Goal: Task Accomplishment & Management: Manage account settings

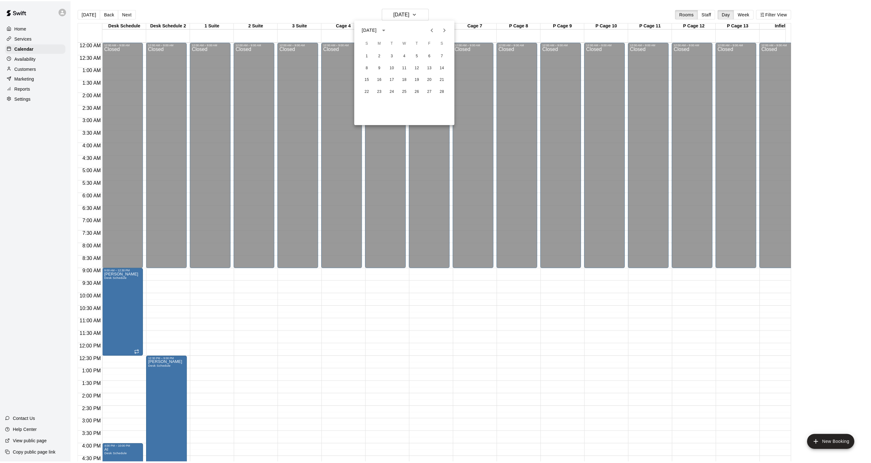
scroll to position [157, 0]
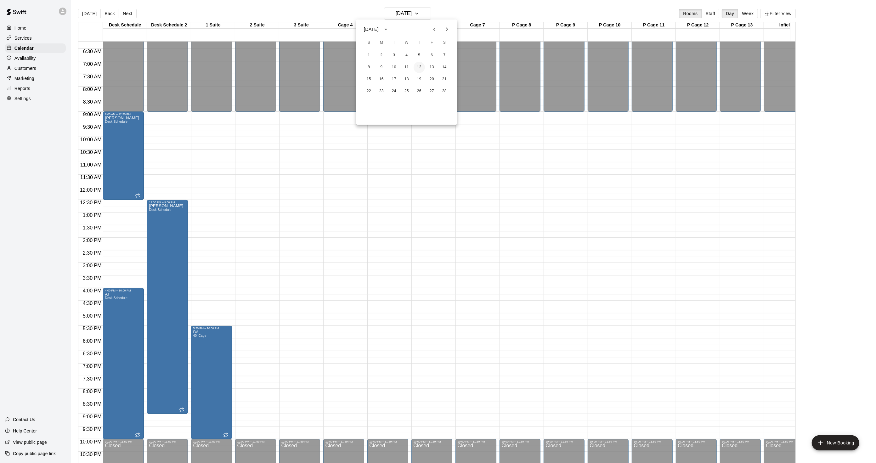
click at [416, 63] on button "12" at bounding box center [419, 67] width 11 height 11
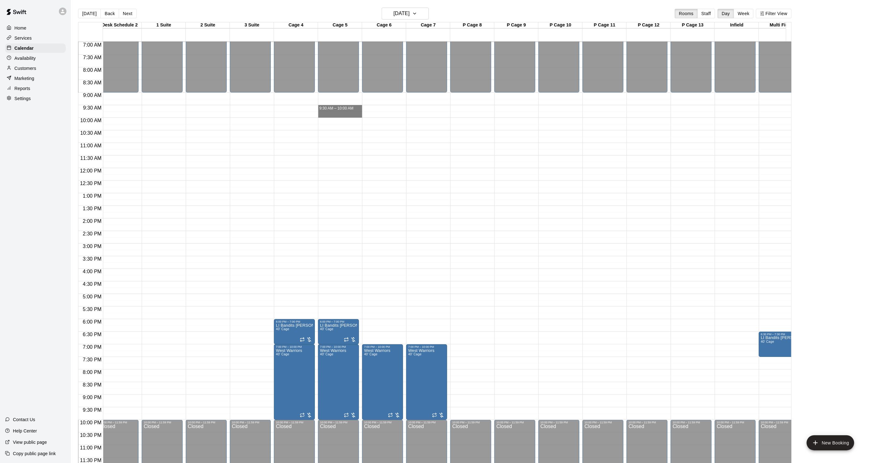
scroll to position [0, 150]
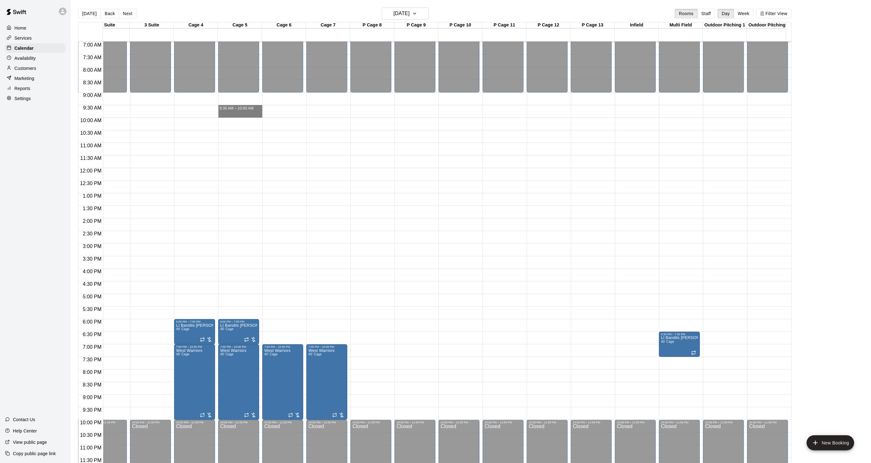
drag, startPoint x: 401, startPoint y: 105, endPoint x: 449, endPoint y: 111, distance: 47.8
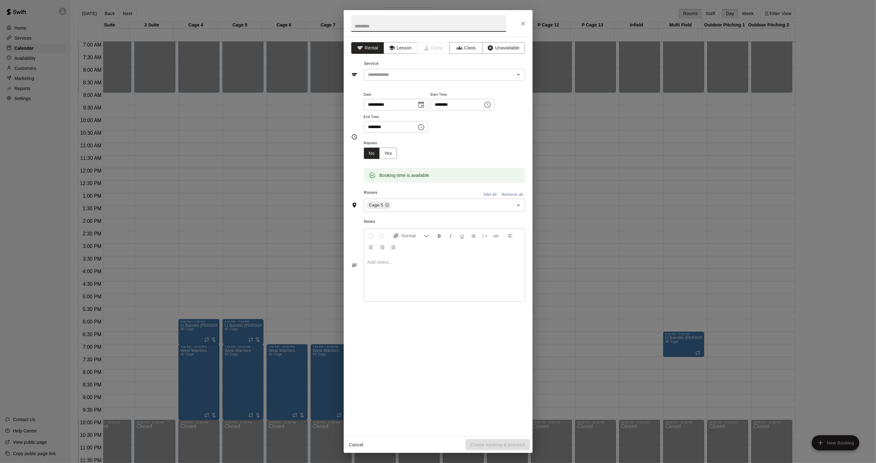
click at [516, 23] on div at bounding box center [438, 23] width 189 height 27
click at [519, 23] on button "Close" at bounding box center [523, 23] width 11 height 11
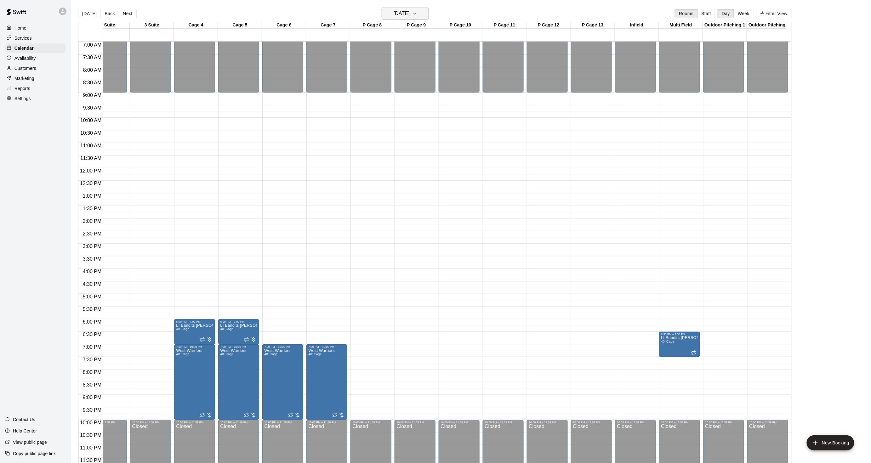
click at [406, 9] on button "[DATE]" at bounding box center [405, 14] width 47 height 12
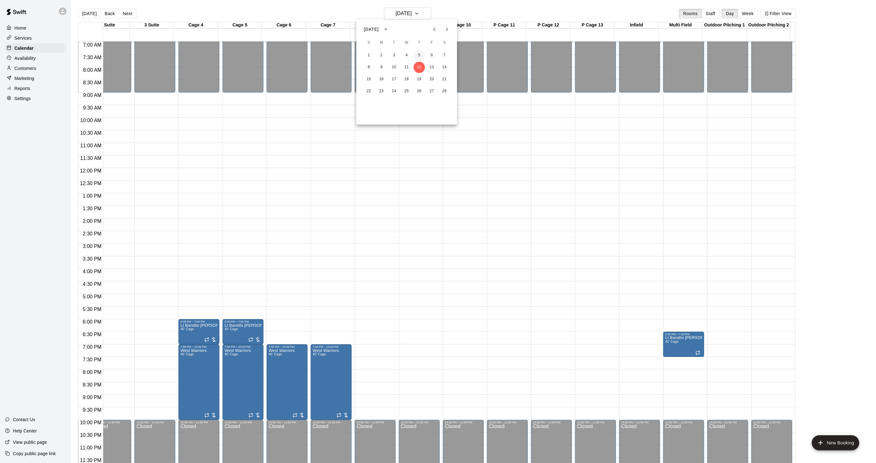
click at [419, 54] on button "5" at bounding box center [419, 55] width 11 height 11
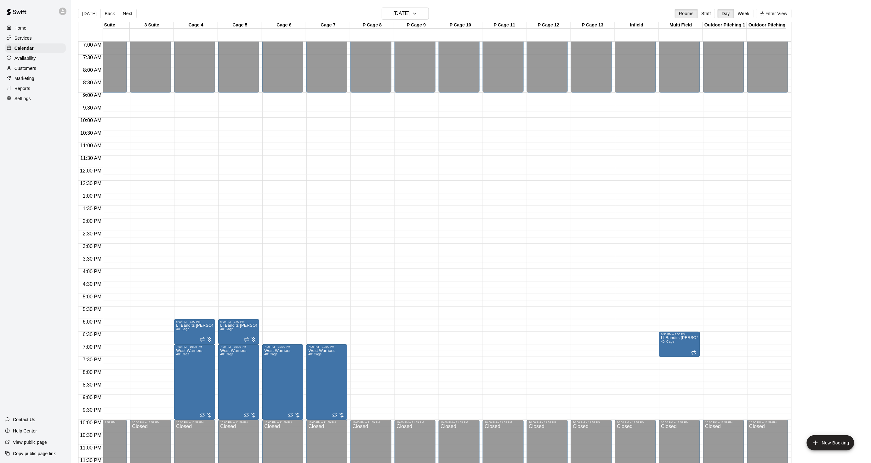
drag, startPoint x: 82, startPoint y: 9, endPoint x: 82, endPoint y: 1, distance: 7.6
click at [82, 9] on button "[DATE]" at bounding box center [89, 13] width 23 height 9
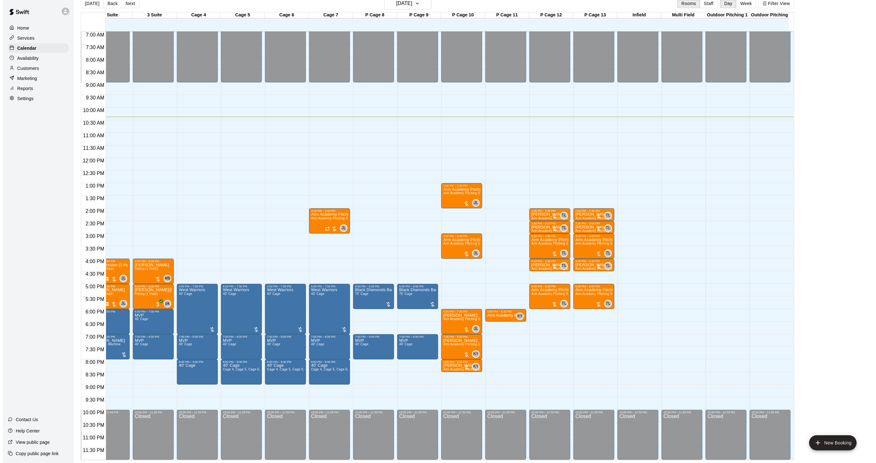
scroll to position [0, 0]
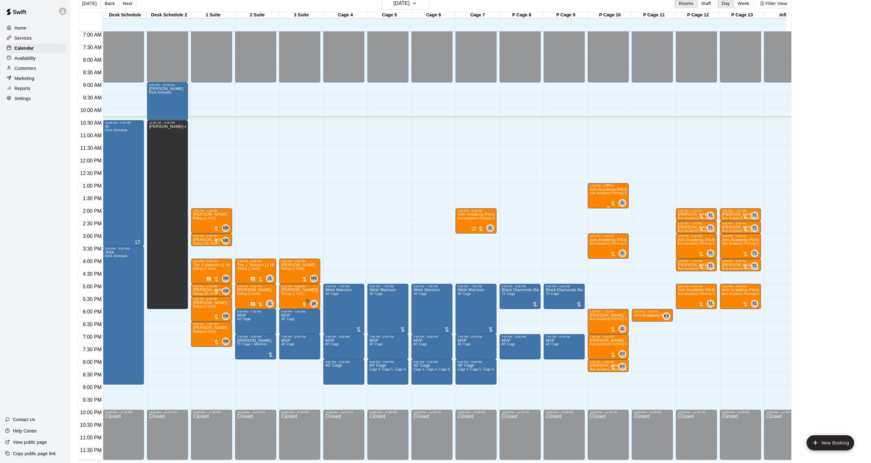
click at [591, 191] on div "Arm Academy Pitching Session 1 Hour Arm Academy Pitching Session 1 Hour - Pitch…" at bounding box center [608, 418] width 37 height 463
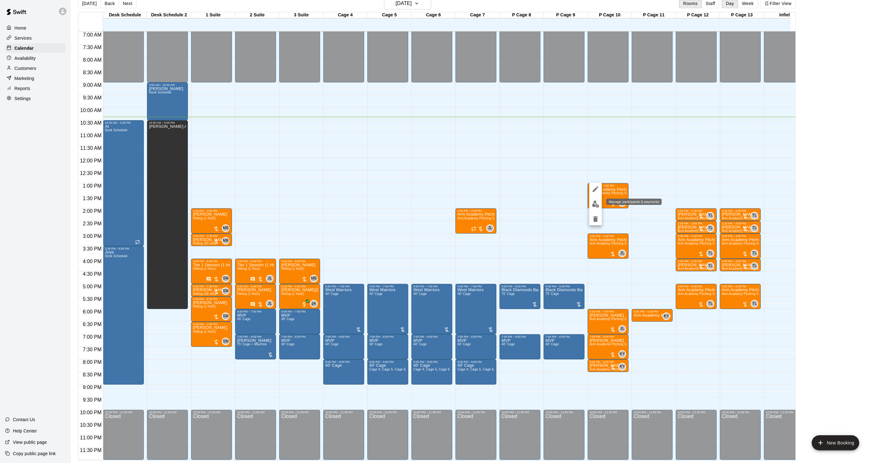
click at [592, 201] on img "edit" at bounding box center [595, 204] width 7 height 7
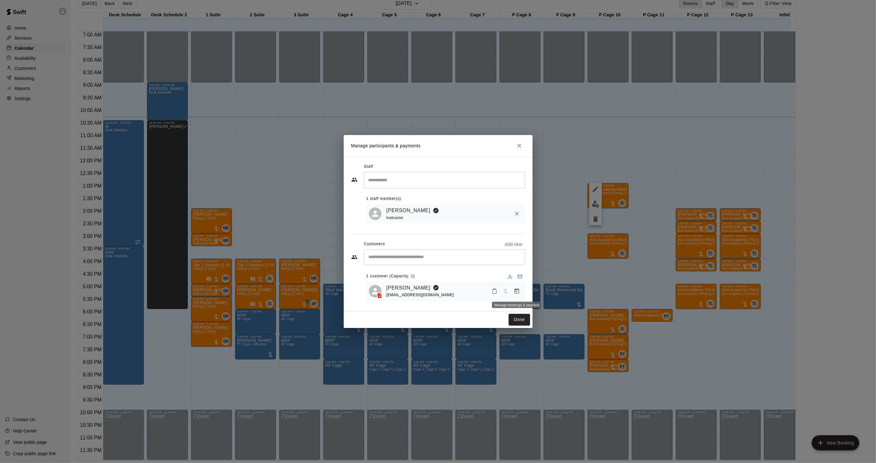
click at [516, 291] on icon "Manage bookings & payment" at bounding box center [516, 290] width 5 height 5
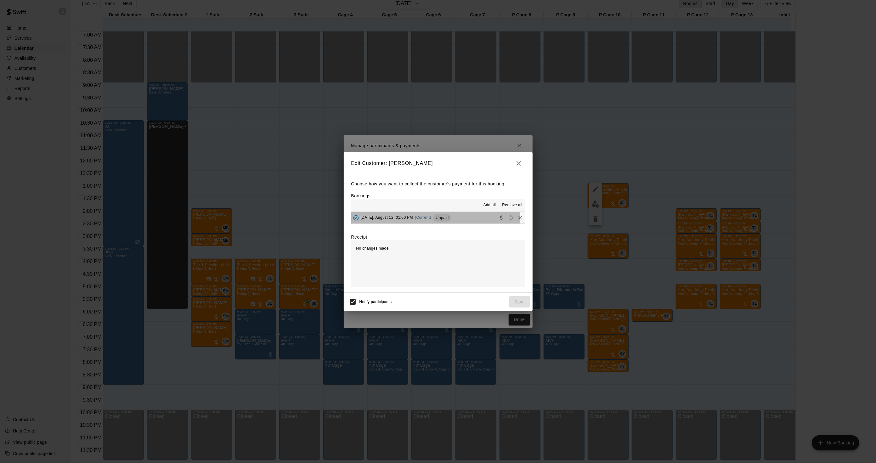
click at [410, 216] on span "[DATE], August 12: 01:00 PM" at bounding box center [387, 217] width 53 height 4
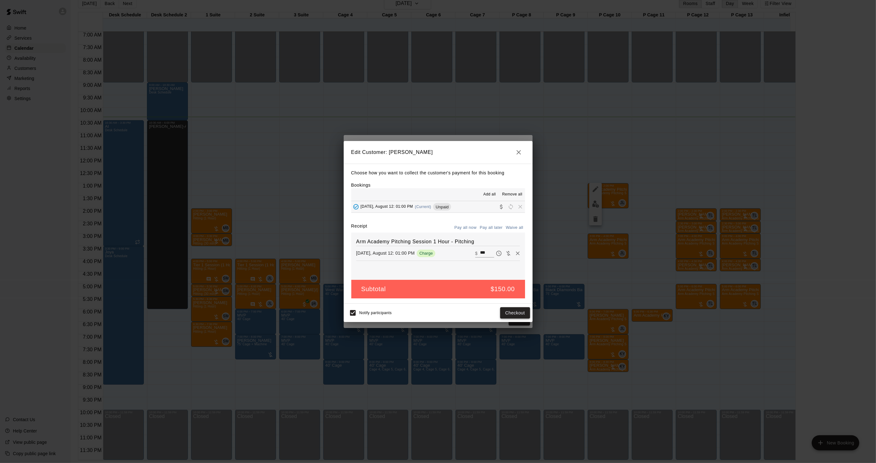
click at [511, 310] on button "Checkout" at bounding box center [515, 313] width 30 height 12
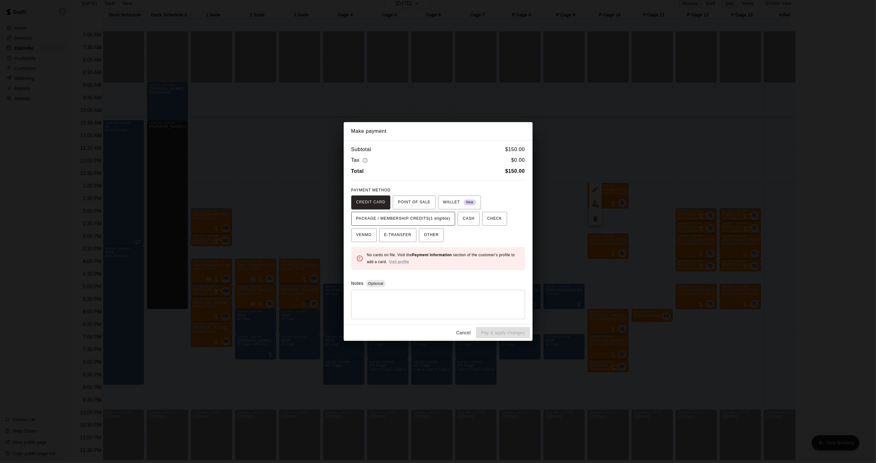
click at [410, 217] on span "PACKAGE / MEMBERSHIP CREDITS (1 eligible)" at bounding box center [403, 219] width 94 height 10
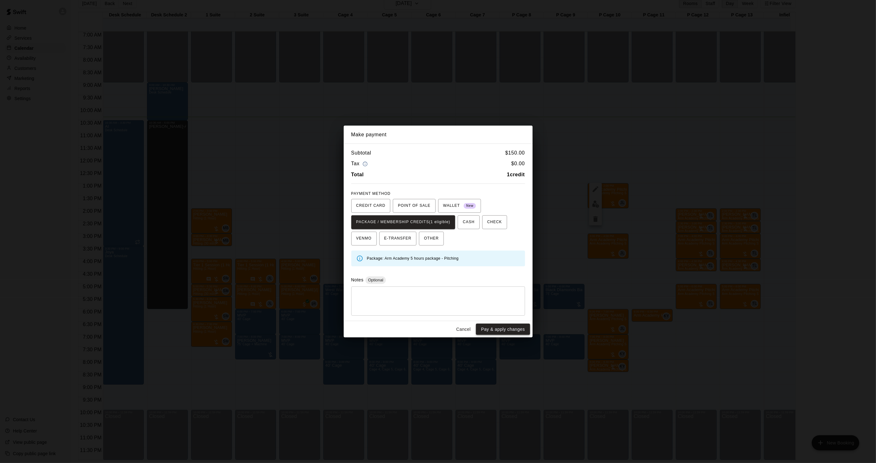
click at [511, 327] on button "Pay & apply changes" at bounding box center [503, 330] width 54 height 12
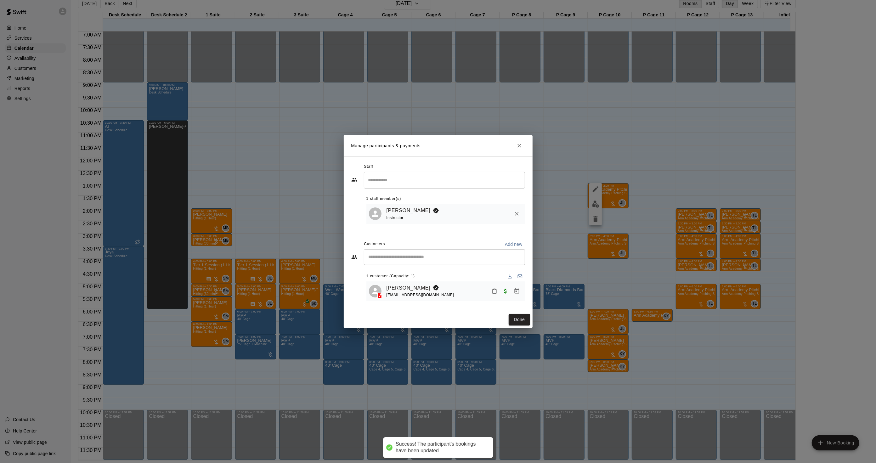
click at [520, 322] on button "Done" at bounding box center [519, 320] width 21 height 12
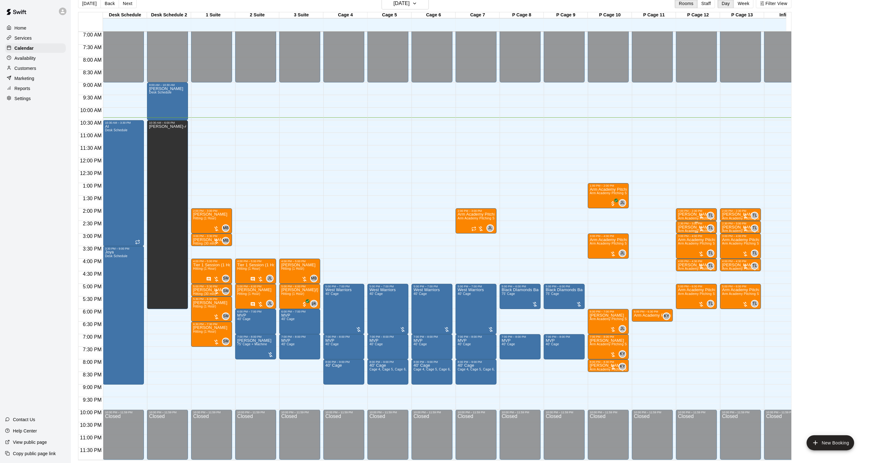
click at [686, 227] on p "[PERSON_NAME]" at bounding box center [696, 227] width 37 height 0
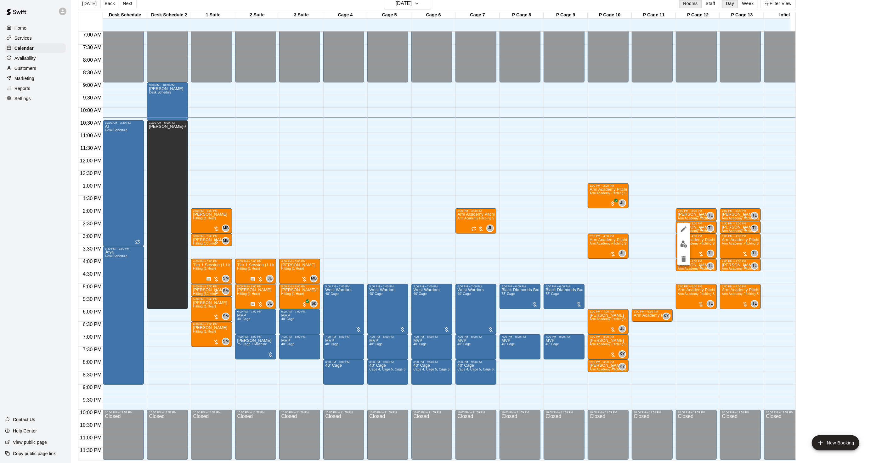
click at [685, 241] on img "edit" at bounding box center [683, 244] width 7 height 7
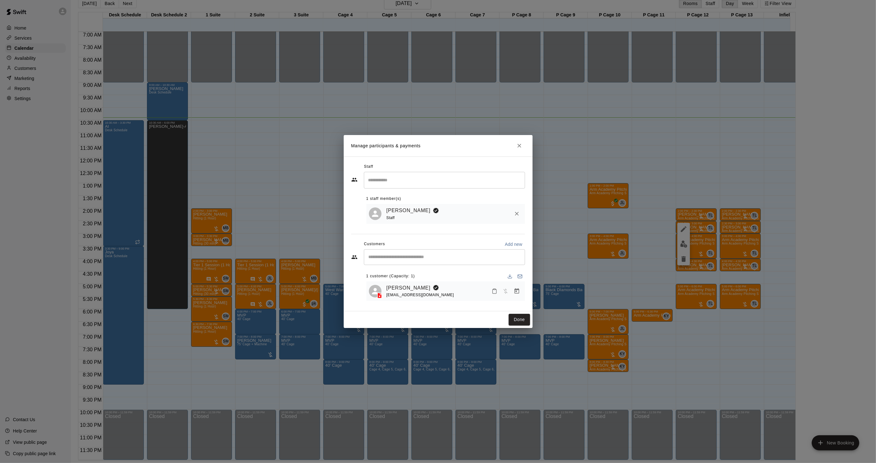
click at [512, 293] on button "Manage bookings & payment" at bounding box center [516, 291] width 11 height 11
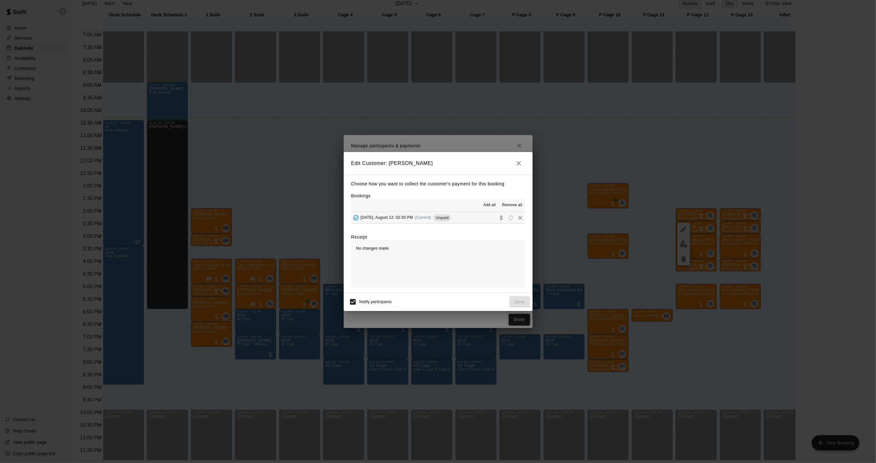
click at [427, 213] on div "[DATE], August 12: 02:30 PM (Current) Unpaid" at bounding box center [401, 217] width 100 height 9
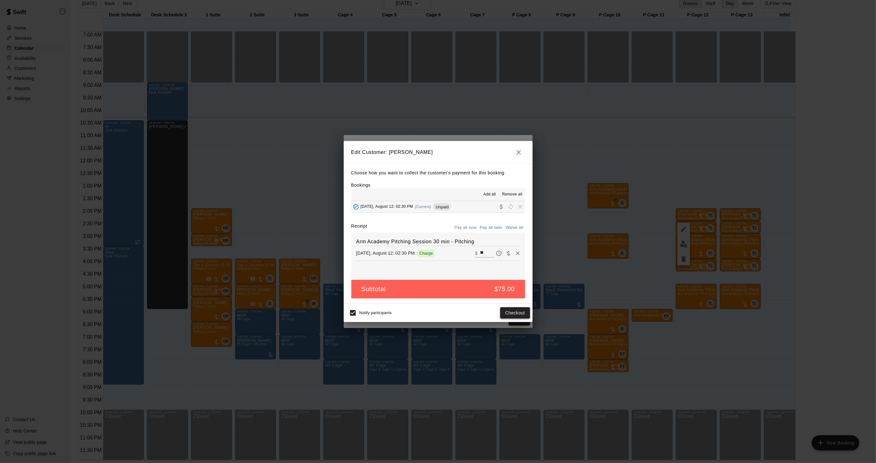
click at [513, 314] on button "Checkout" at bounding box center [515, 313] width 30 height 12
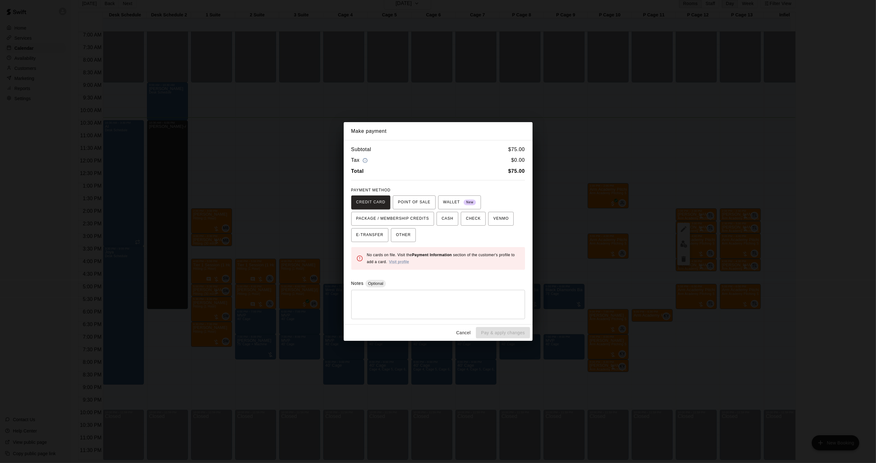
click at [684, 260] on div "Make payment Subtotal $ 75.00 Tax $ 0.00 Total $ 75.00 PAYMENT METHOD CREDIT CA…" at bounding box center [438, 231] width 876 height 463
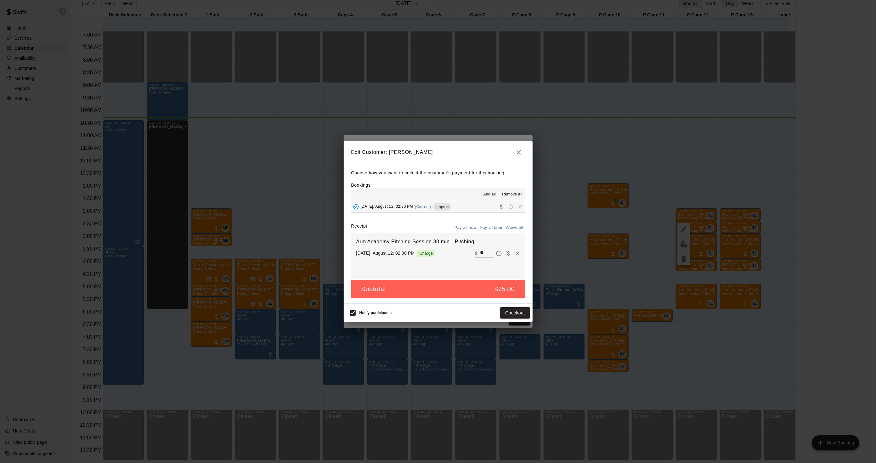
click at [683, 260] on div "Edit Customer: [PERSON_NAME] Choose how you want to collect the customer's paym…" at bounding box center [438, 231] width 876 height 463
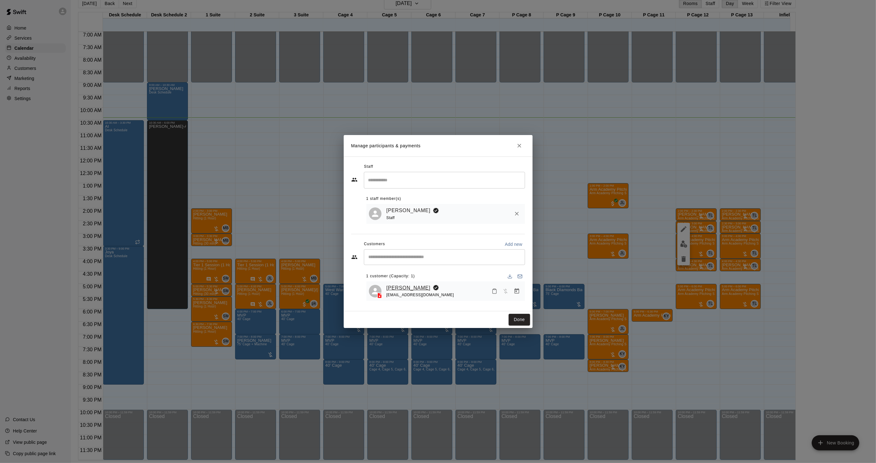
click at [406, 286] on link "[PERSON_NAME]" at bounding box center [409, 288] width 44 height 8
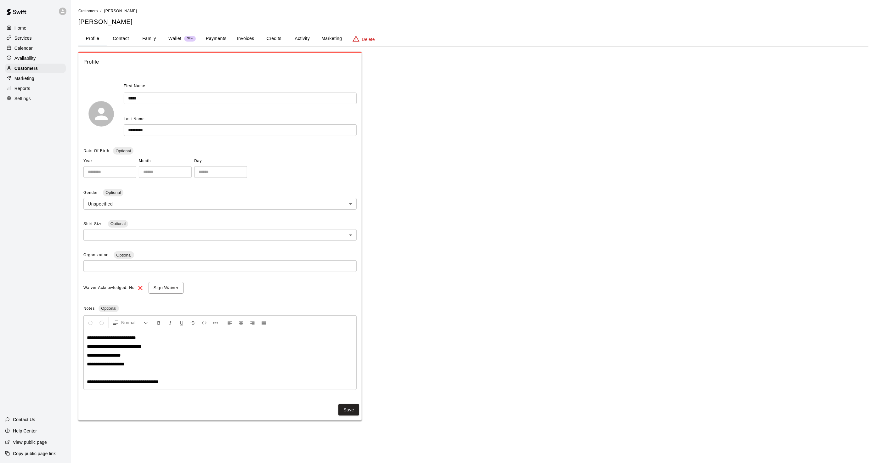
click at [294, 36] on button "Activity" at bounding box center [302, 38] width 28 height 15
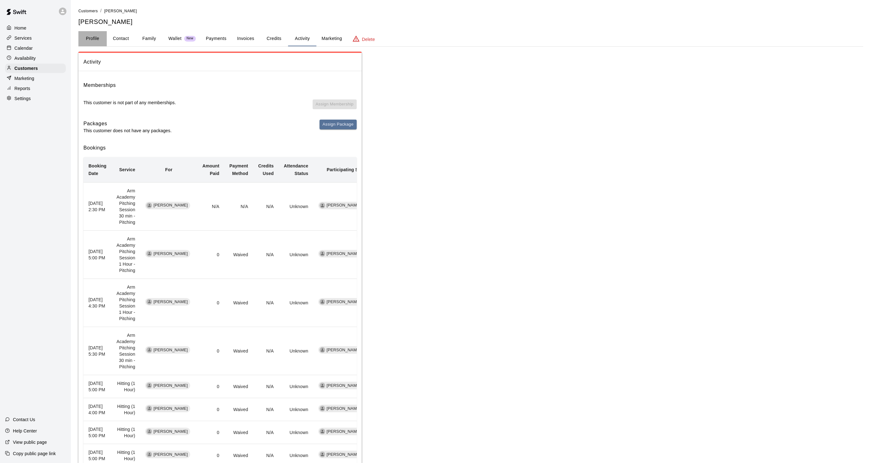
click at [84, 34] on button "Profile" at bounding box center [92, 38] width 28 height 15
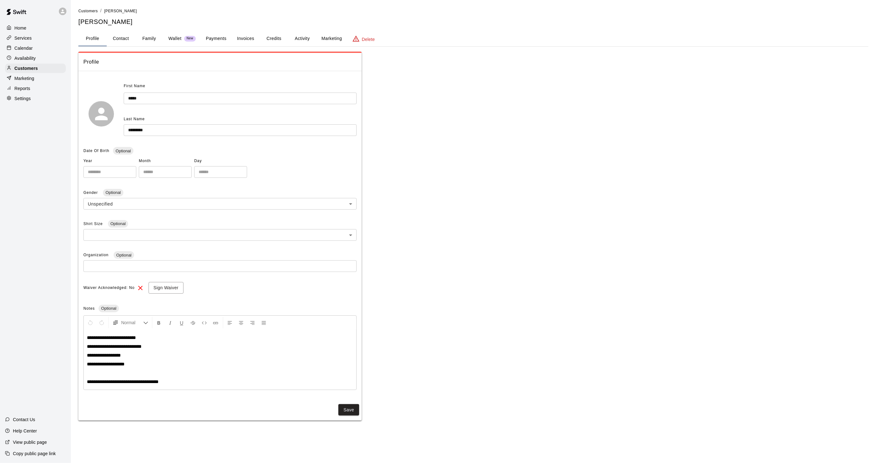
click at [293, 36] on button "Activity" at bounding box center [302, 38] width 28 height 15
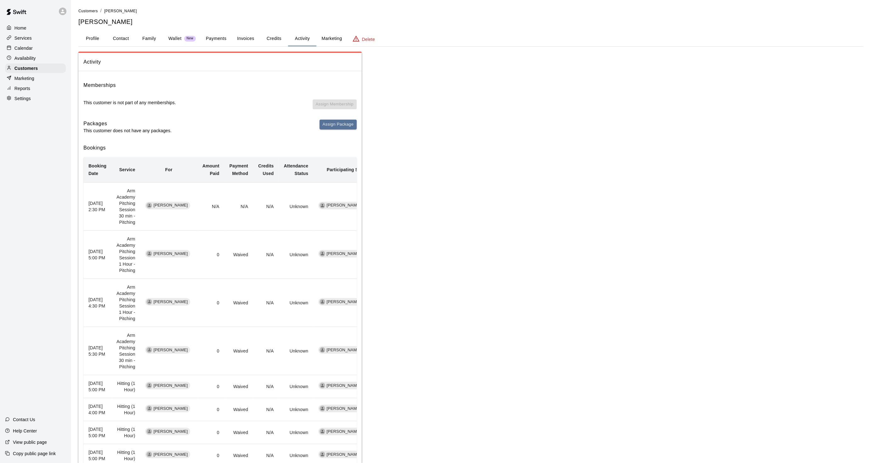
click at [89, 34] on button "Profile" at bounding box center [92, 38] width 28 height 15
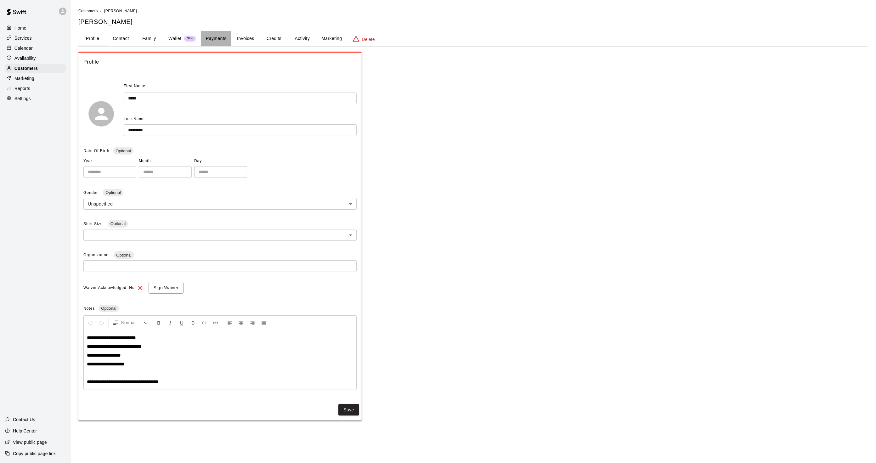
click at [222, 41] on button "Payments" at bounding box center [216, 38] width 31 height 15
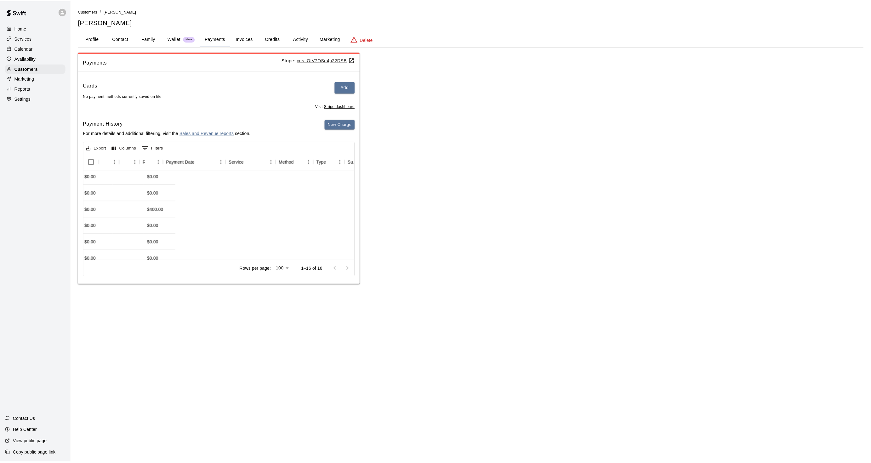
scroll to position [35, 0]
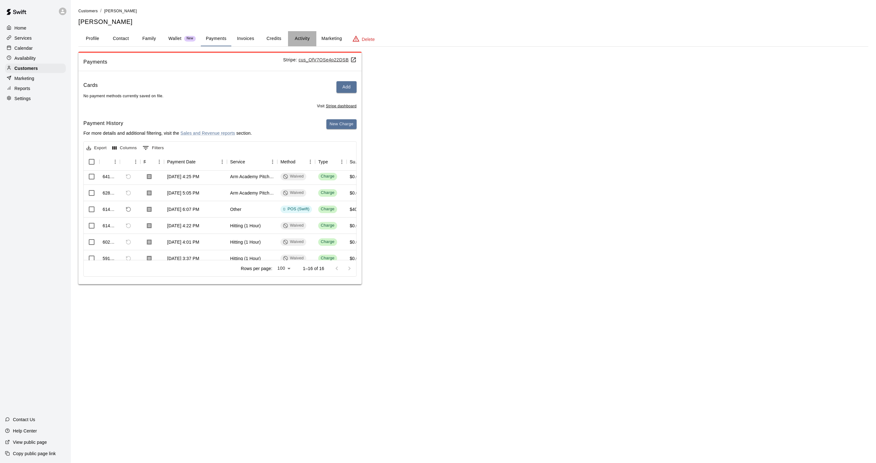
click at [299, 35] on button "Activity" at bounding box center [302, 38] width 28 height 15
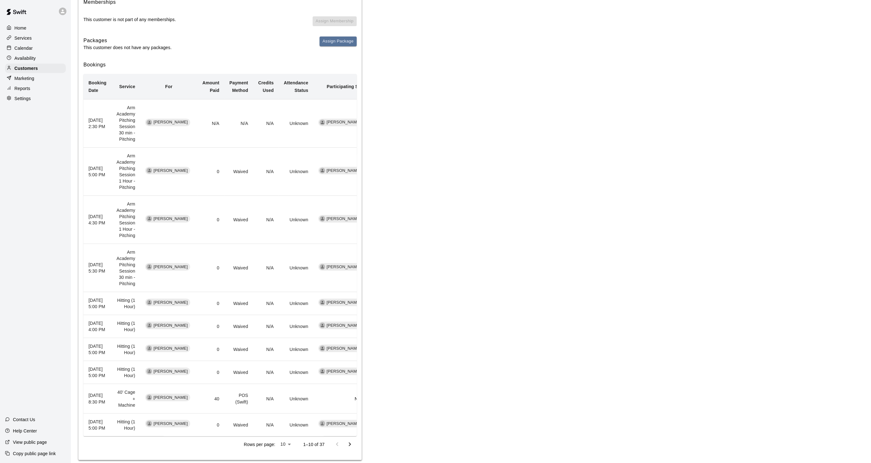
scroll to position [0, 0]
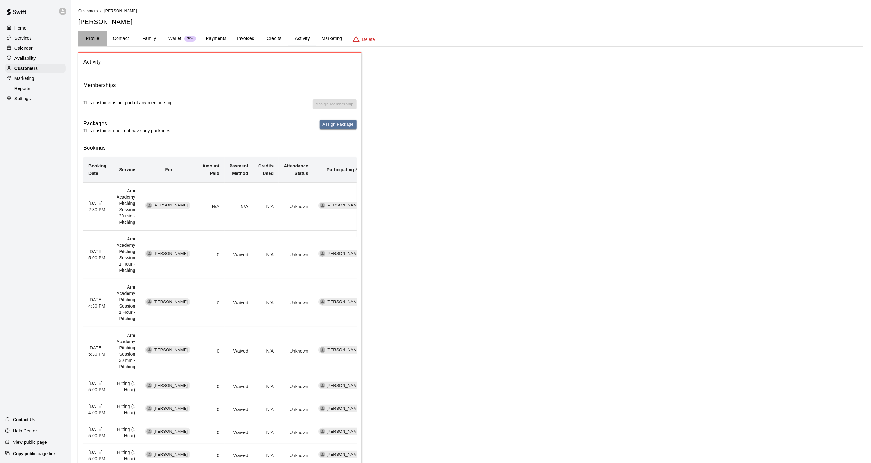
click at [82, 39] on button "Profile" at bounding box center [92, 38] width 28 height 15
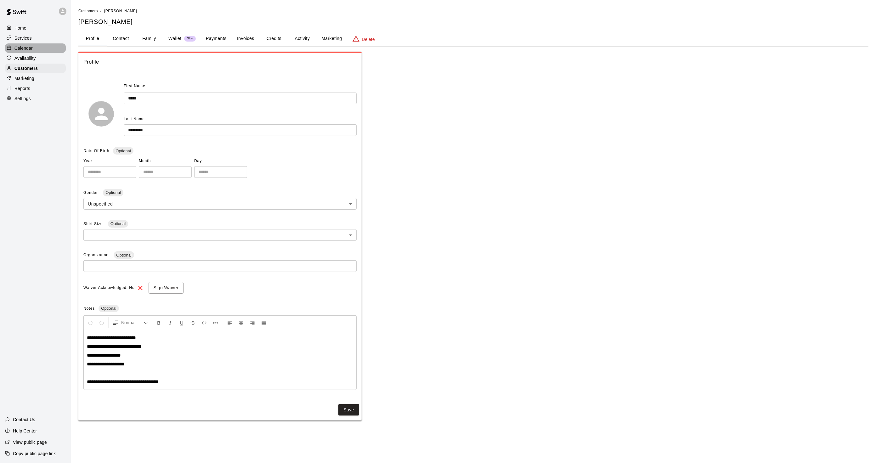
click at [43, 48] on div "Calendar" at bounding box center [35, 47] width 61 height 9
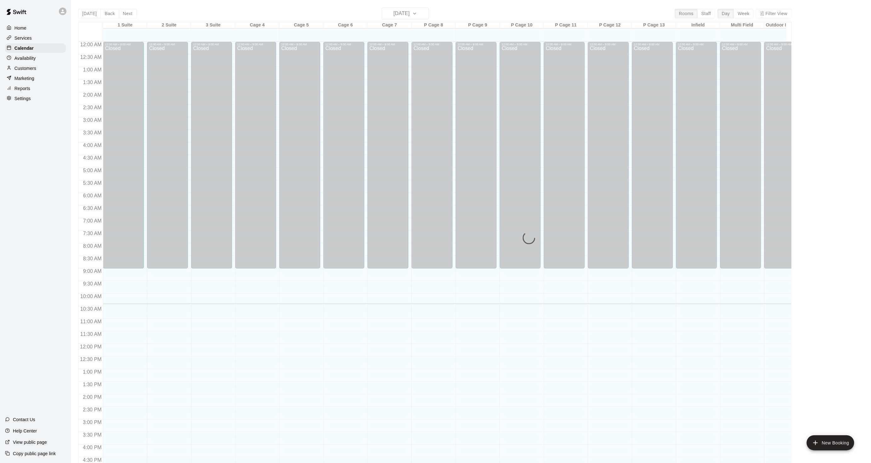
scroll to position [157, 0]
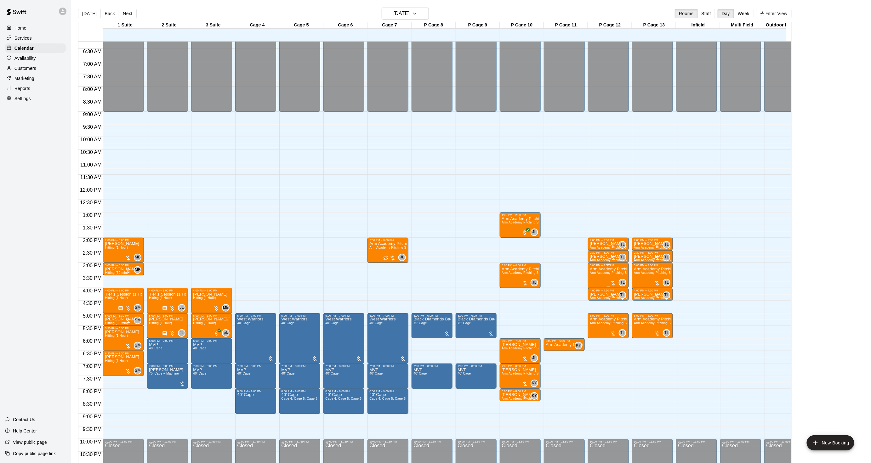
click at [599, 273] on span "Arm Academy Pitching Session 1 Hour - Pitching" at bounding box center [626, 272] width 73 height 3
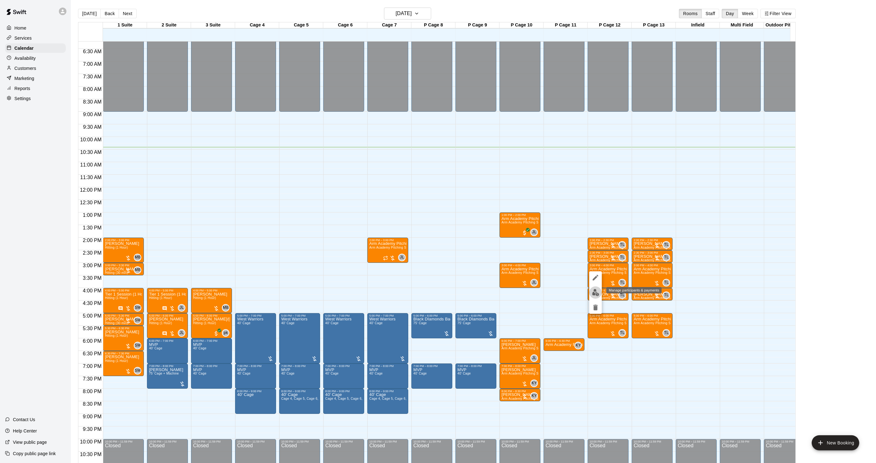
click at [599, 289] on img "edit" at bounding box center [595, 292] width 7 height 7
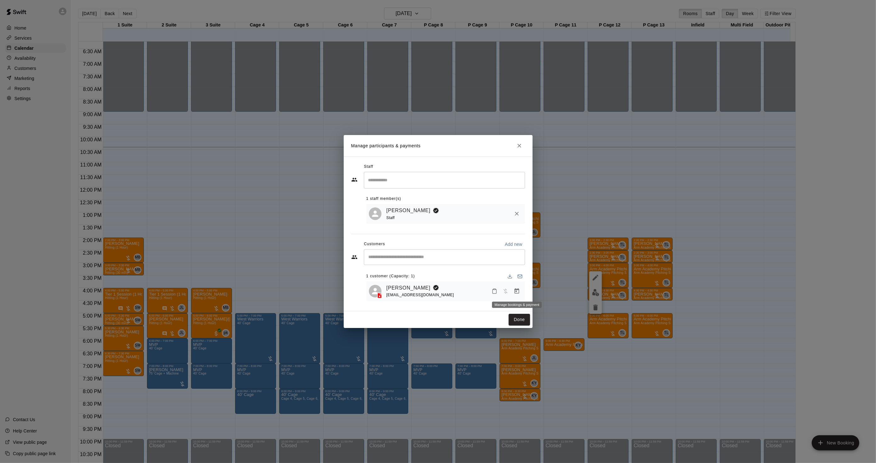
click at [520, 293] on icon "Manage bookings & payment" at bounding box center [517, 291] width 6 height 6
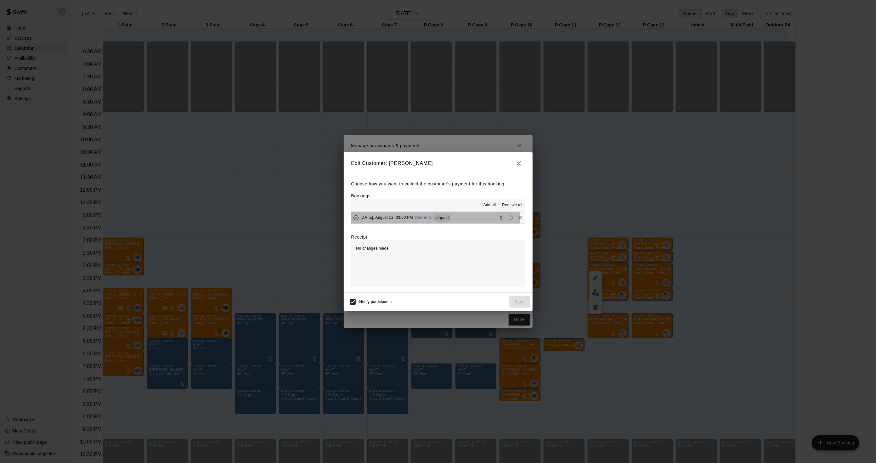
click at [430, 222] on div "[DATE], August 12: 03:00 PM (Current) Unpaid" at bounding box center [401, 217] width 100 height 9
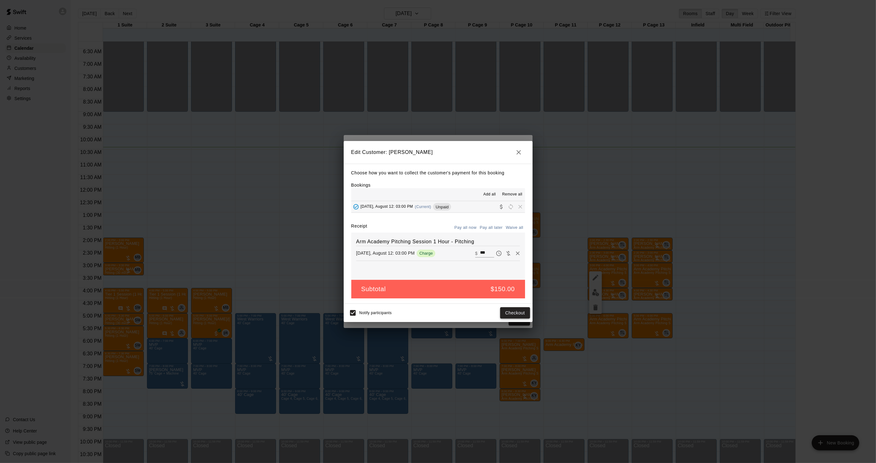
click at [517, 316] on button "Checkout" at bounding box center [515, 313] width 30 height 12
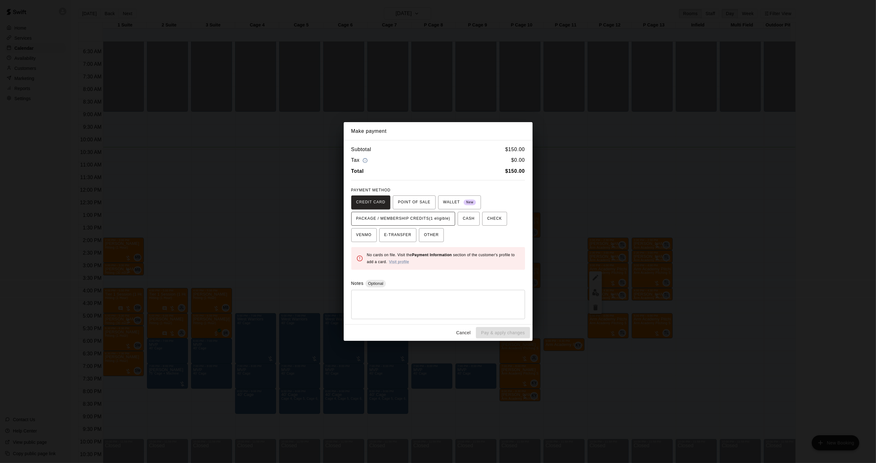
click at [410, 221] on span "PACKAGE / MEMBERSHIP CREDITS (1 eligible)" at bounding box center [403, 219] width 94 height 10
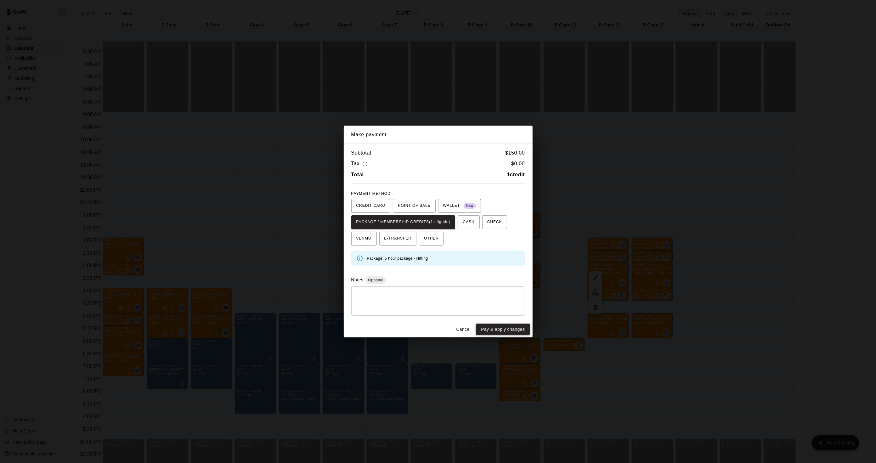
click at [502, 328] on button "Pay & apply changes" at bounding box center [503, 330] width 54 height 12
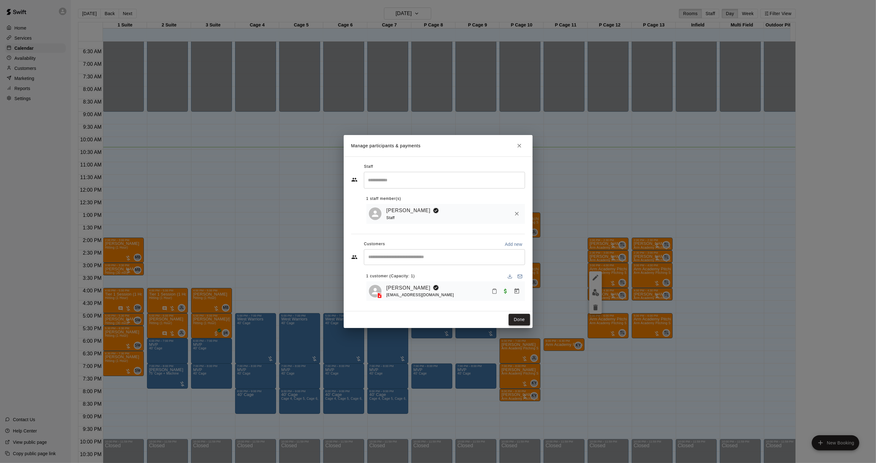
click at [525, 320] on button "Done" at bounding box center [519, 320] width 21 height 12
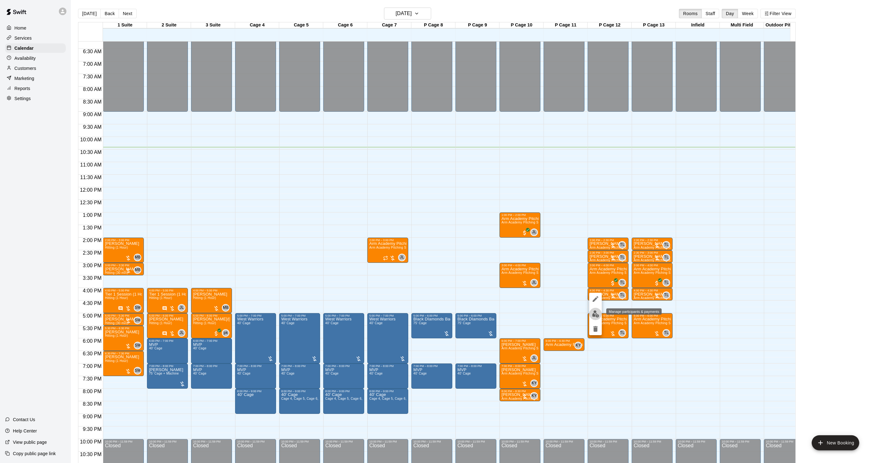
click at [597, 312] on img "edit" at bounding box center [595, 313] width 7 height 7
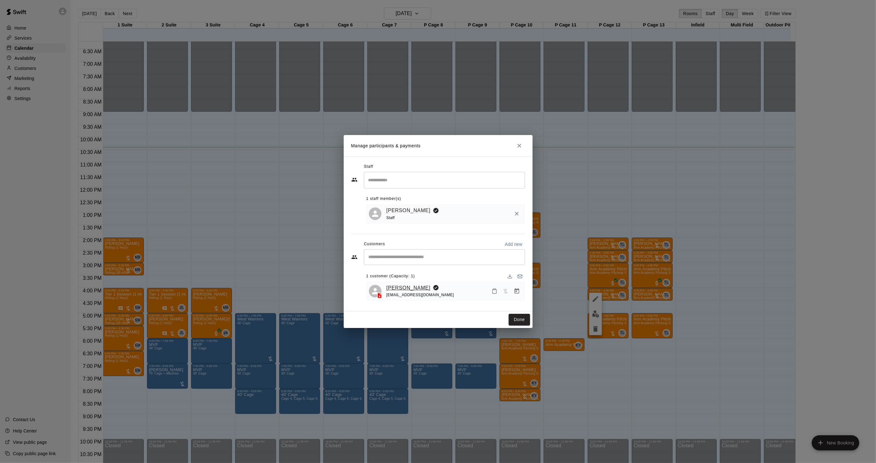
click at [399, 290] on link "[PERSON_NAME]" at bounding box center [409, 288] width 44 height 8
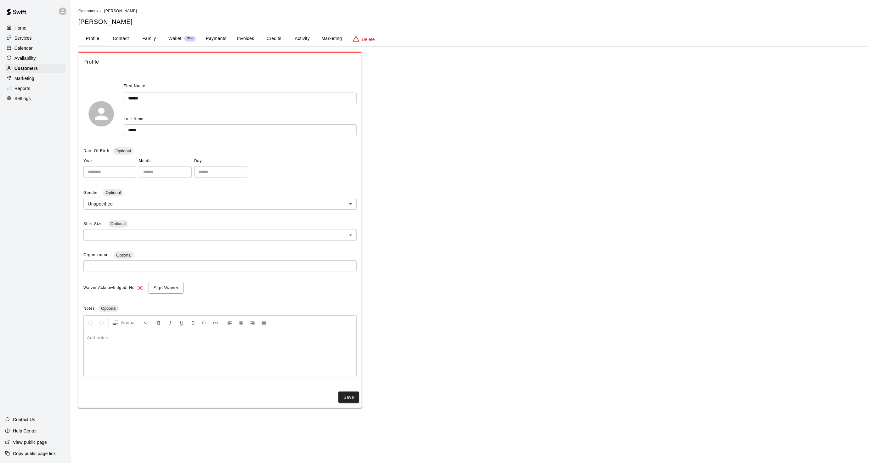
click at [306, 39] on button "Activity" at bounding box center [302, 38] width 28 height 15
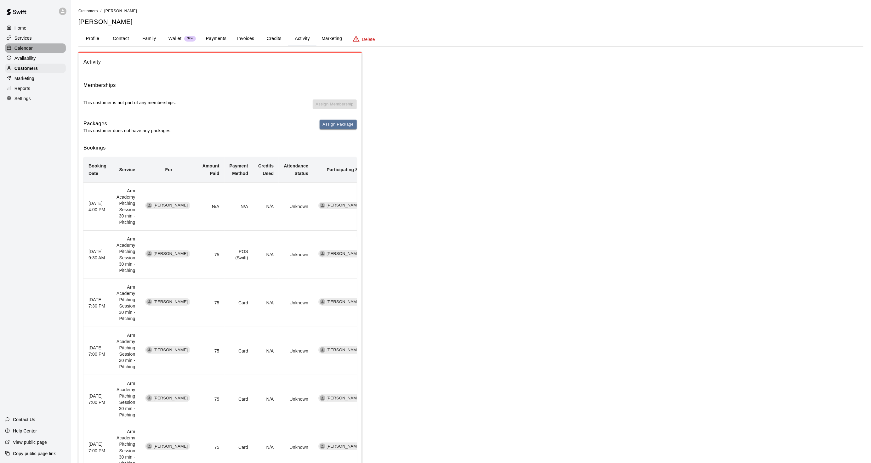
click at [21, 49] on p "Calendar" at bounding box center [23, 48] width 18 height 6
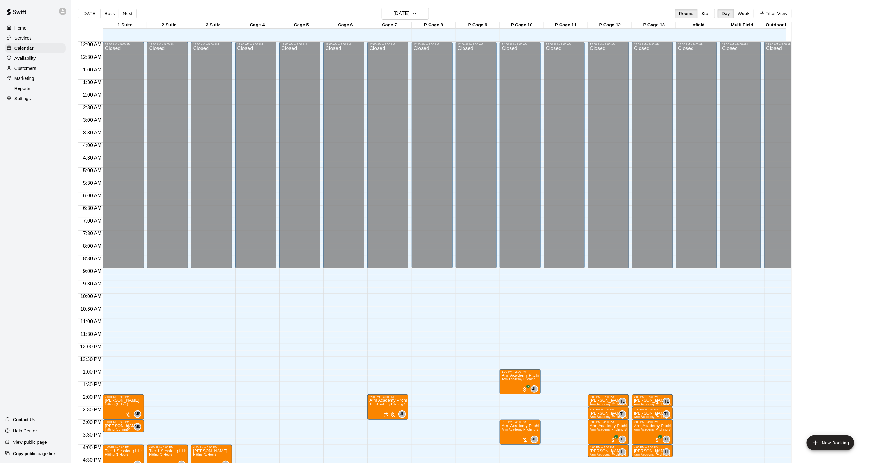
scroll to position [157, 0]
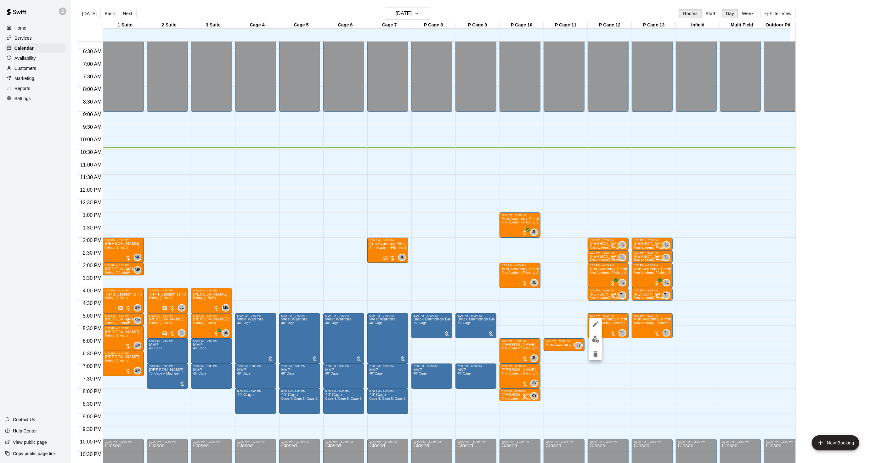
click at [592, 340] on img "edit" at bounding box center [595, 339] width 7 height 7
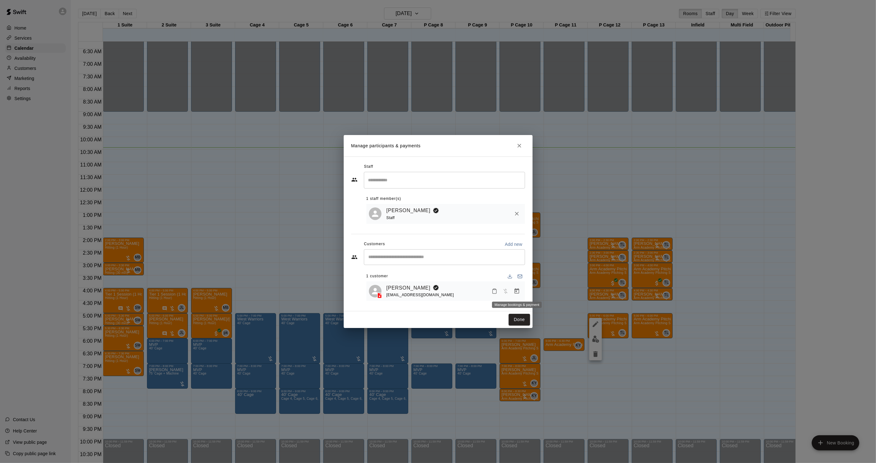
click at [517, 290] on icon "Manage bookings & payment" at bounding box center [516, 290] width 5 height 5
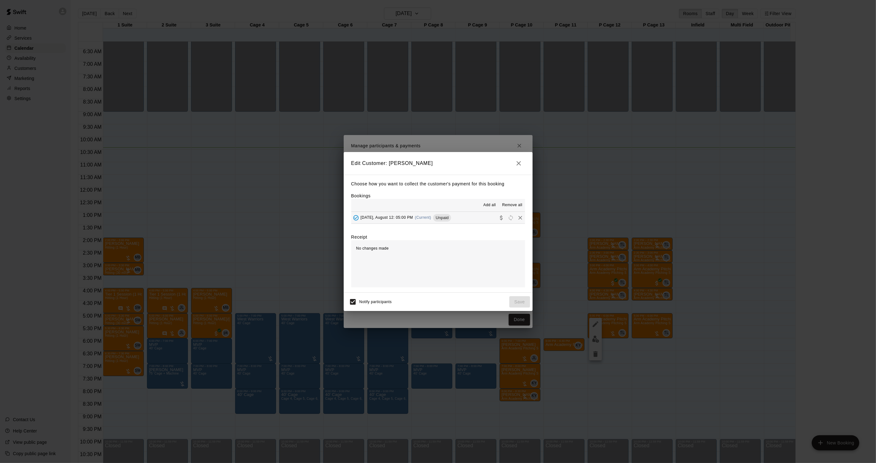
click at [436, 214] on div "[DATE], August 12: 05:00 PM (Current) Unpaid" at bounding box center [401, 217] width 100 height 9
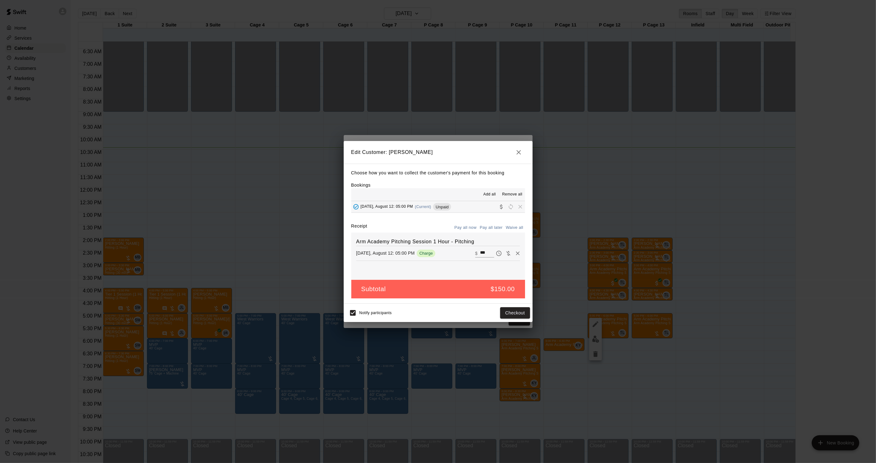
drag, startPoint x: 581, startPoint y: 193, endPoint x: 589, endPoint y: 198, distance: 9.6
click at [582, 196] on div "Edit Customer: [PERSON_NAME] Choose how you want to collect the customer's paym…" at bounding box center [438, 231] width 876 height 463
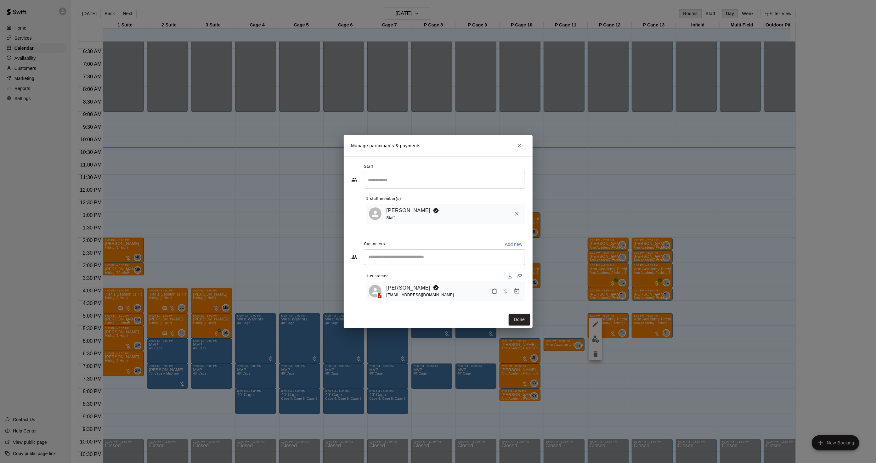
click at [586, 309] on div "Manage participants & payments Staff ​ 1 staff member(s) [PERSON_NAME] Staff Cu…" at bounding box center [438, 231] width 876 height 463
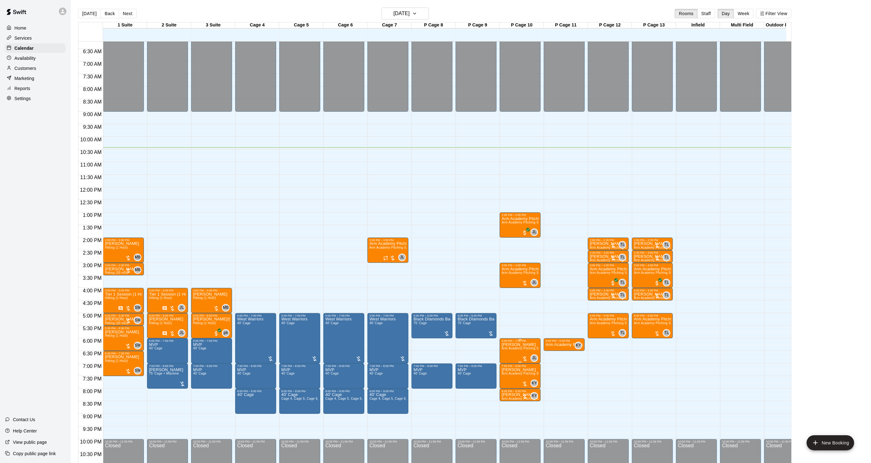
click at [515, 348] on span "Arm Academy Pitching Session 1 Hour - Pitching" at bounding box center [538, 348] width 73 height 3
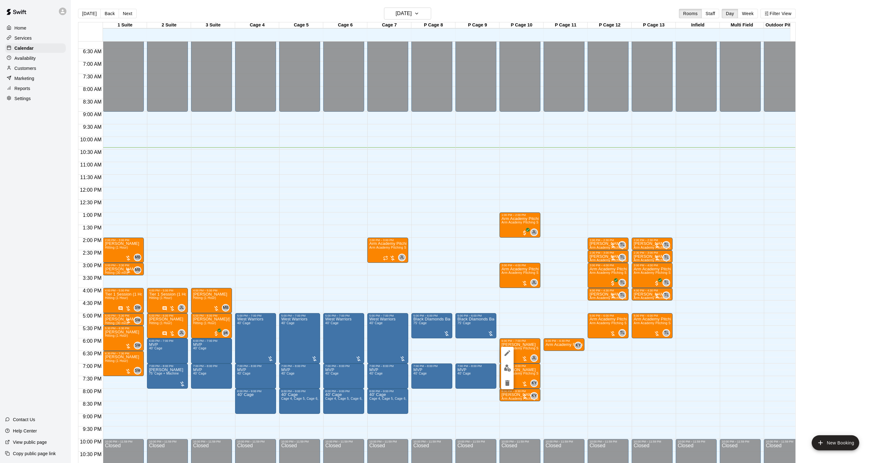
click at [508, 361] on div at bounding box center [507, 368] width 13 height 43
click at [508, 368] on img "edit" at bounding box center [507, 368] width 7 height 7
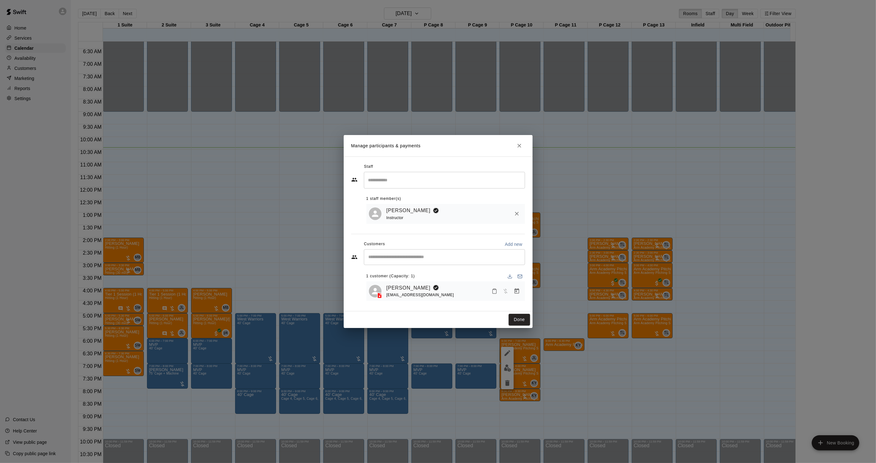
click at [513, 288] on button "Manage bookings & payment" at bounding box center [516, 291] width 11 height 11
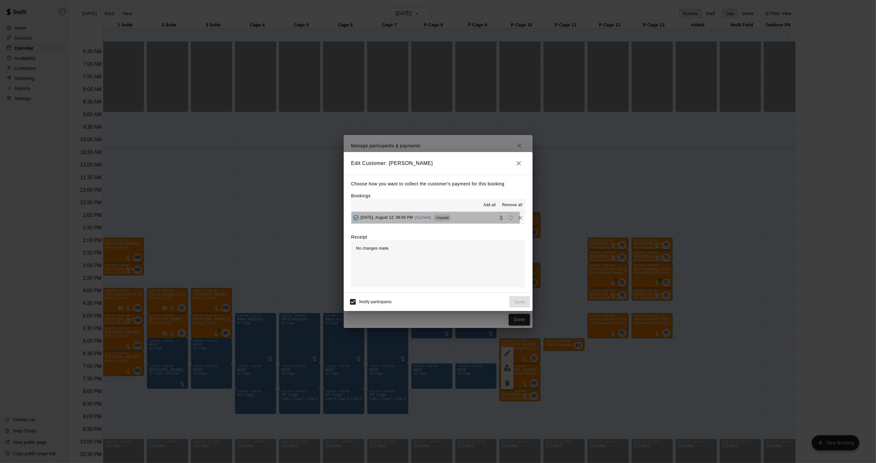
click at [435, 218] on span "Unpaid" at bounding box center [442, 217] width 18 height 5
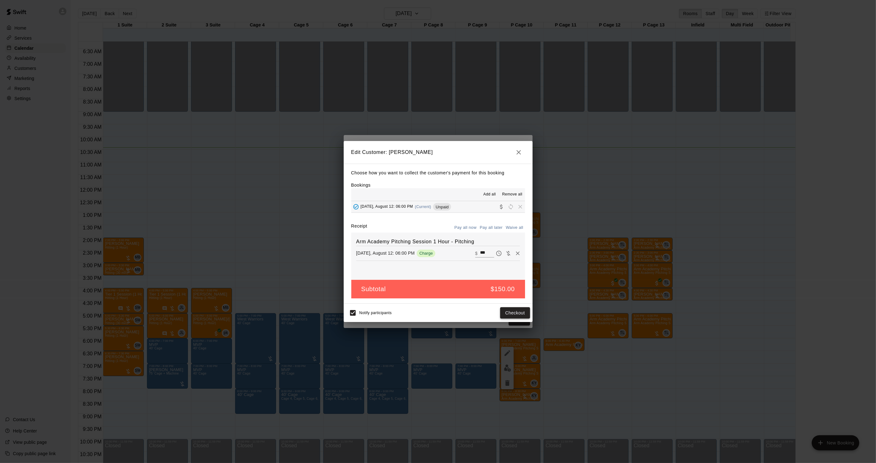
click at [517, 314] on button "Checkout" at bounding box center [515, 313] width 30 height 12
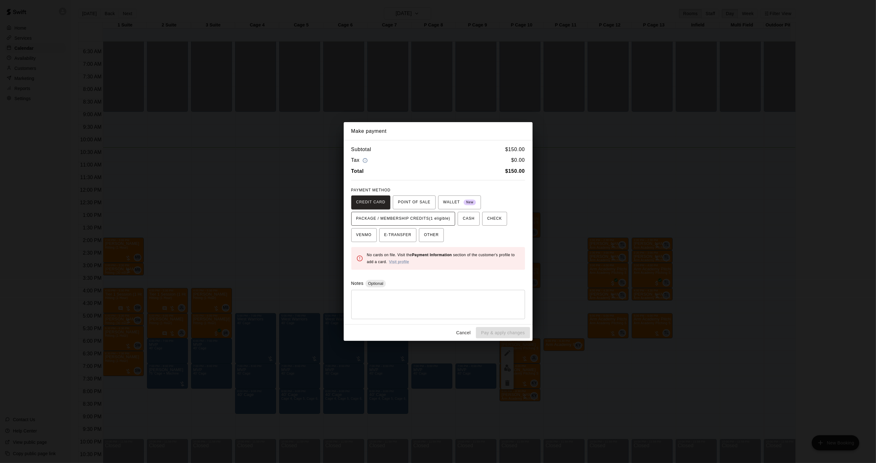
click at [426, 213] on button "PACKAGE / MEMBERSHIP CREDITS (1 eligible)" at bounding box center [403, 219] width 104 height 14
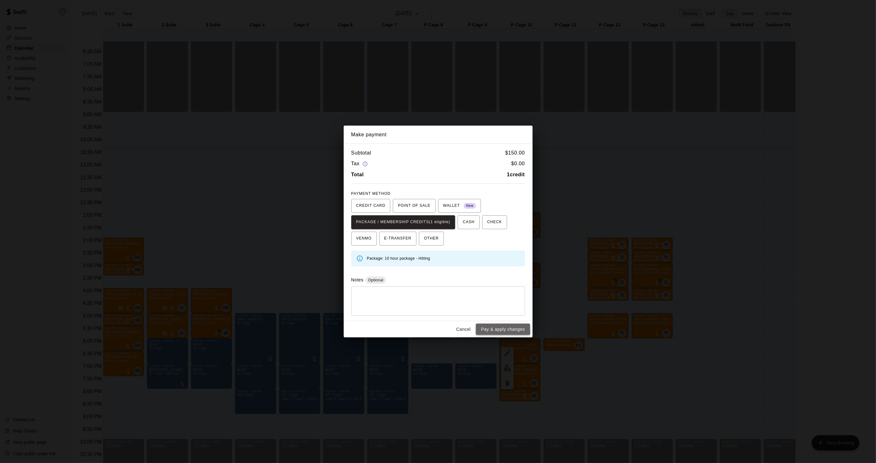
click at [494, 326] on button "Pay & apply changes" at bounding box center [503, 330] width 54 height 12
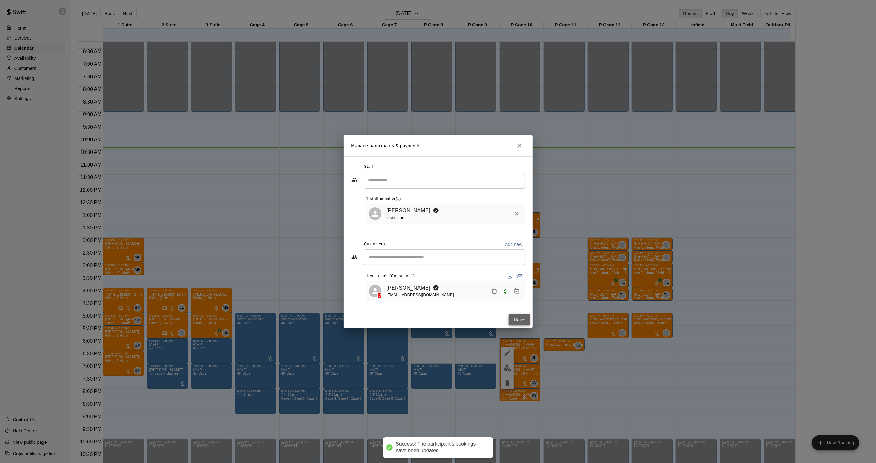
click at [513, 319] on button "Done" at bounding box center [519, 320] width 21 height 12
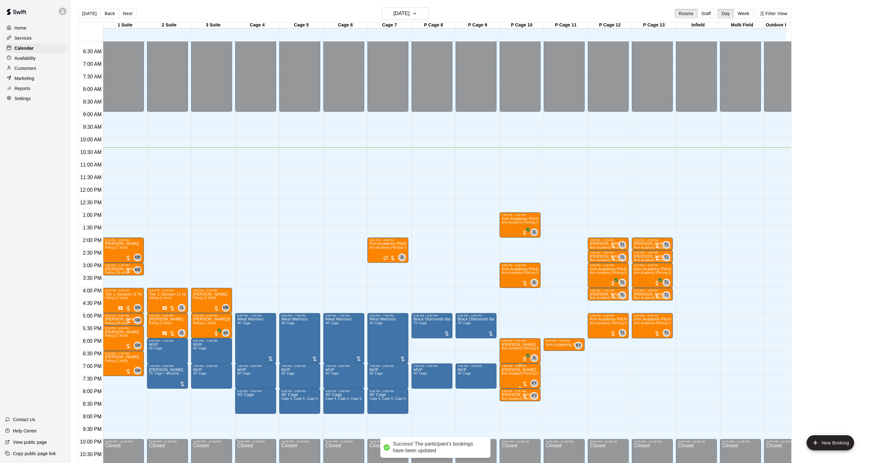
click at [504, 375] on span "Arm Academy Pitching Session 1 Hour - Pitching" at bounding box center [538, 373] width 73 height 3
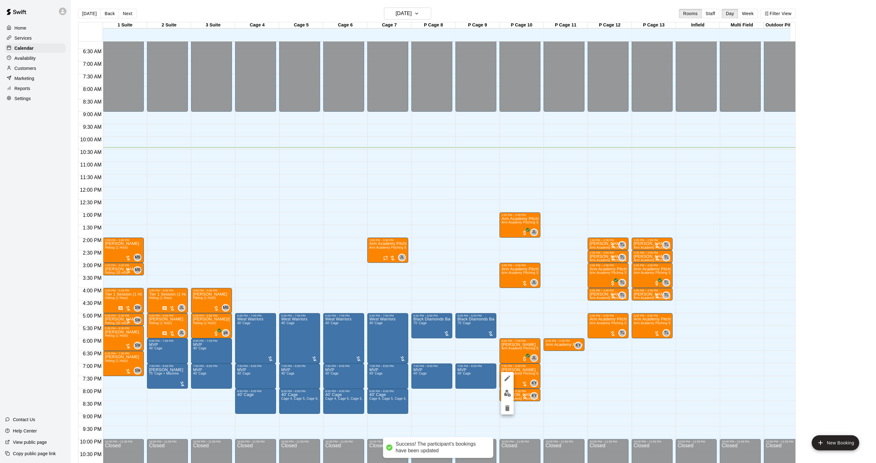
click at [505, 390] on img "edit" at bounding box center [507, 393] width 7 height 7
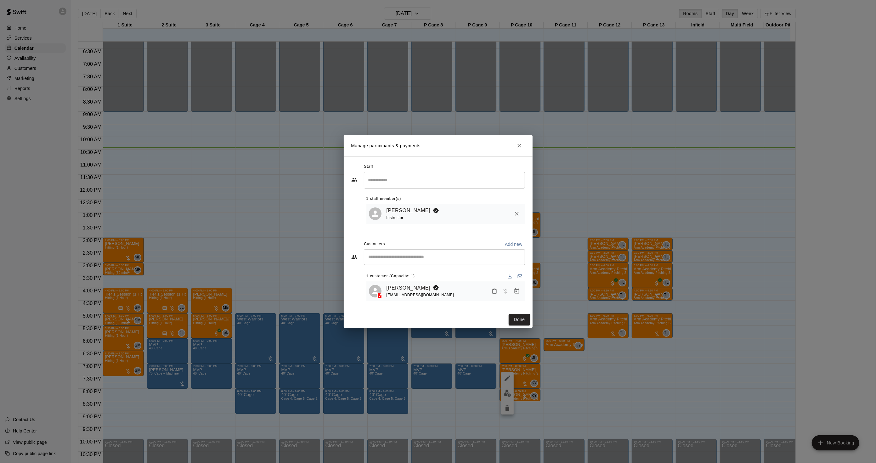
click at [518, 291] on icon "Manage bookings & payment" at bounding box center [517, 291] width 6 height 6
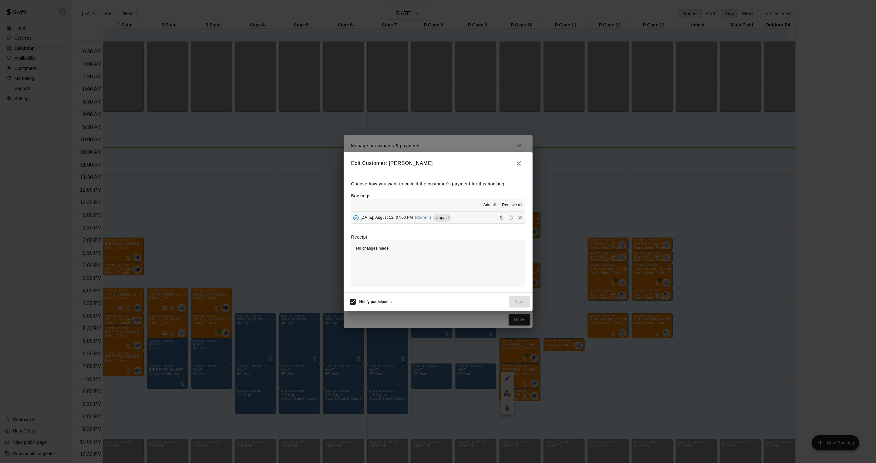
click at [433, 216] on div "[DATE], August 12: 07:00 PM (Current) Unpaid" at bounding box center [401, 217] width 100 height 9
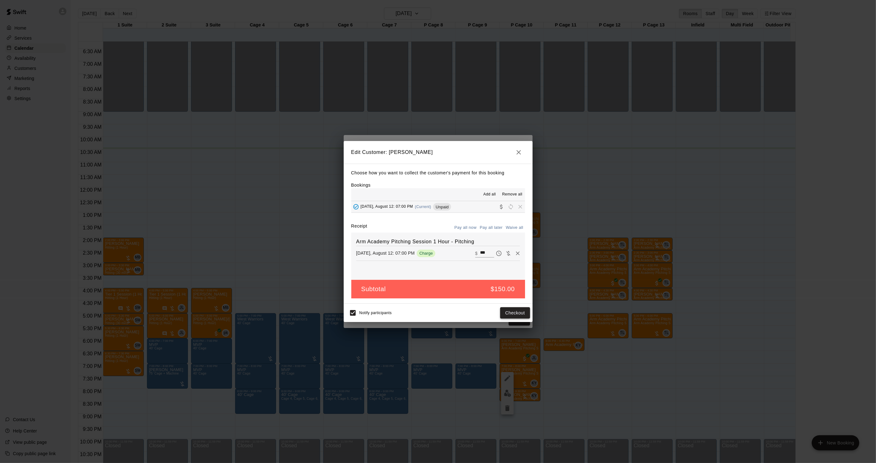
click at [514, 310] on button "Checkout" at bounding box center [515, 313] width 30 height 12
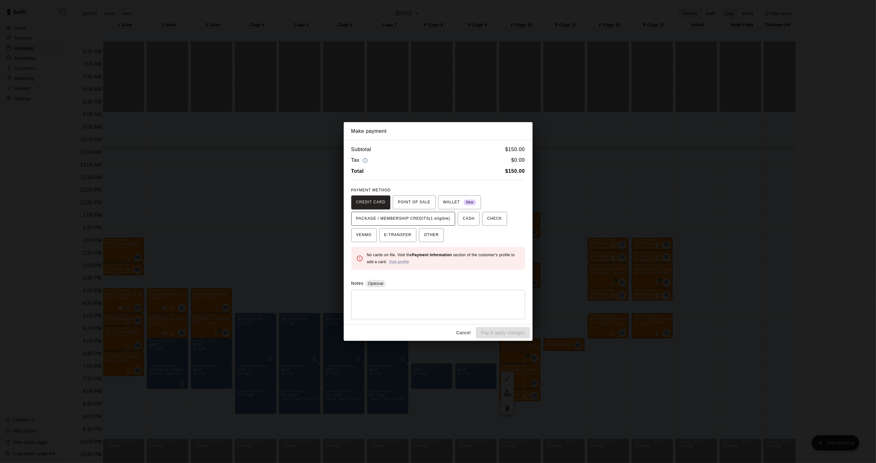
click at [430, 219] on span "PACKAGE / MEMBERSHIP CREDITS (1 eligible)" at bounding box center [403, 219] width 94 height 10
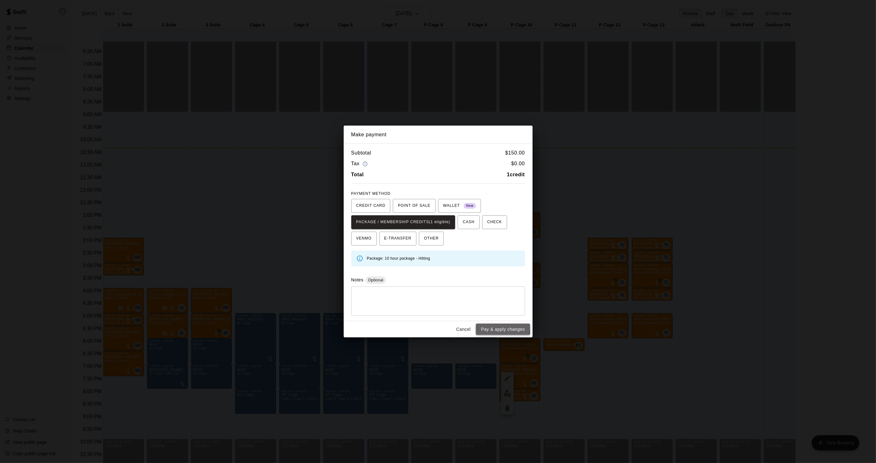
click at [498, 328] on button "Pay & apply changes" at bounding box center [503, 330] width 54 height 12
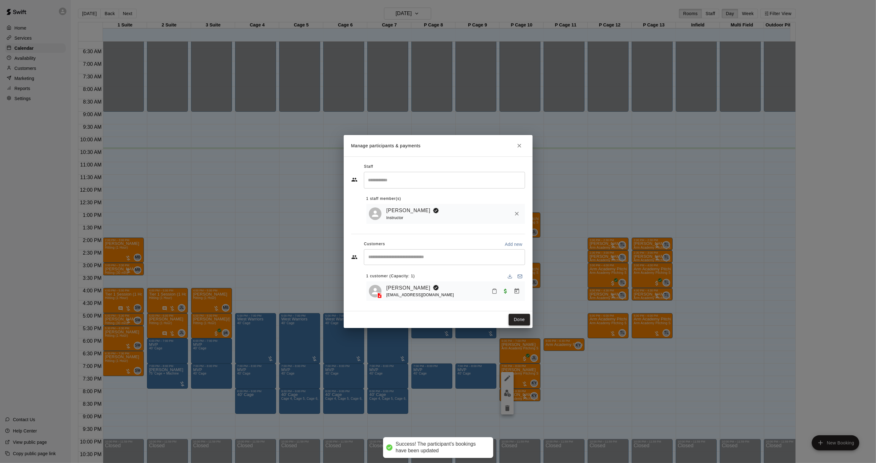
click at [515, 320] on button "Done" at bounding box center [519, 320] width 21 height 12
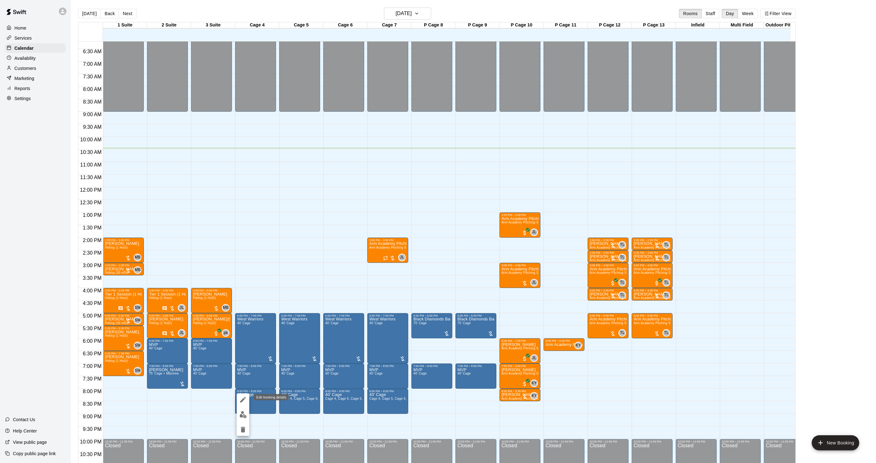
click at [239, 398] on icon "edit" at bounding box center [243, 400] width 8 height 8
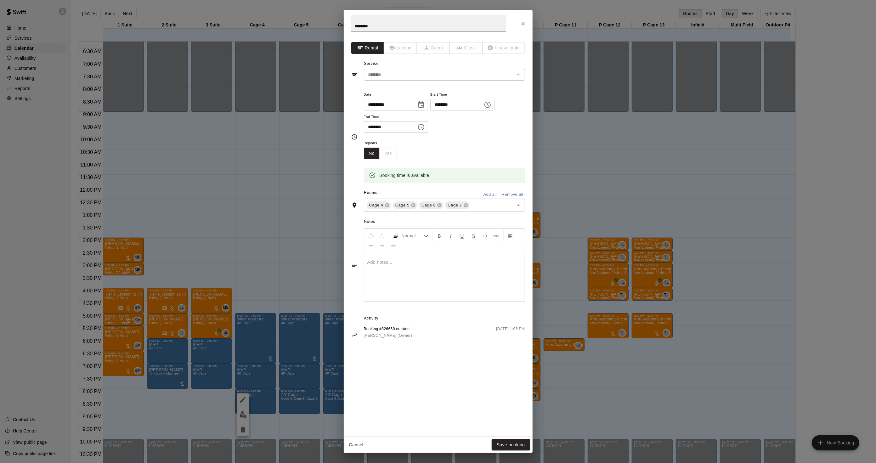
click at [593, 315] on div "**********" at bounding box center [438, 231] width 876 height 463
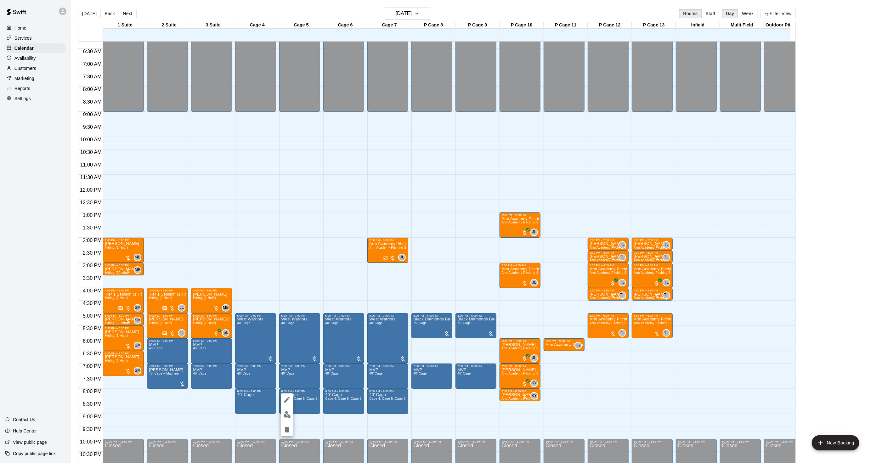
click at [281, 414] on div at bounding box center [438, 231] width 876 height 463
click at [286, 414] on img "edit" at bounding box center [287, 414] width 7 height 7
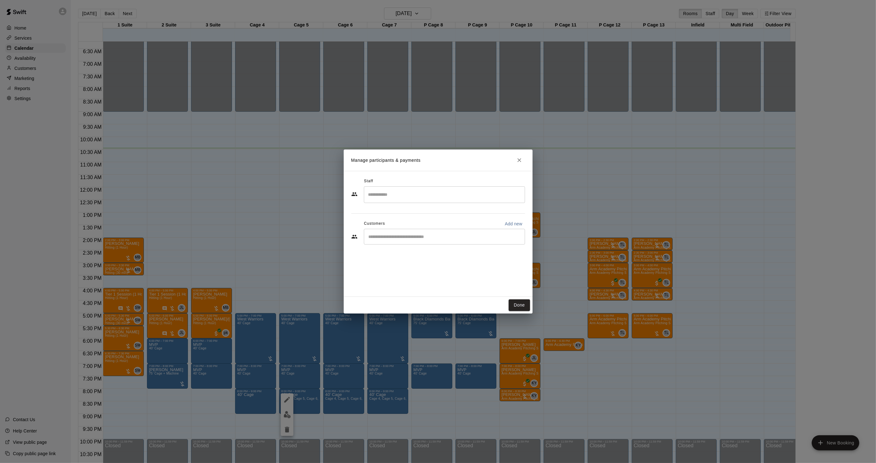
click at [355, 324] on div "Manage participants & payments Staff ​ Customers Add new ​ Done" at bounding box center [438, 231] width 876 height 463
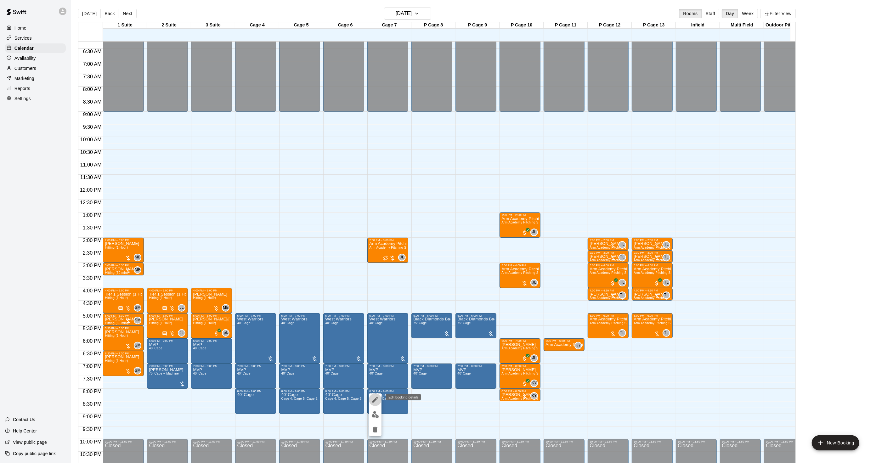
click at [376, 400] on icon "edit" at bounding box center [375, 400] width 6 height 6
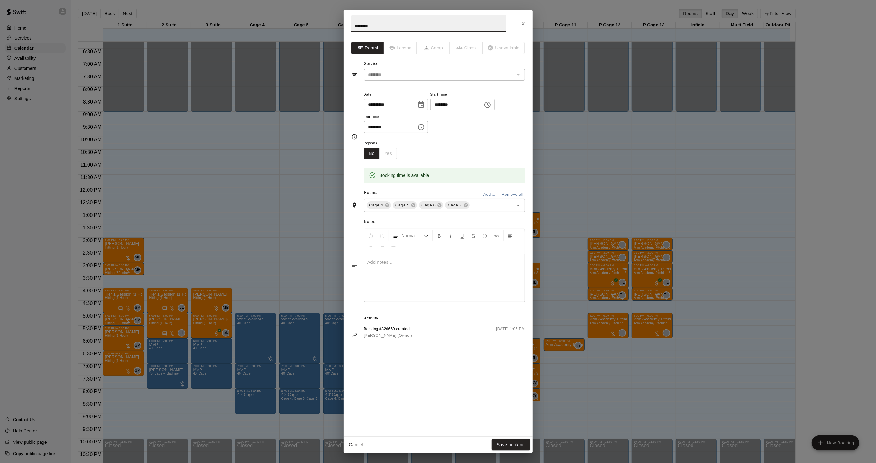
click at [669, 340] on div "**********" at bounding box center [438, 231] width 876 height 463
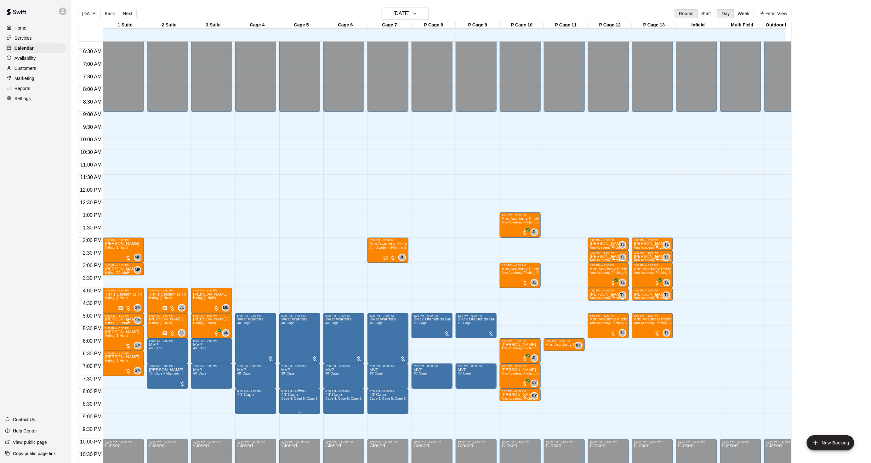
click at [286, 397] on span "Cage 4, Cage 5, Cage 6, Cage 7" at bounding box center [305, 398] width 49 height 3
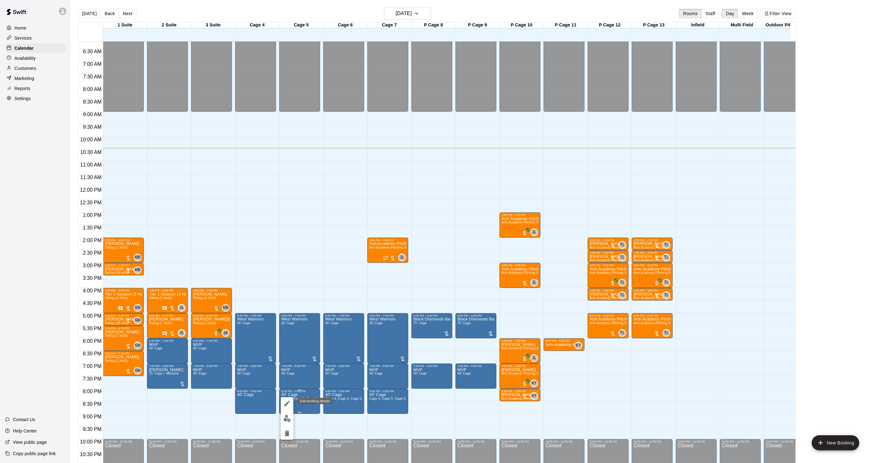
click at [286, 397] on button "edit" at bounding box center [287, 403] width 13 height 13
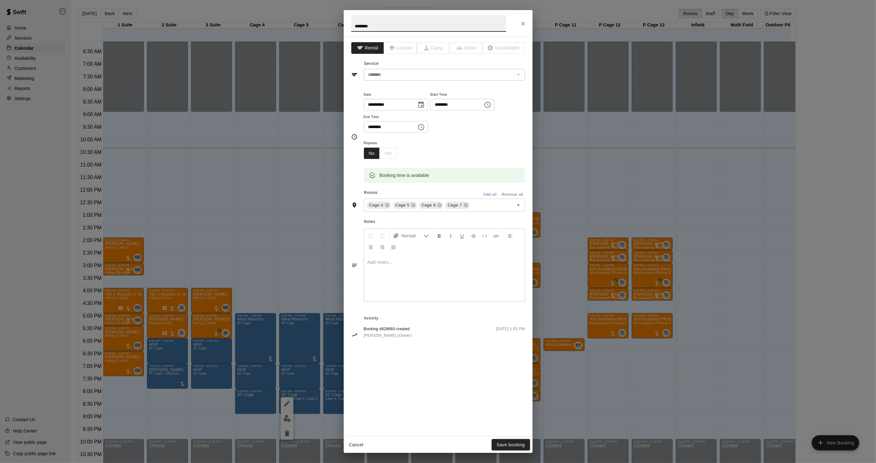
click at [256, 348] on div "**********" at bounding box center [438, 231] width 876 height 463
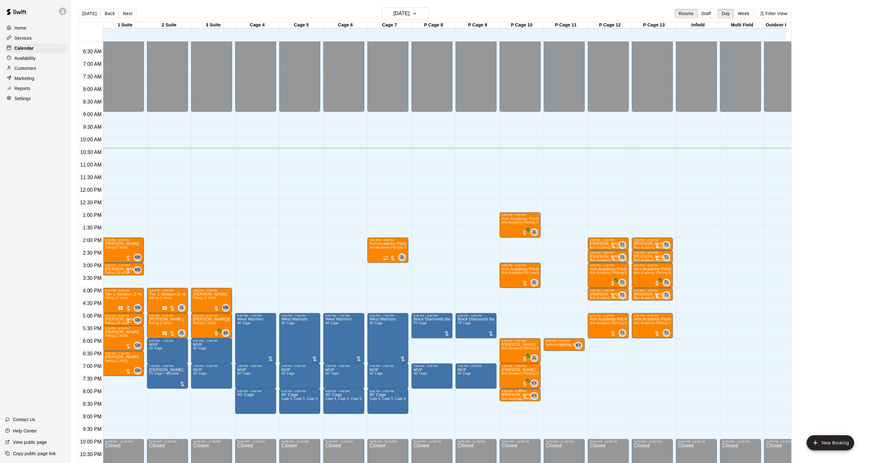
click at [518, 395] on p "[PERSON_NAME]" at bounding box center [520, 395] width 37 height 0
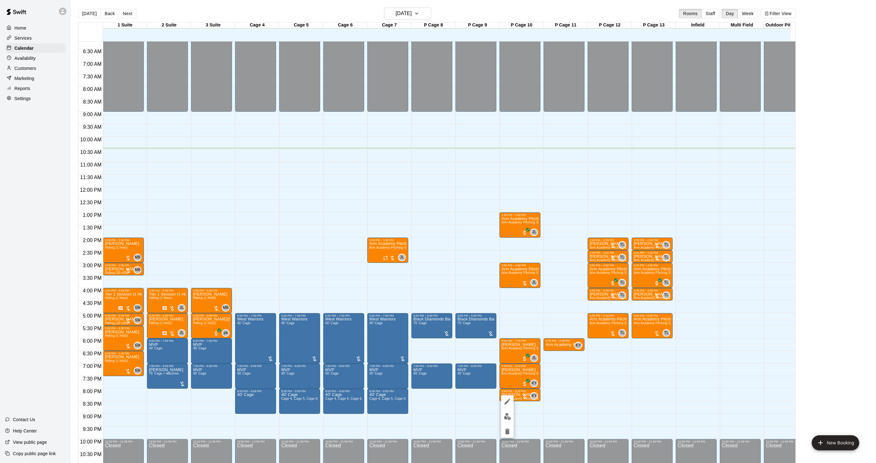
click at [508, 419] on img "edit" at bounding box center [507, 416] width 7 height 7
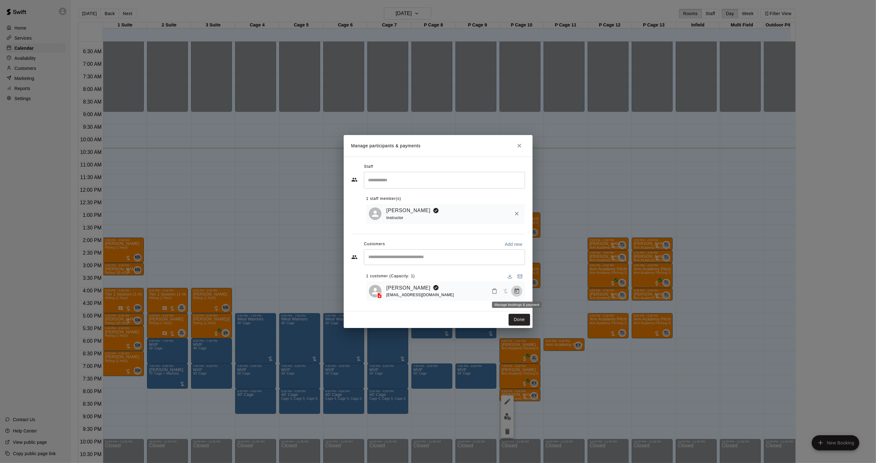
click at [514, 291] on icon "Manage bookings & payment" at bounding box center [517, 291] width 6 height 6
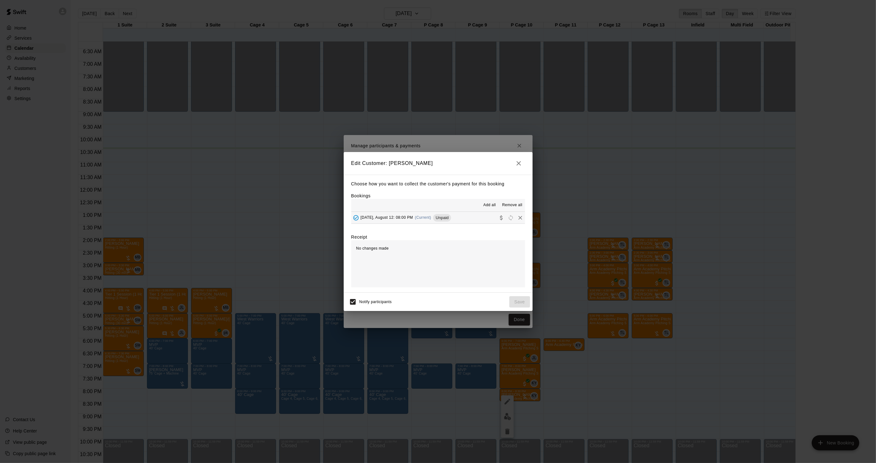
drag, startPoint x: 438, startPoint y: 214, endPoint x: 435, endPoint y: 223, distance: 8.5
click at [436, 218] on div "Unpaid" at bounding box center [442, 218] width 18 height 8
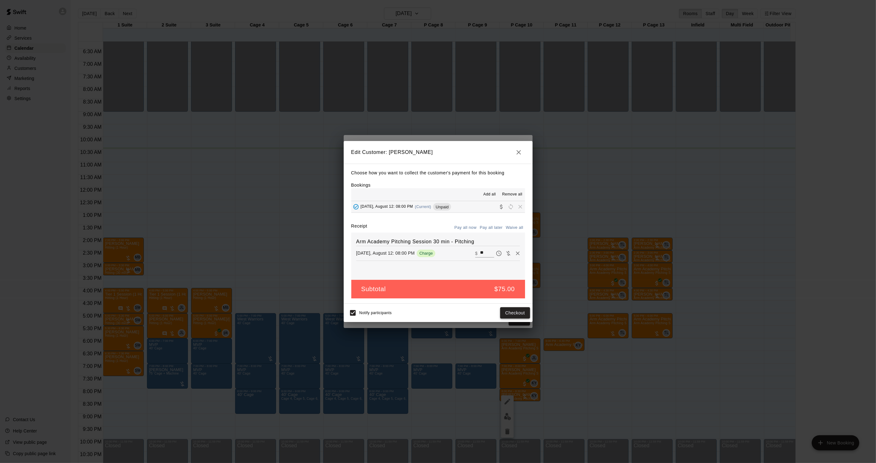
click at [508, 313] on button "Checkout" at bounding box center [515, 313] width 30 height 12
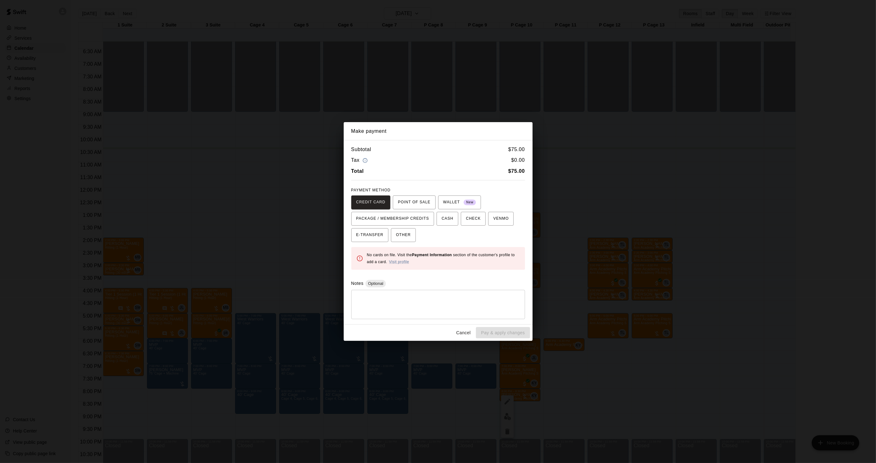
click at [630, 279] on div "Make payment Subtotal $ 75.00 Tax $ 0.00 Total $ 75.00 PAYMENT METHOD CREDIT CA…" at bounding box center [438, 231] width 876 height 463
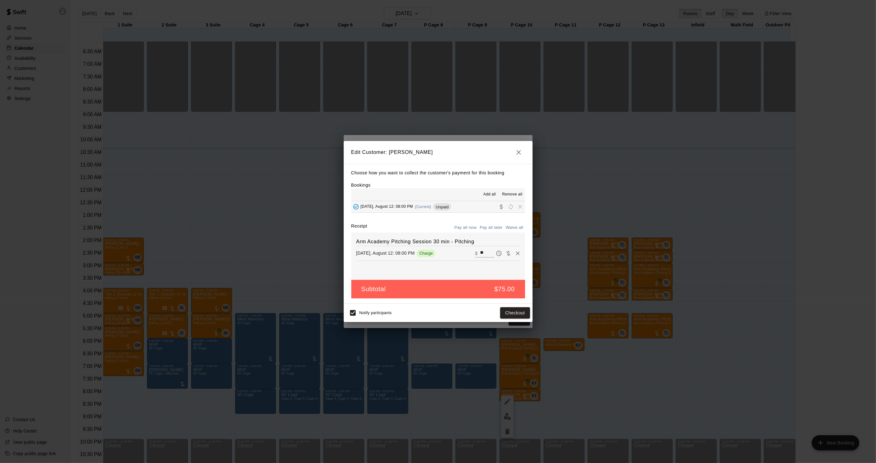
click at [621, 279] on div "Edit Customer: [PERSON_NAME] Choose how you want to collect the customer's paym…" at bounding box center [438, 231] width 876 height 463
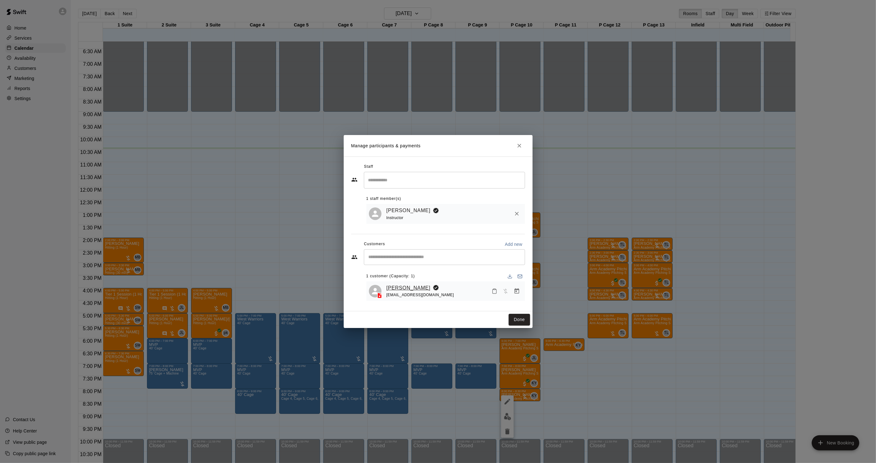
click at [397, 287] on link "[PERSON_NAME]" at bounding box center [409, 288] width 44 height 8
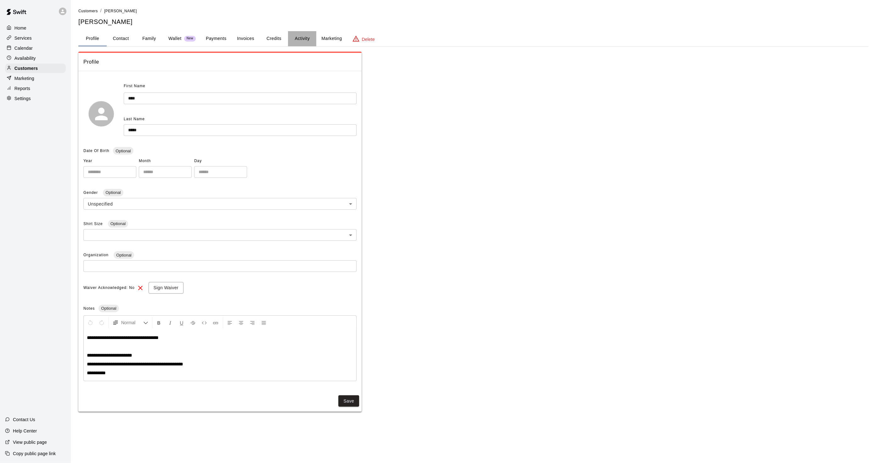
click at [300, 34] on button "Activity" at bounding box center [302, 38] width 28 height 15
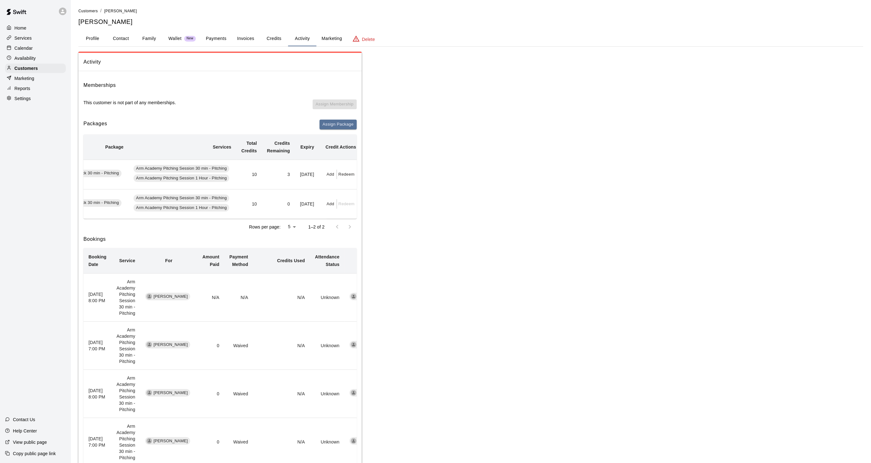
click at [341, 175] on button "Redeem" at bounding box center [346, 175] width 19 height 10
click at [353, 201] on input "text" at bounding box center [349, 199] width 22 height 12
type input "*"
click at [370, 217] on button "Redeem" at bounding box center [364, 216] width 53 height 12
click at [34, 51] on div "Calendar" at bounding box center [35, 47] width 61 height 9
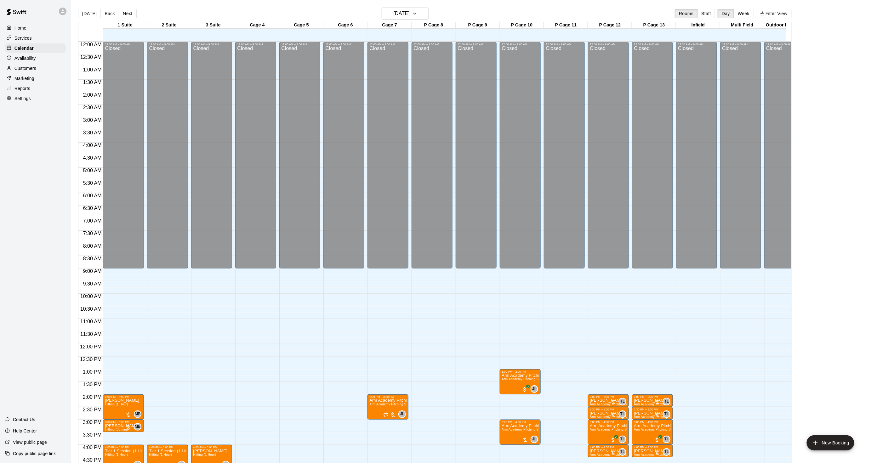
scroll to position [157, 0]
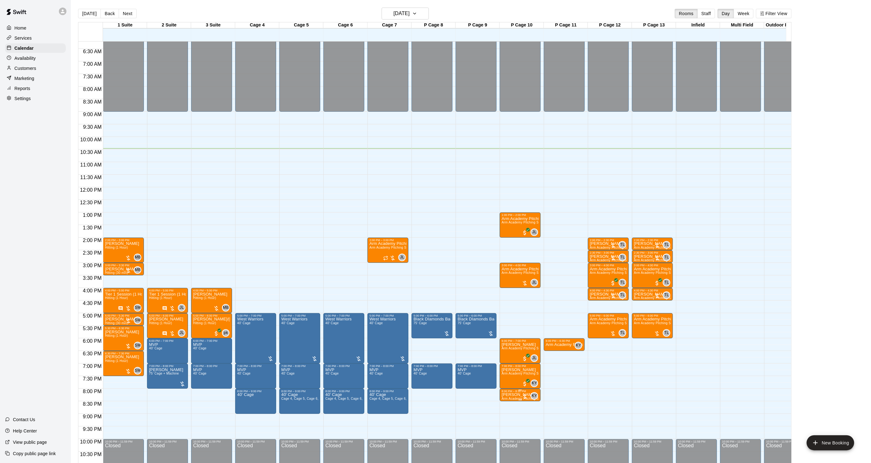
click at [519, 400] on div at bounding box center [520, 400] width 3 height 1
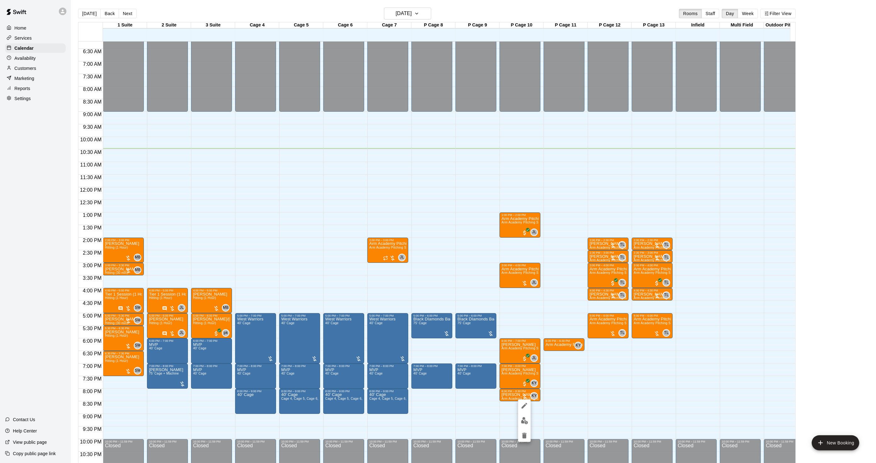
click at [510, 400] on div at bounding box center [438, 231] width 876 height 463
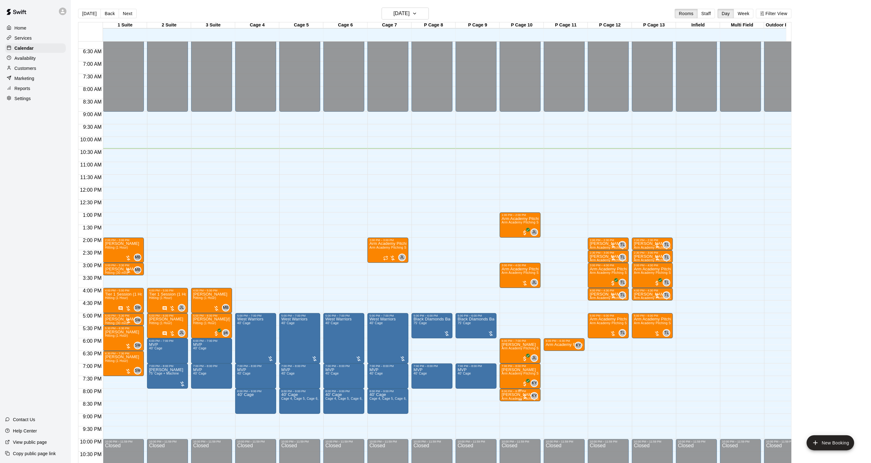
click at [511, 399] on span "Arm Academy Pitching Session 30 min - Pitching" at bounding box center [538, 398] width 73 height 3
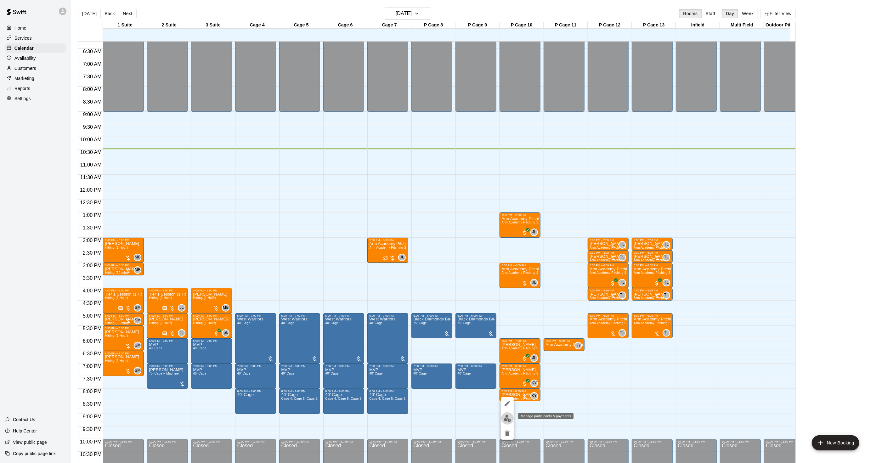
click at [511, 416] on img "edit" at bounding box center [507, 418] width 7 height 7
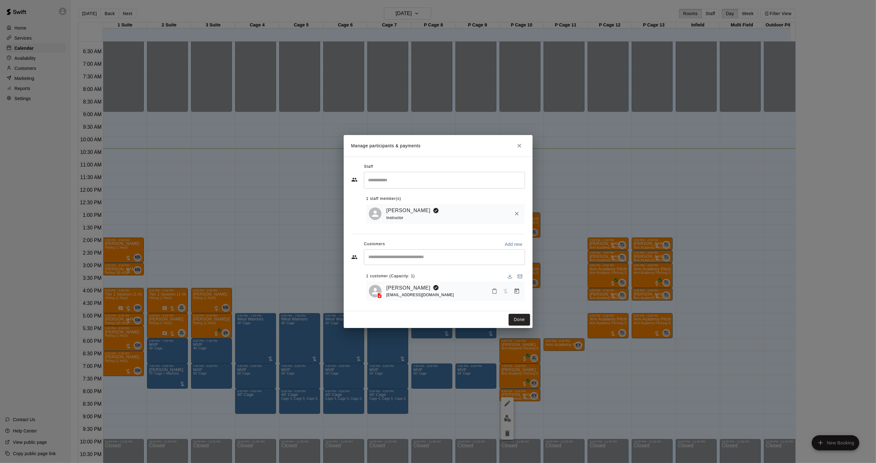
click at [518, 293] on icon "Manage bookings & payment" at bounding box center [517, 291] width 6 height 6
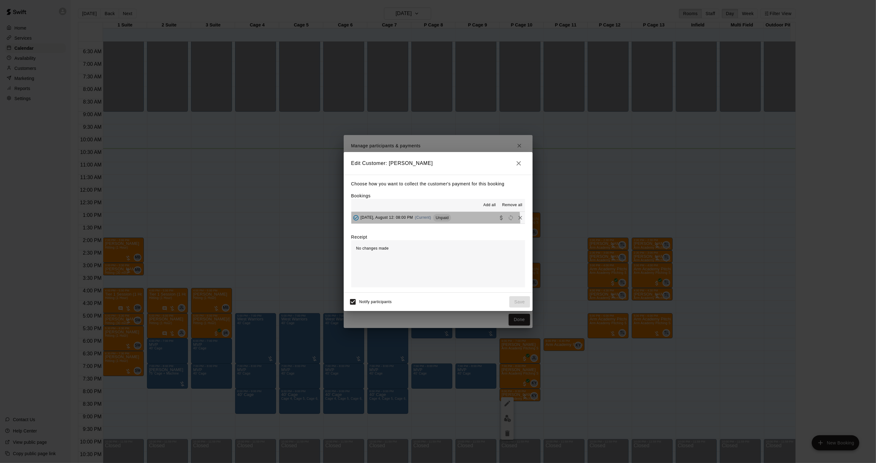
click at [434, 223] on div "[DATE], August 12: 08:00 PM (Current) Unpaid" at bounding box center [401, 217] width 100 height 9
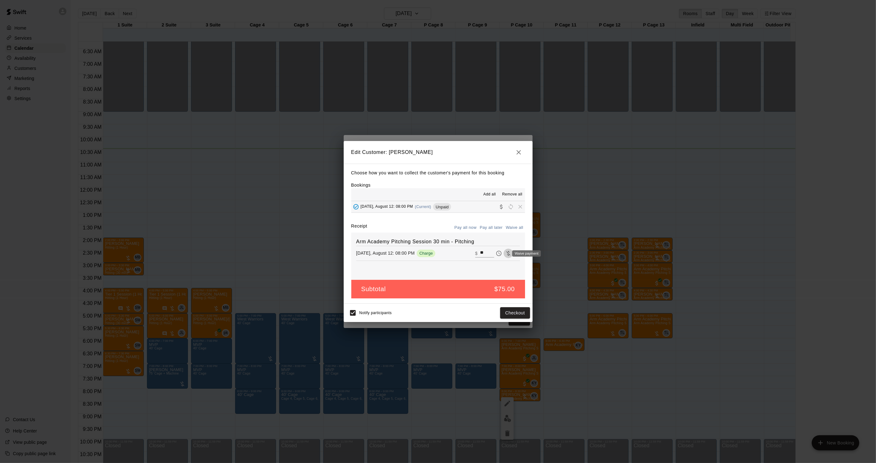
click at [505, 256] on icon "Waive payment" at bounding box center [508, 253] width 6 height 6
type input "*"
click at [520, 315] on button "Save" at bounding box center [519, 313] width 21 height 12
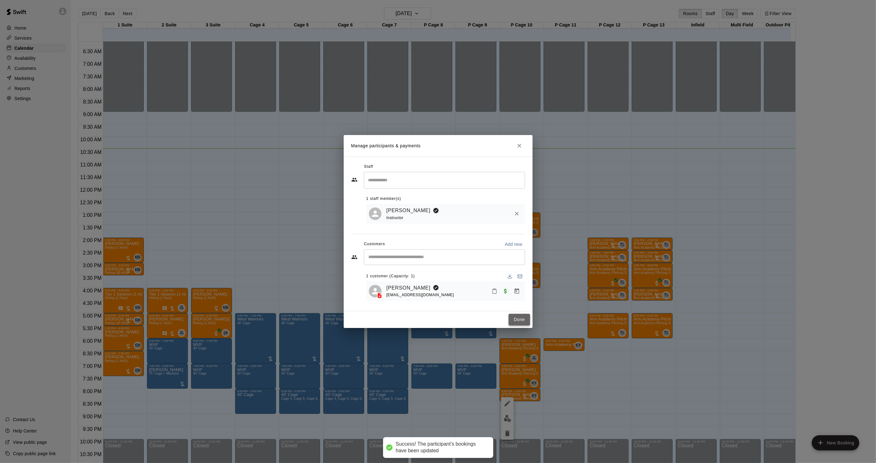
click at [521, 322] on button "Done" at bounding box center [519, 320] width 21 height 12
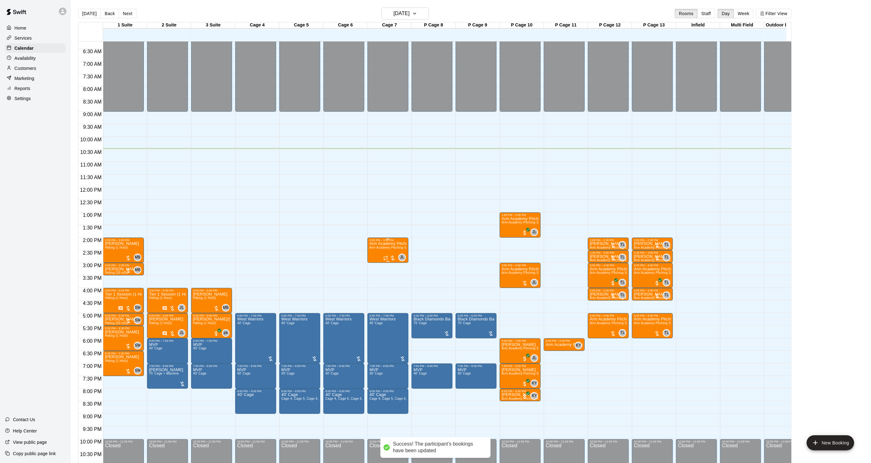
click at [384, 244] on p "Arm Academy Pitching Session 1 Hour" at bounding box center [387, 244] width 37 height 0
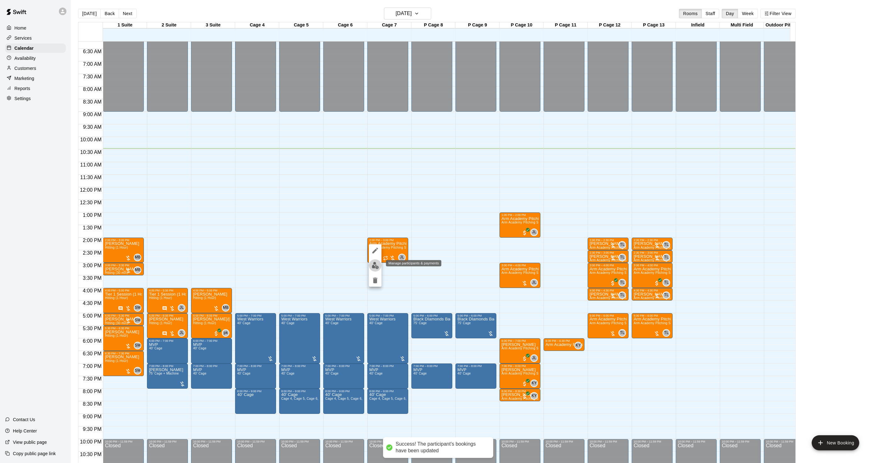
click at [380, 267] on button "edit" at bounding box center [375, 265] width 13 height 12
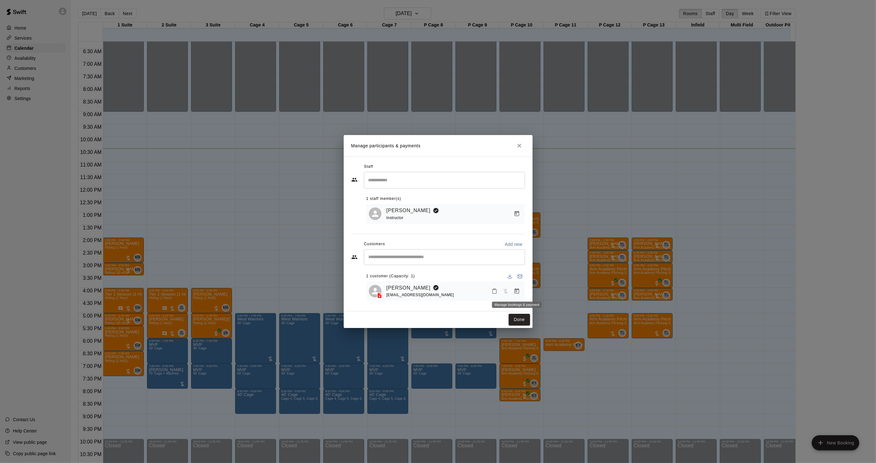
click at [519, 293] on icon "Manage bookings & payment" at bounding box center [516, 290] width 5 height 5
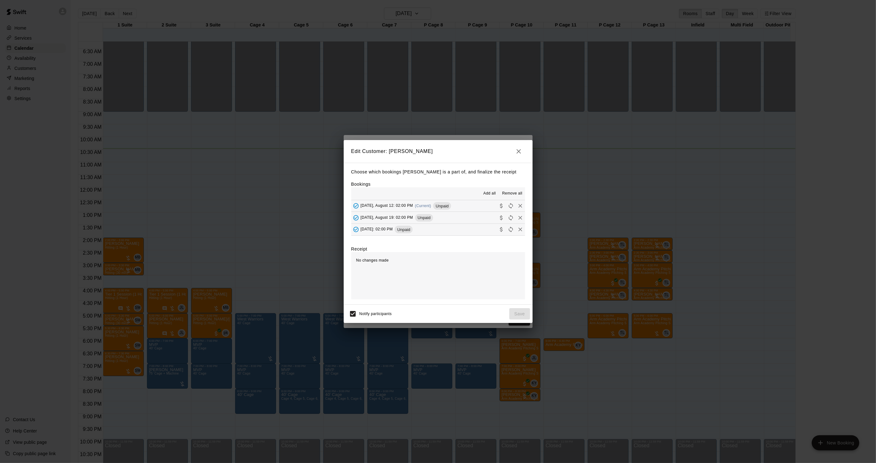
drag, startPoint x: 416, startPoint y: 203, endPoint x: 441, endPoint y: 226, distance: 34.3
click at [416, 203] on div "[DATE], August 12: 02:00 PM (Current) Unpaid" at bounding box center [401, 205] width 100 height 9
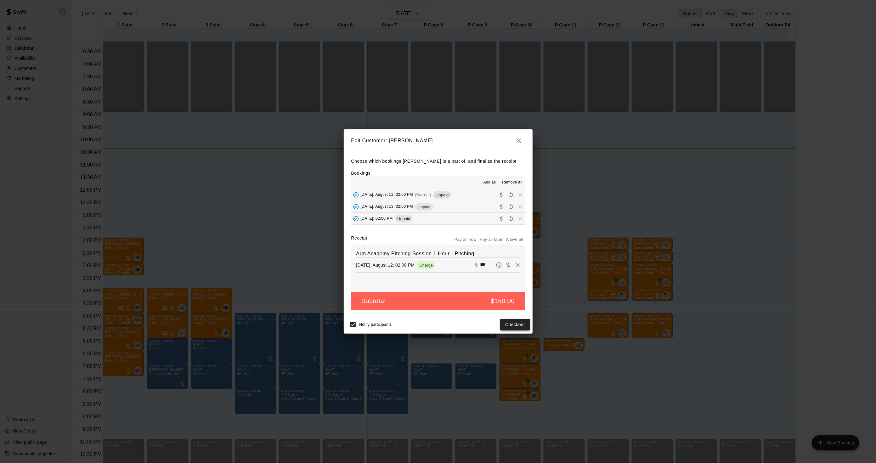
click at [520, 328] on button "Checkout" at bounding box center [515, 325] width 30 height 12
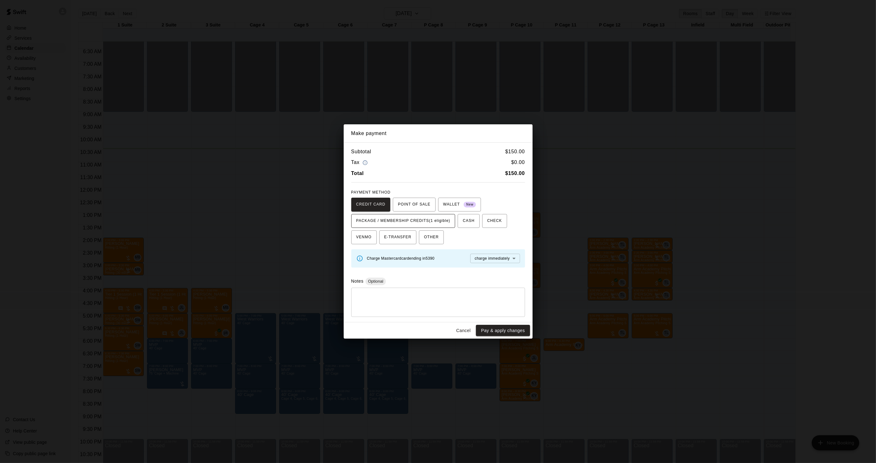
click at [407, 218] on span "PACKAGE / MEMBERSHIP CREDITS (1 eligible)" at bounding box center [403, 221] width 94 height 10
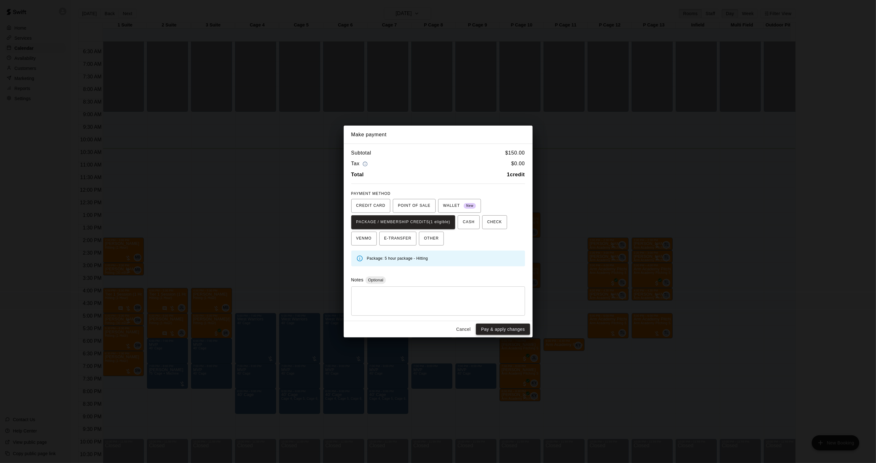
click at [492, 324] on button "Pay & apply changes" at bounding box center [503, 330] width 54 height 12
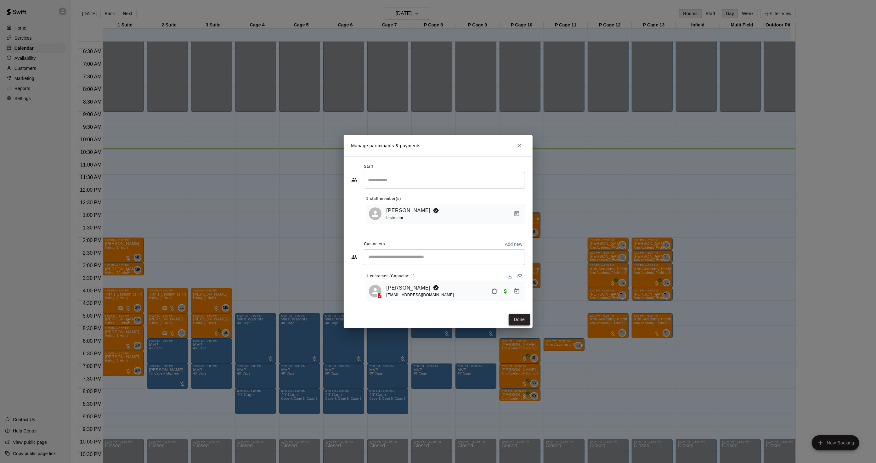
click at [517, 318] on button "Done" at bounding box center [519, 320] width 21 height 12
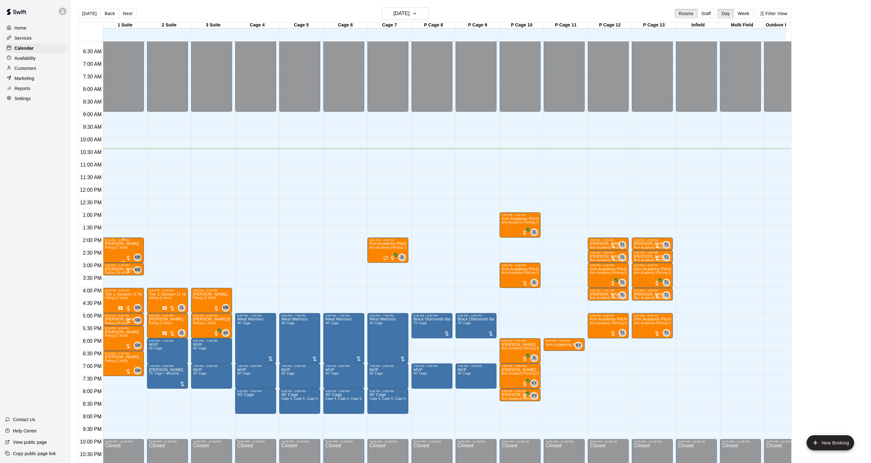
click at [112, 244] on p "[PERSON_NAME]" at bounding box center [122, 244] width 34 height 0
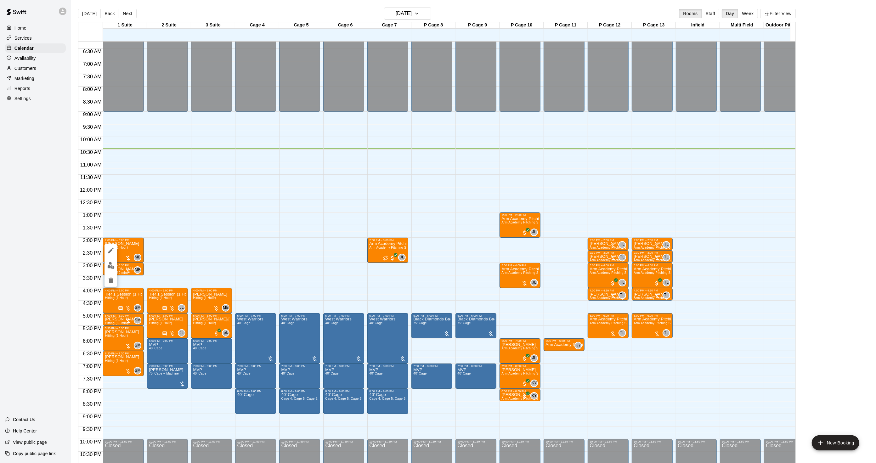
click at [111, 264] on img "edit" at bounding box center [110, 265] width 7 height 7
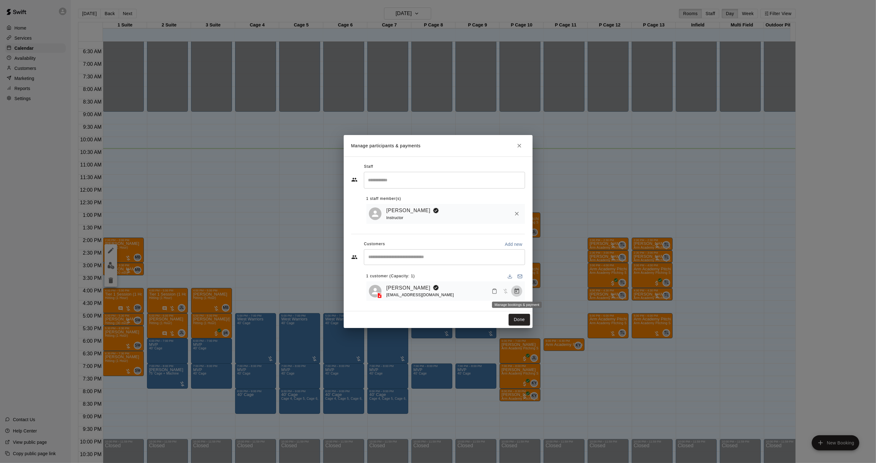
click at [519, 294] on icon "Manage bookings & payment" at bounding box center [516, 290] width 5 height 5
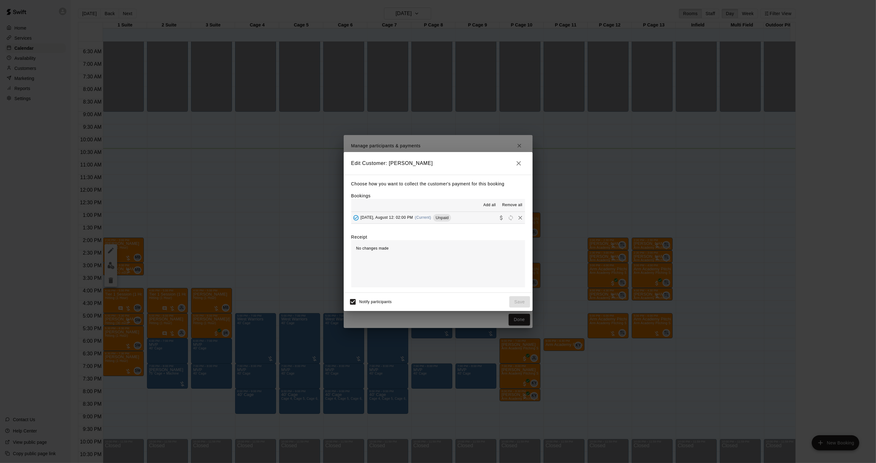
click at [423, 218] on span "(Current)" at bounding box center [423, 217] width 16 height 4
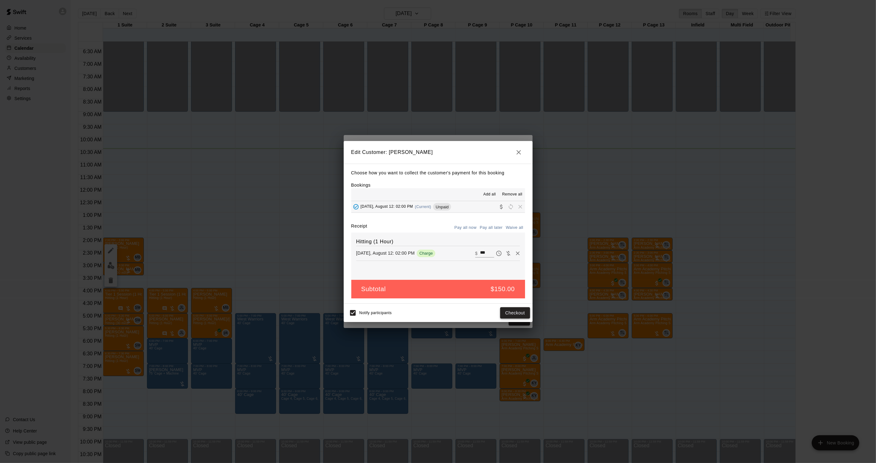
click at [517, 309] on button "Checkout" at bounding box center [515, 313] width 30 height 12
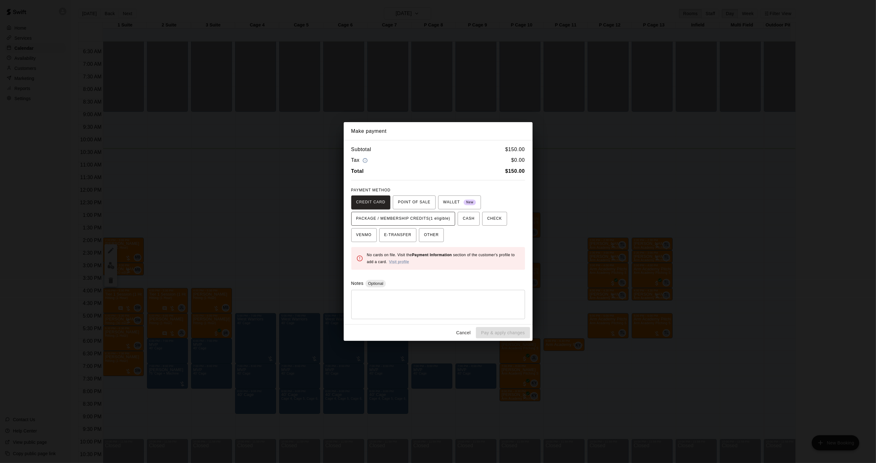
click at [435, 219] on span "PACKAGE / MEMBERSHIP CREDITS (1 eligible)" at bounding box center [403, 219] width 94 height 10
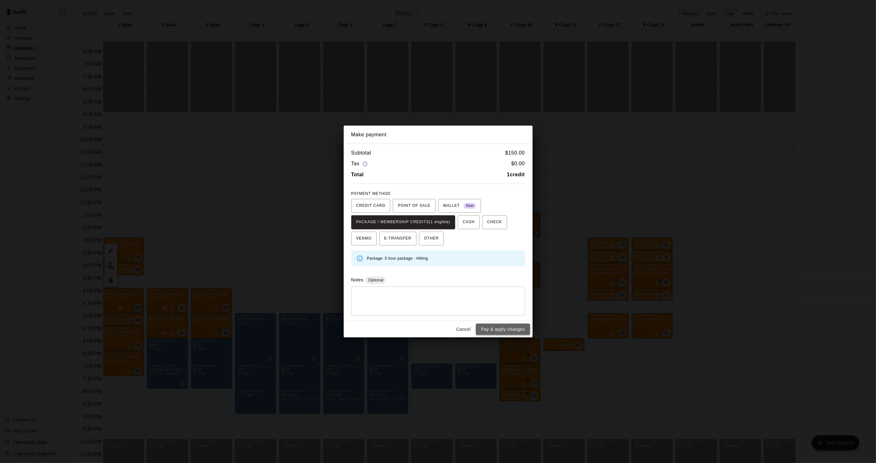
click at [504, 329] on button "Pay & apply changes" at bounding box center [503, 330] width 54 height 12
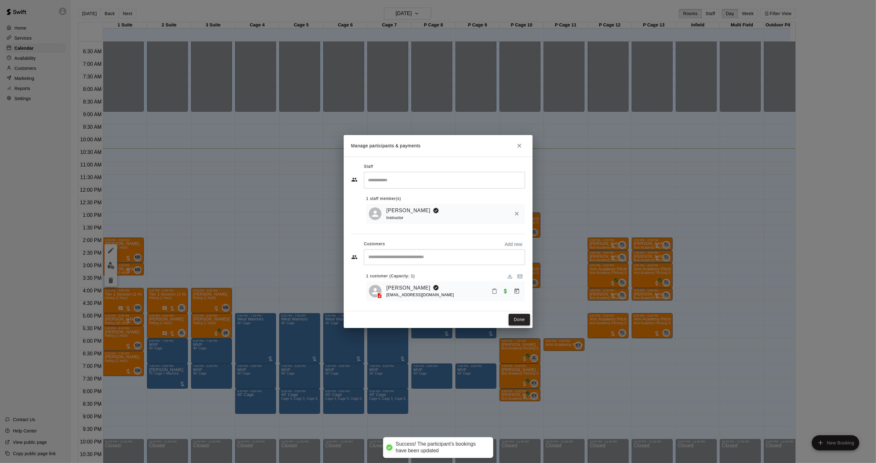
click at [520, 317] on button "Done" at bounding box center [519, 320] width 21 height 12
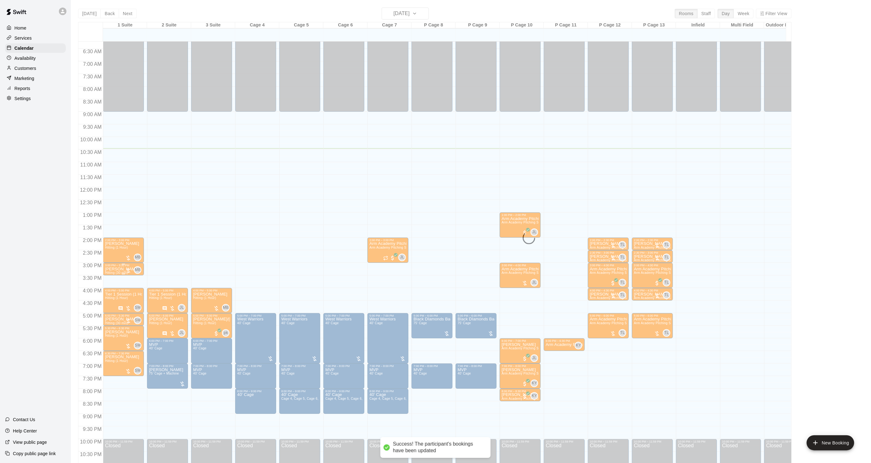
click at [108, 269] on p "[PERSON_NAME]" at bounding box center [122, 269] width 34 height 0
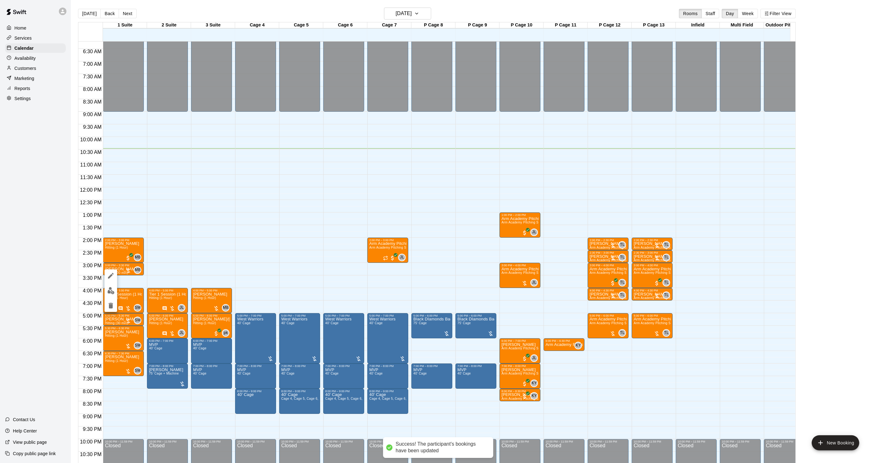
drag, startPoint x: 230, startPoint y: 278, endPoint x: 236, endPoint y: 274, distance: 7.4
click at [231, 278] on div at bounding box center [438, 231] width 876 height 463
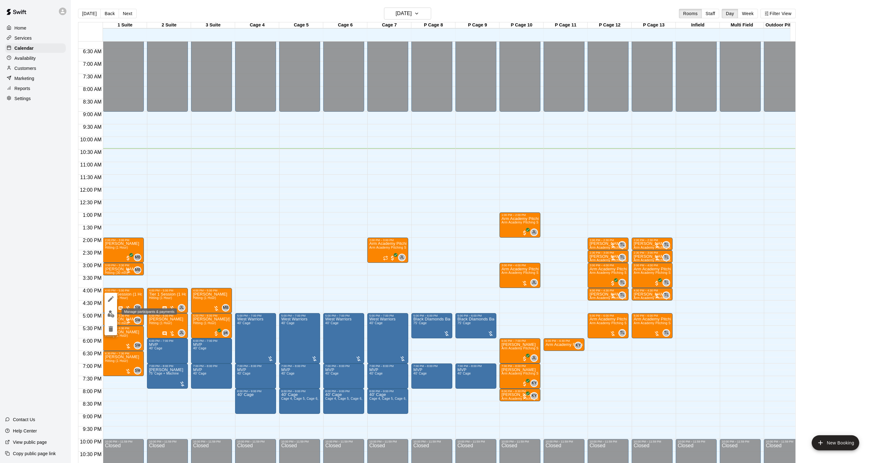
click at [113, 316] on img "edit" at bounding box center [110, 313] width 7 height 7
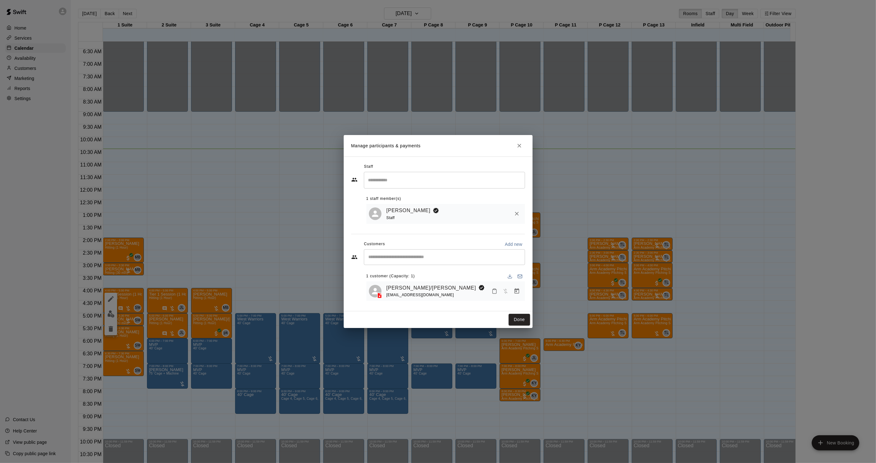
drag, startPoint x: 159, startPoint y: 313, endPoint x: 168, endPoint y: 314, distance: 9.6
click at [160, 316] on div "Manage participants & payments Staff ​ 1 staff member(s) [PERSON_NAME] Staff Cu…" at bounding box center [438, 231] width 876 height 463
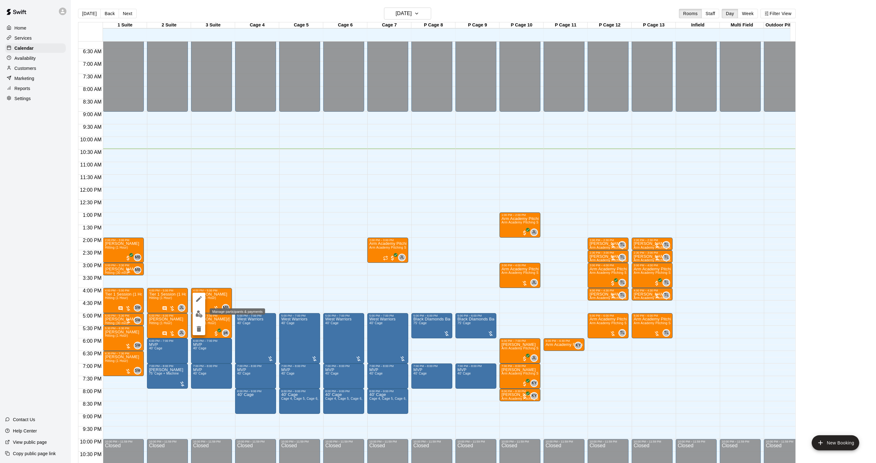
click at [201, 314] on img "edit" at bounding box center [199, 313] width 7 height 7
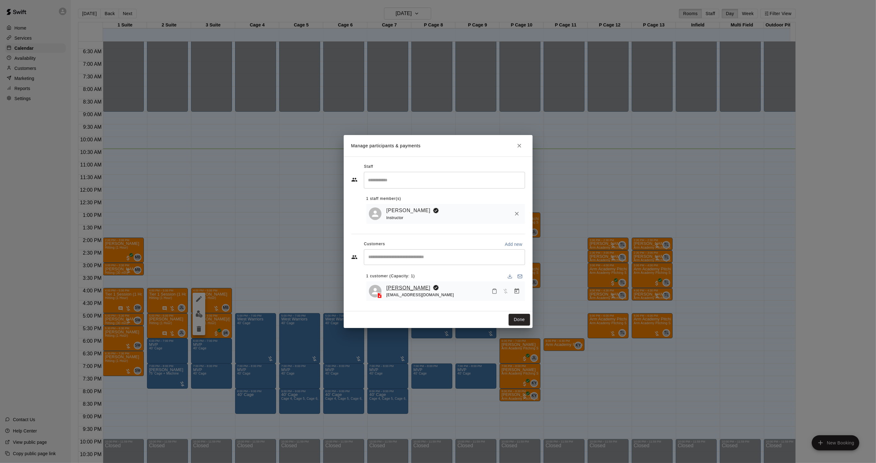
drag, startPoint x: 399, startPoint y: 289, endPoint x: 398, endPoint y: 285, distance: 4.1
click at [398, 285] on link "[PERSON_NAME]" at bounding box center [409, 288] width 44 height 8
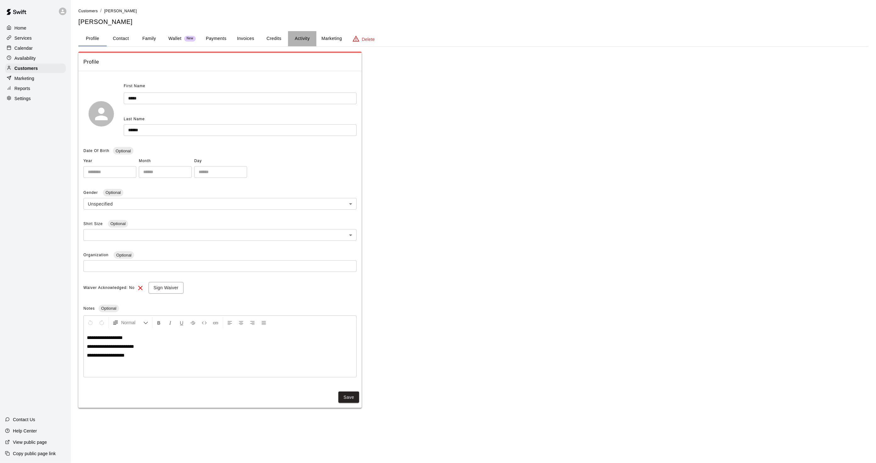
click at [313, 42] on button "Activity" at bounding box center [302, 38] width 28 height 15
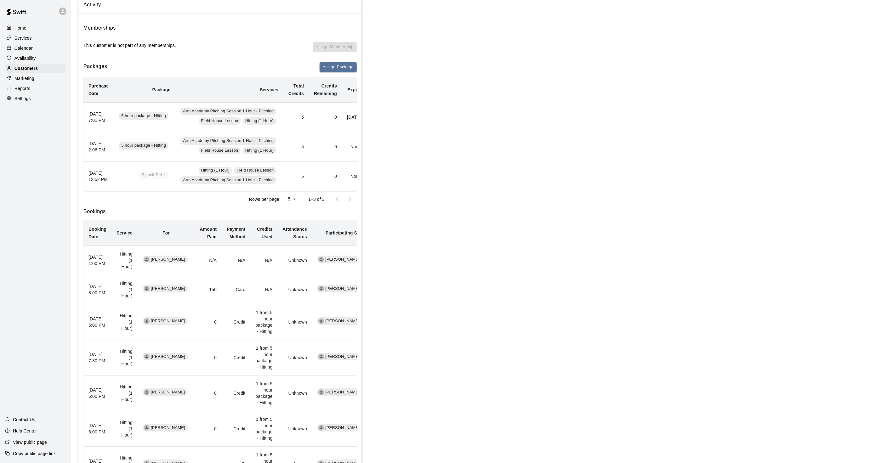
scroll to position [70, 0]
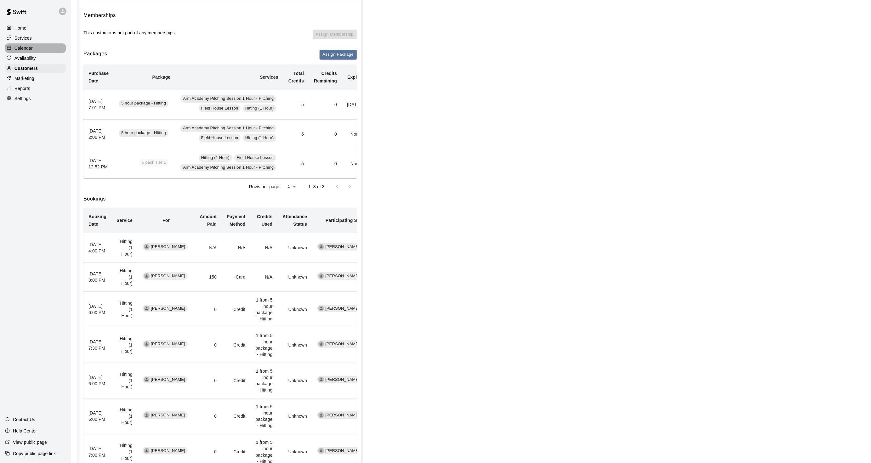
click at [39, 50] on div "Calendar" at bounding box center [35, 47] width 61 height 9
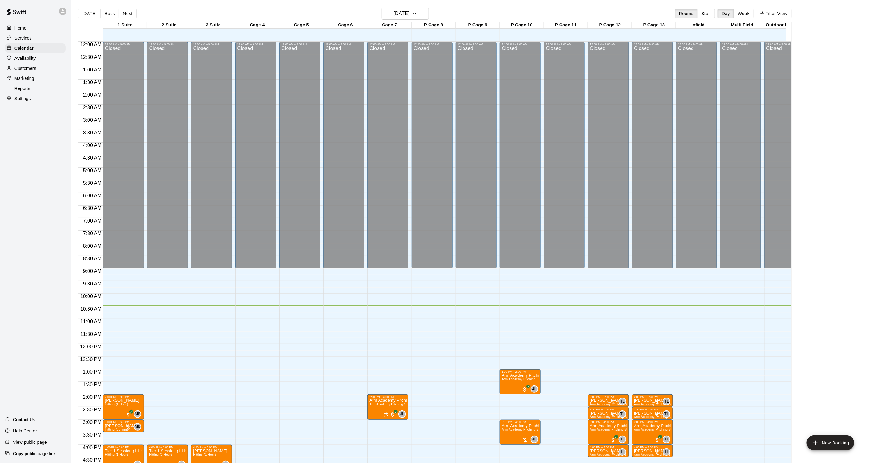
scroll to position [157, 0]
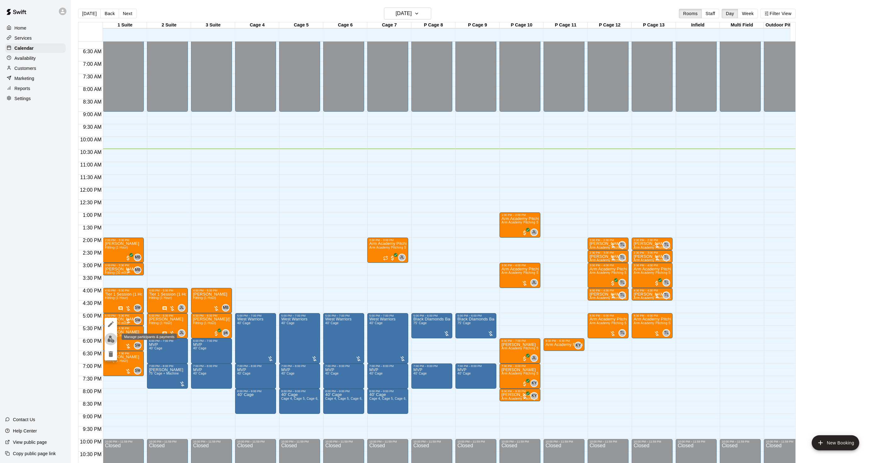
click at [111, 337] on img "edit" at bounding box center [110, 339] width 7 height 7
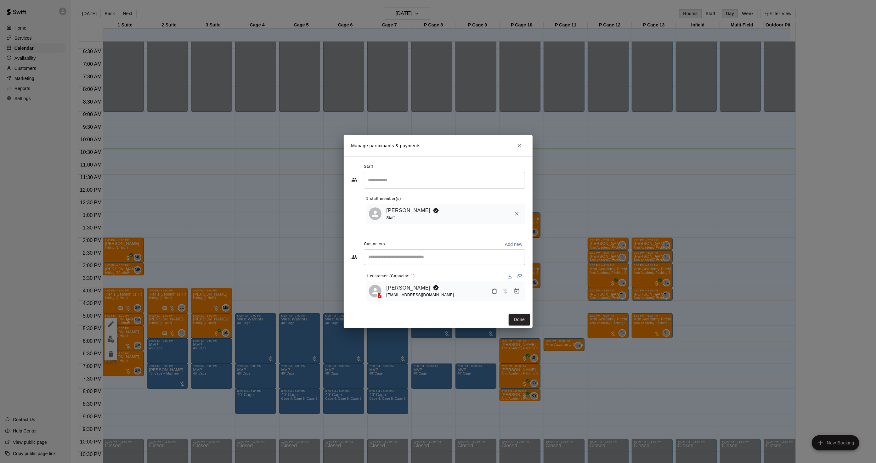
click at [409, 292] on div "[EMAIL_ADDRESS][DOMAIN_NAME]" at bounding box center [421, 295] width 68 height 7
click at [410, 289] on link "[PERSON_NAME]" at bounding box center [409, 288] width 44 height 8
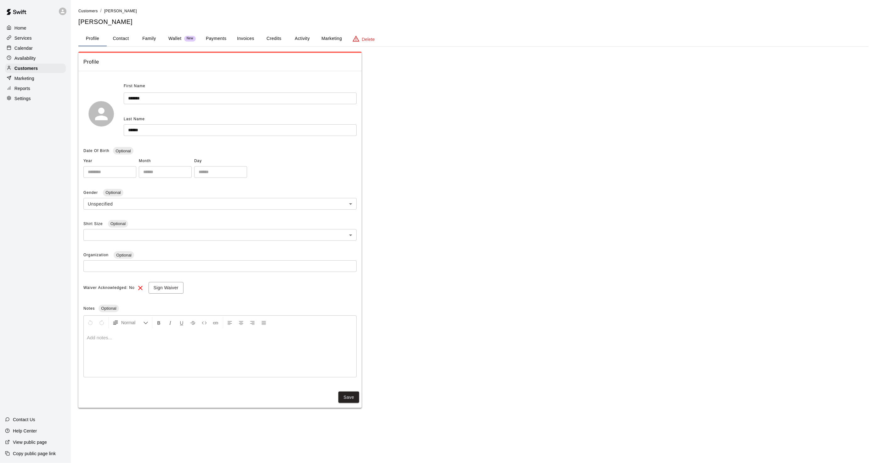
click at [300, 40] on button "Activity" at bounding box center [302, 38] width 28 height 15
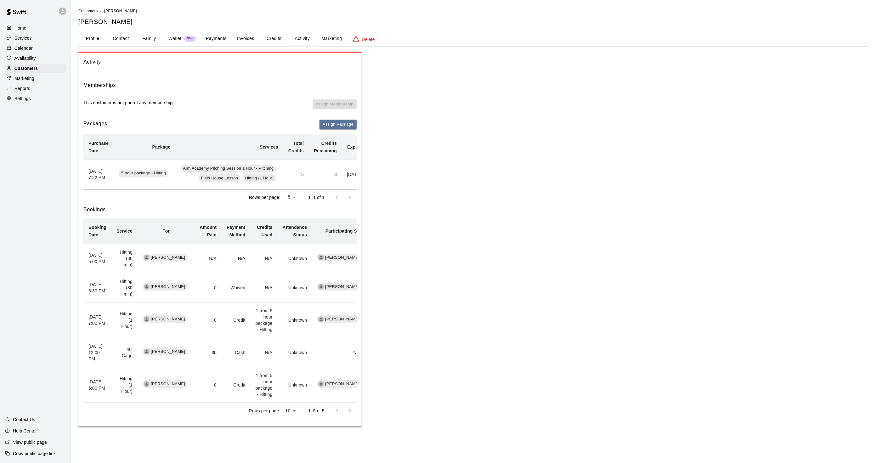
click at [13, 51] on div at bounding box center [11, 48] width 8 height 6
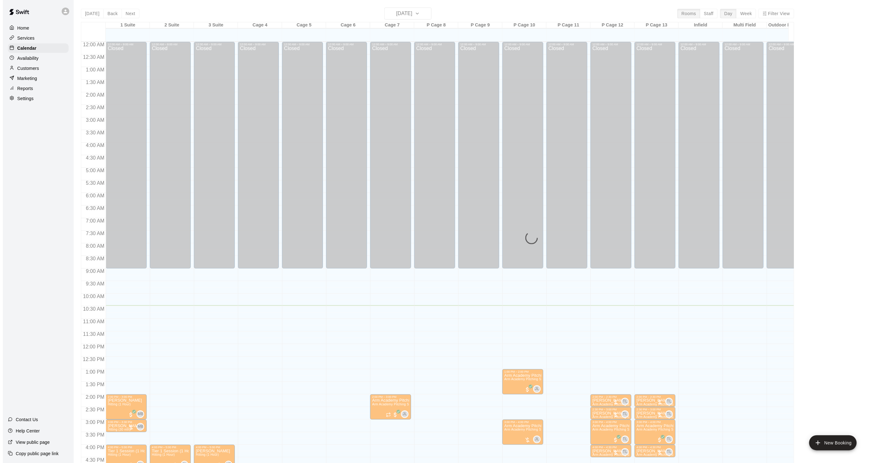
scroll to position [157, 0]
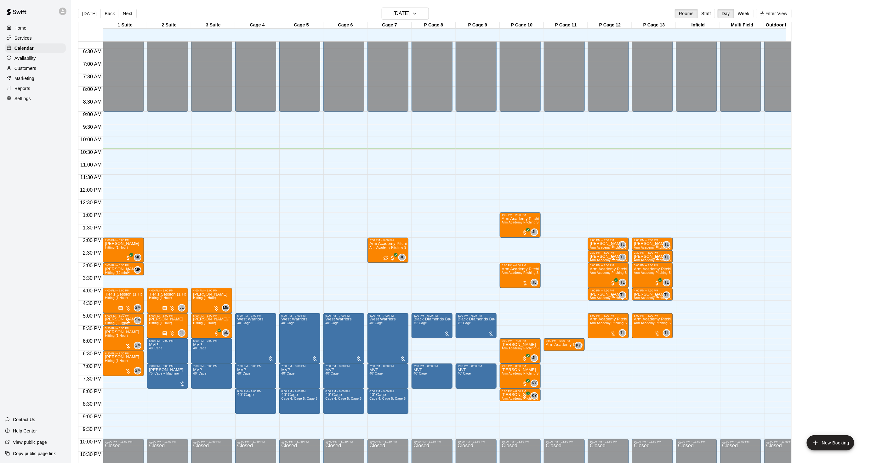
click at [111, 319] on p "[PERSON_NAME]" at bounding box center [122, 319] width 34 height 0
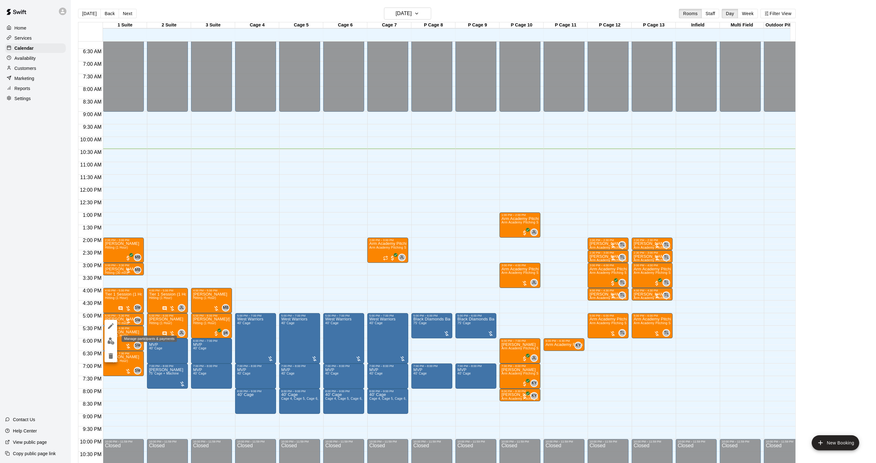
click at [109, 339] on img "edit" at bounding box center [110, 340] width 7 height 7
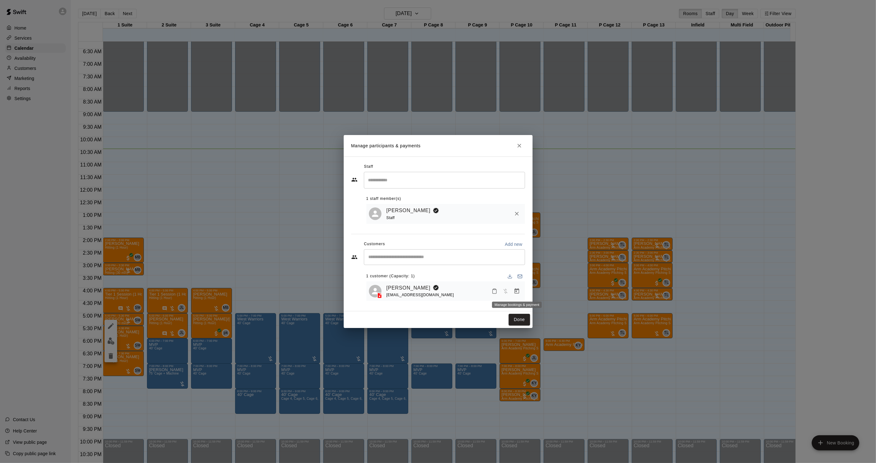
click at [515, 289] on icon "Manage bookings & payment" at bounding box center [517, 291] width 6 height 6
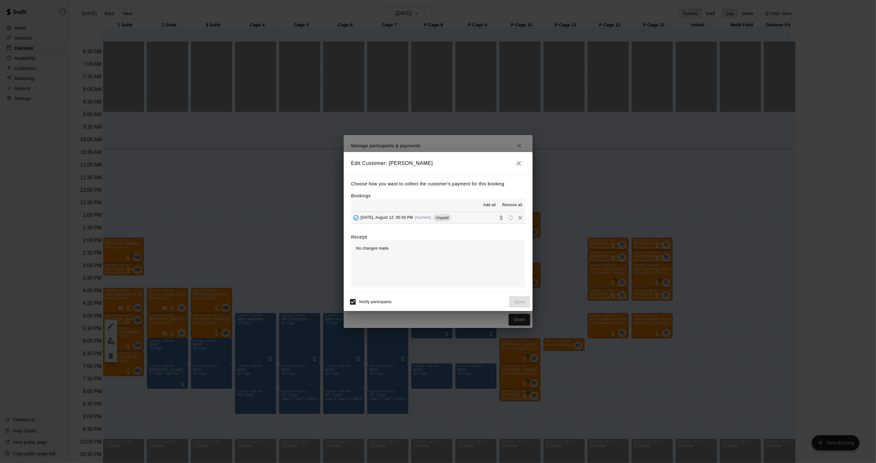
click at [428, 224] on hr at bounding box center [438, 224] width 174 height 0
click at [430, 220] on span "(Current)" at bounding box center [423, 217] width 16 height 4
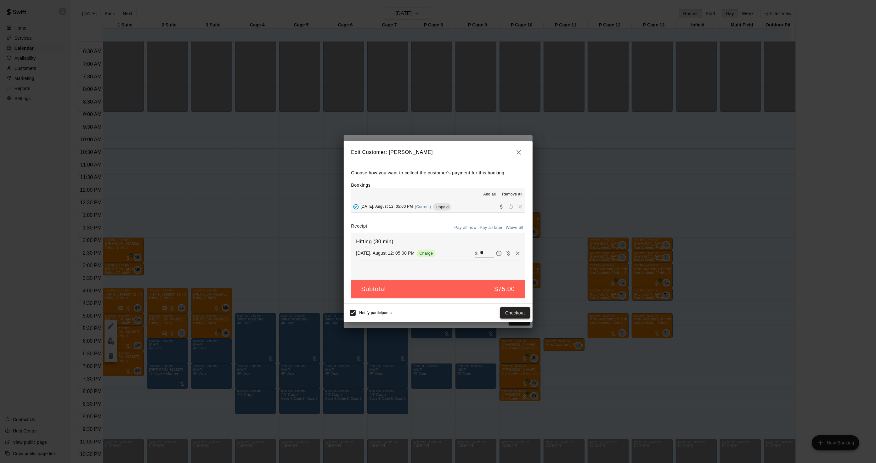
click at [508, 315] on button "Checkout" at bounding box center [515, 313] width 30 height 12
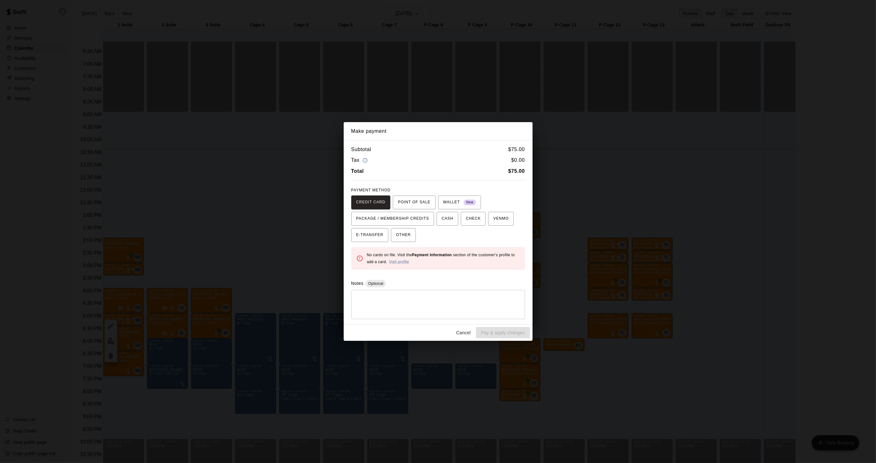
click at [635, 263] on div "Make payment Subtotal $ 75.00 Tax $ 0.00 Total $ 75.00 PAYMENT METHOD CREDIT CA…" at bounding box center [438, 231] width 876 height 463
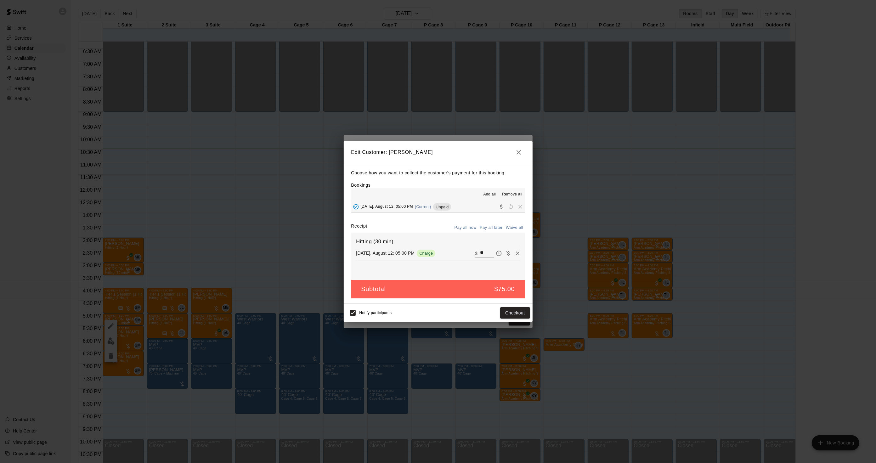
click at [635, 263] on div "Make payment Subtotal $ 75.00 Tax $ 0.00 Total $ 75.00 PAYMENT METHOD CREDIT CA…" at bounding box center [438, 231] width 876 height 463
click at [628, 263] on div "Edit Customer: [PERSON_NAME] Choose how you want to collect the customer's paym…" at bounding box center [438, 231] width 876 height 463
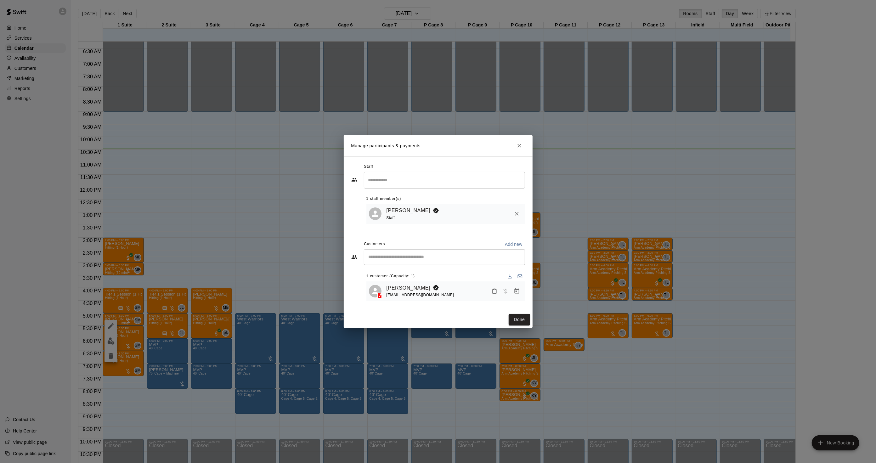
click at [402, 290] on link "[PERSON_NAME]" at bounding box center [409, 288] width 44 height 8
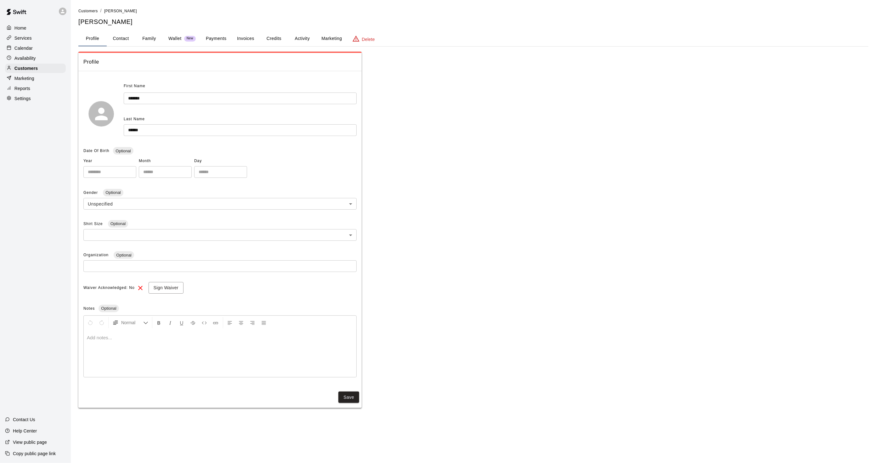
click at [292, 33] on button "Activity" at bounding box center [302, 38] width 28 height 15
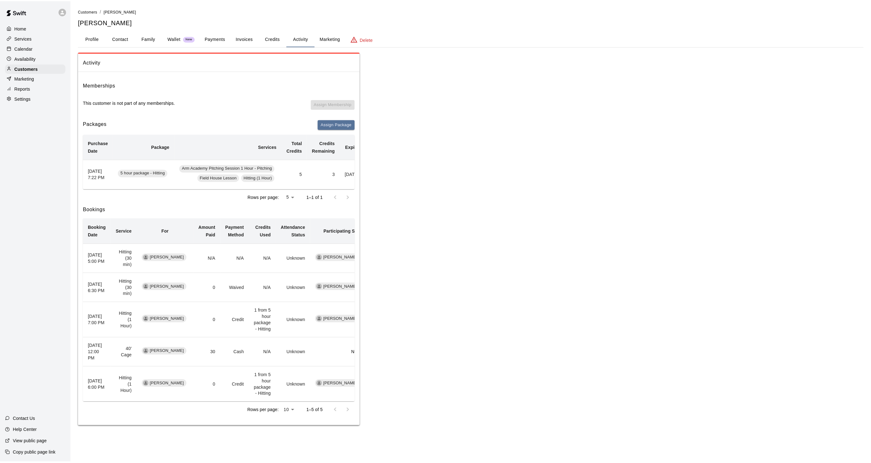
scroll to position [0, 54]
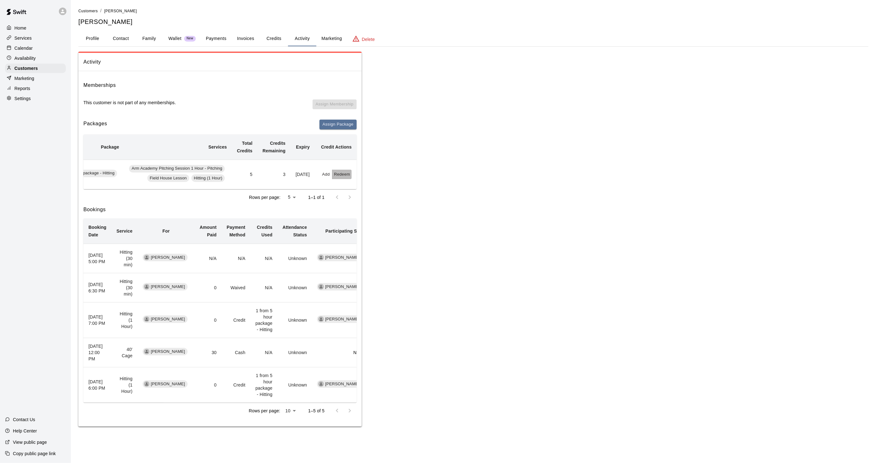
click at [343, 172] on button "Redeem" at bounding box center [341, 175] width 19 height 10
click at [350, 199] on input "text" at bounding box center [349, 199] width 22 height 12
type input "*"
click at [358, 214] on button "Redeem" at bounding box center [364, 216] width 53 height 12
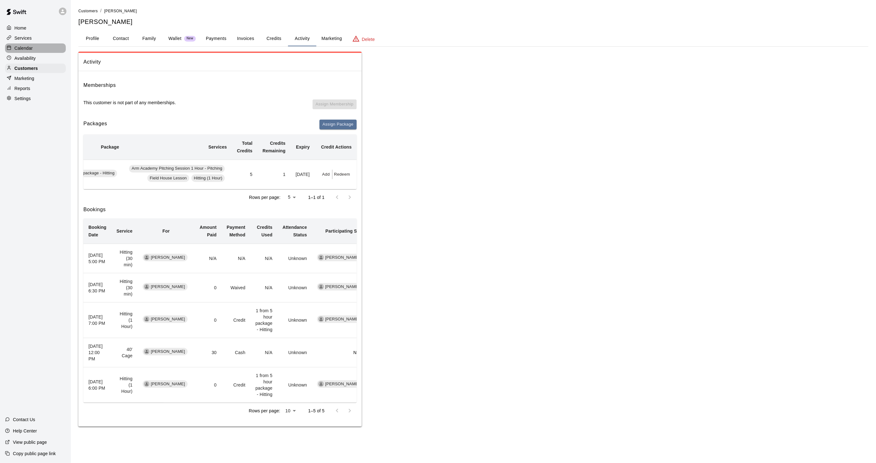
click at [24, 51] on p "Calendar" at bounding box center [23, 48] width 18 height 6
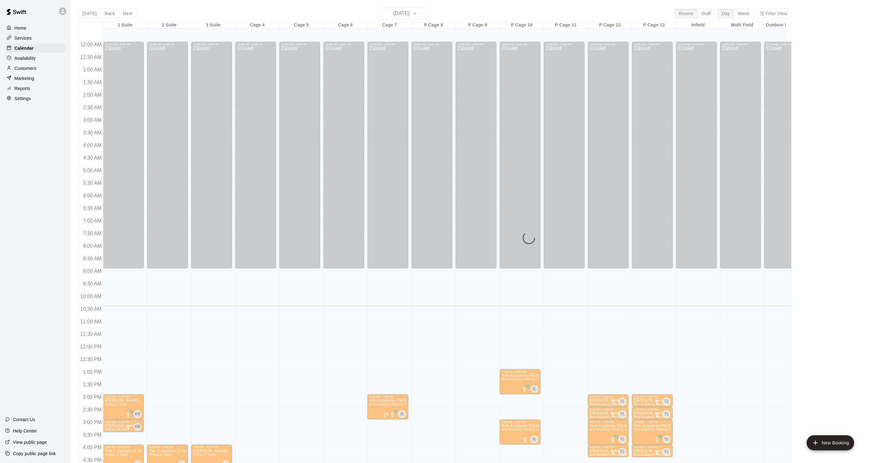
scroll to position [157, 0]
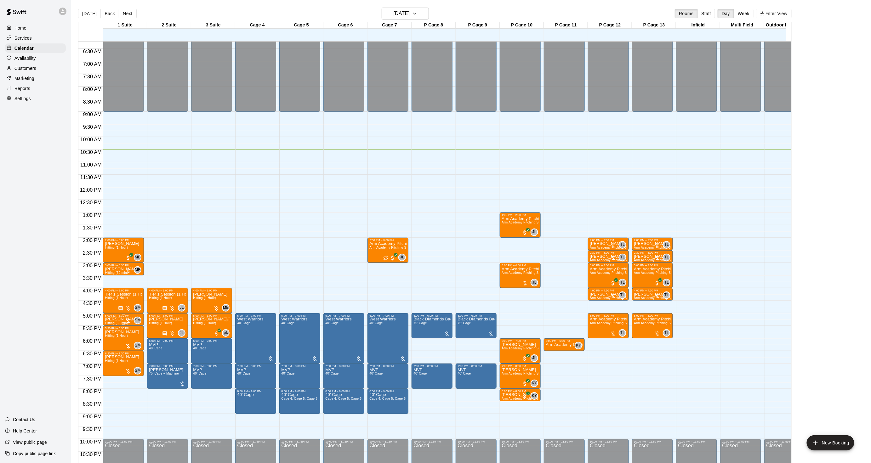
click at [109, 319] on p "[PERSON_NAME]" at bounding box center [122, 319] width 34 height 0
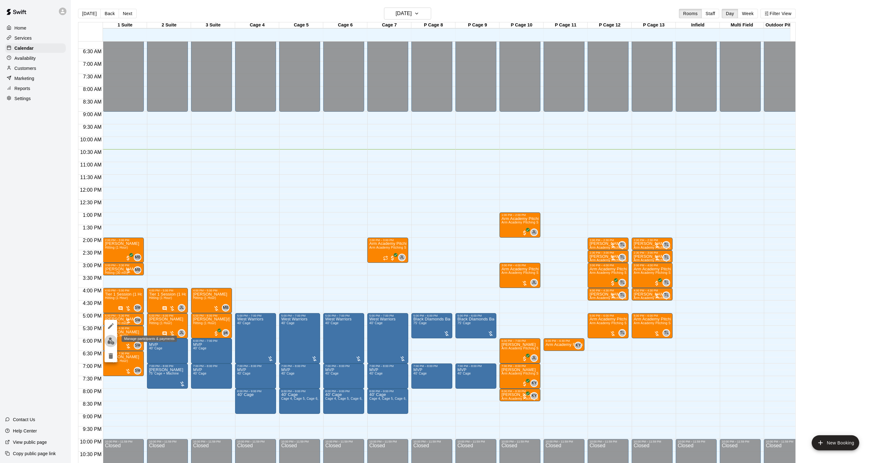
click at [109, 342] on img "edit" at bounding box center [110, 340] width 7 height 7
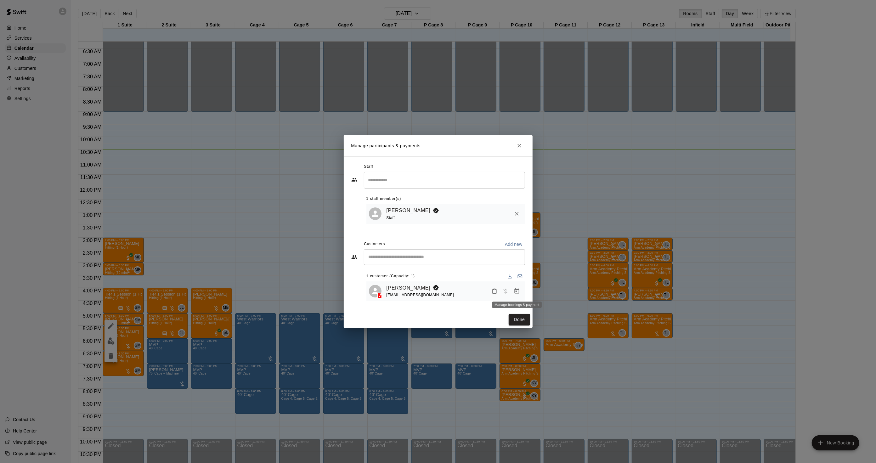
click at [516, 291] on icon "Manage bookings & payment" at bounding box center [516, 290] width 5 height 5
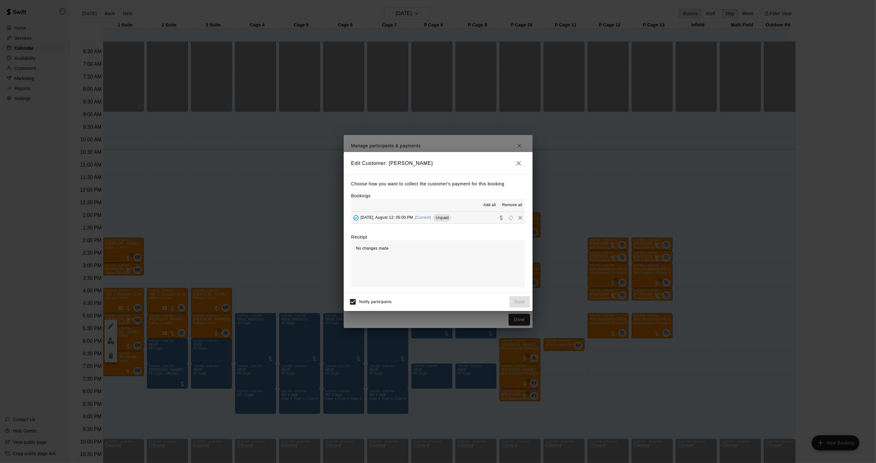
drag, startPoint x: 415, startPoint y: 219, endPoint x: 419, endPoint y: 223, distance: 5.9
click at [414, 219] on div "[DATE], August 12: 05:00 PM (Current) Unpaid" at bounding box center [401, 217] width 100 height 9
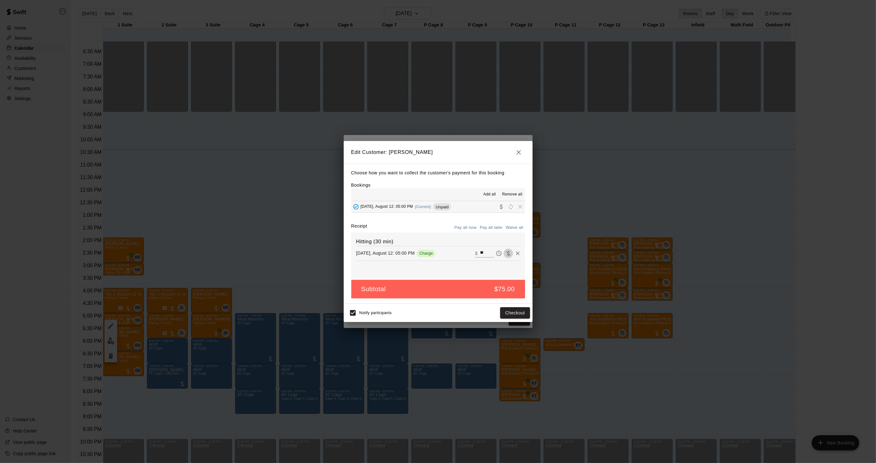
click at [505, 255] on icon "Waive payment" at bounding box center [508, 253] width 6 height 6
type input "*"
click at [513, 315] on button "Save" at bounding box center [519, 313] width 21 height 12
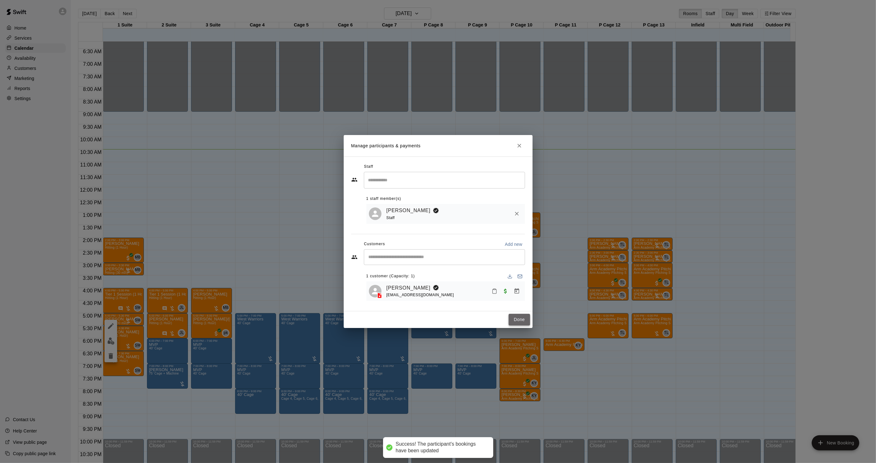
click at [519, 322] on button "Done" at bounding box center [519, 320] width 21 height 12
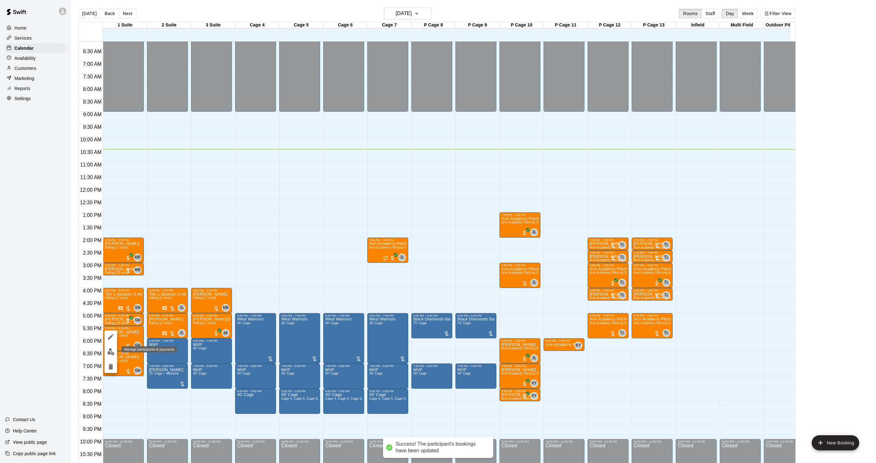
click at [109, 354] on img "edit" at bounding box center [110, 351] width 7 height 7
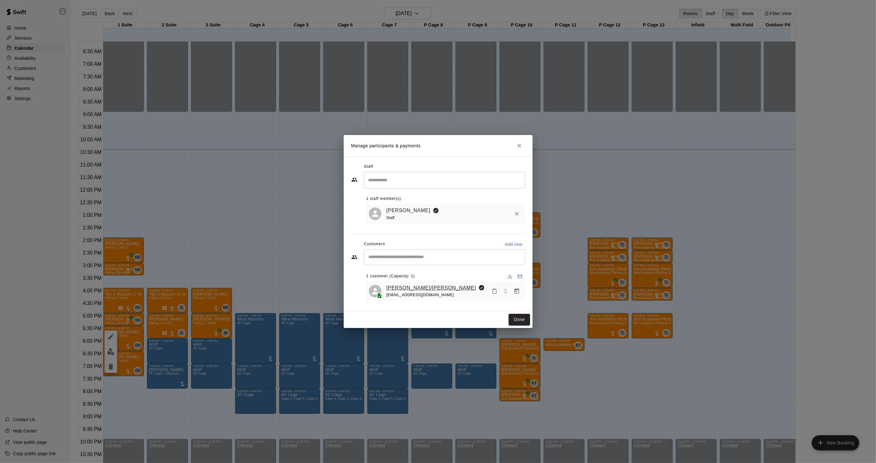
click at [404, 291] on link "[PERSON_NAME]/[PERSON_NAME]" at bounding box center [432, 288] width 90 height 8
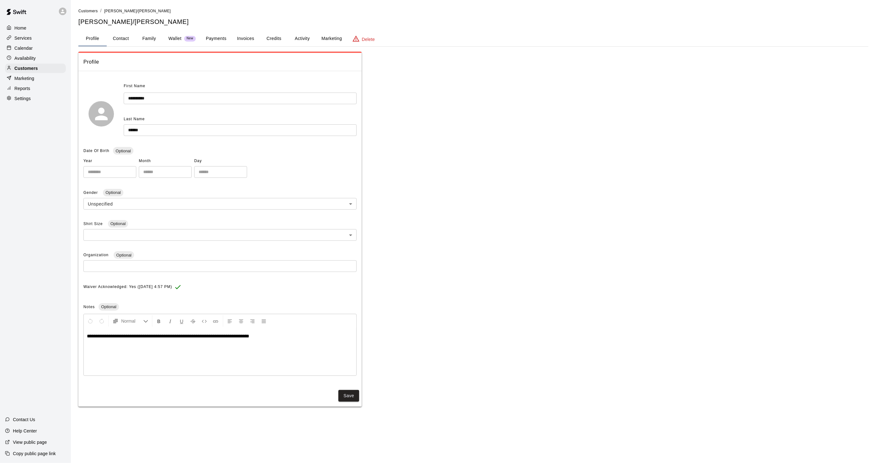
click at [293, 41] on button "Activity" at bounding box center [302, 38] width 28 height 15
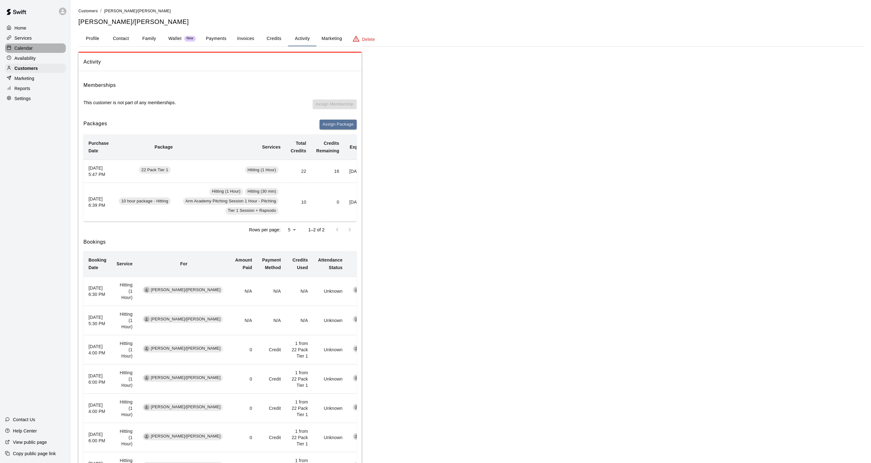
click at [31, 50] on p "Calendar" at bounding box center [23, 48] width 18 height 6
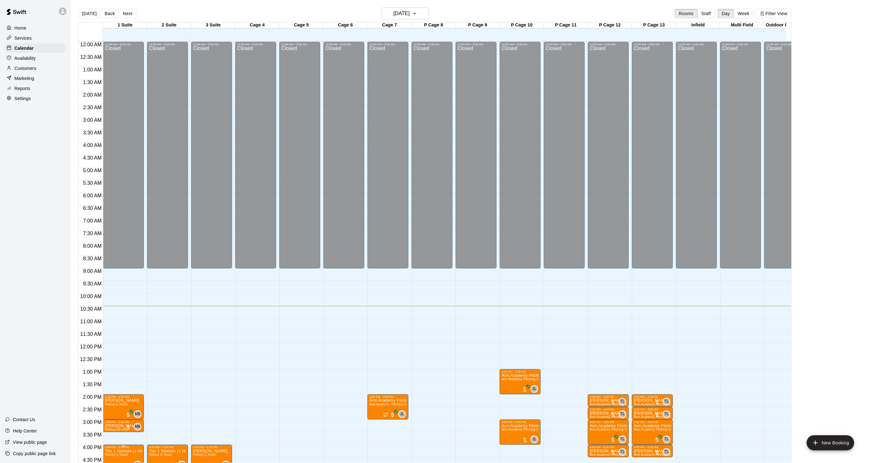
scroll to position [157, 0]
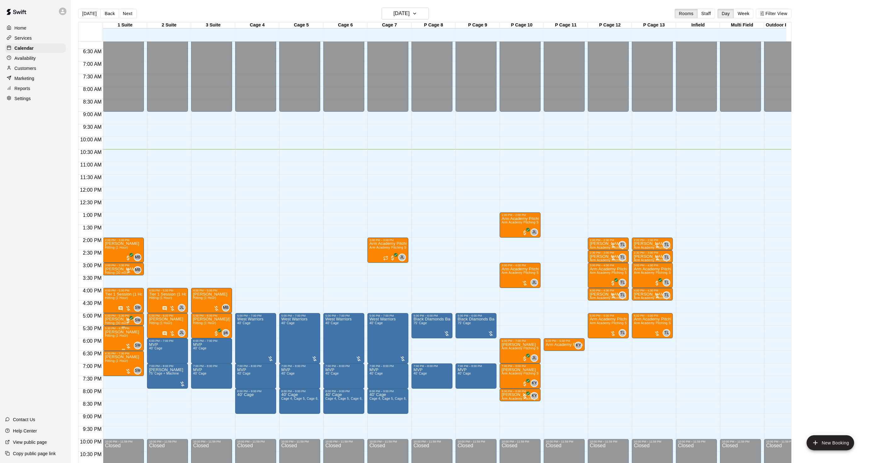
click at [114, 337] on span "Hitting (1 Hour)" at bounding box center [116, 335] width 23 height 3
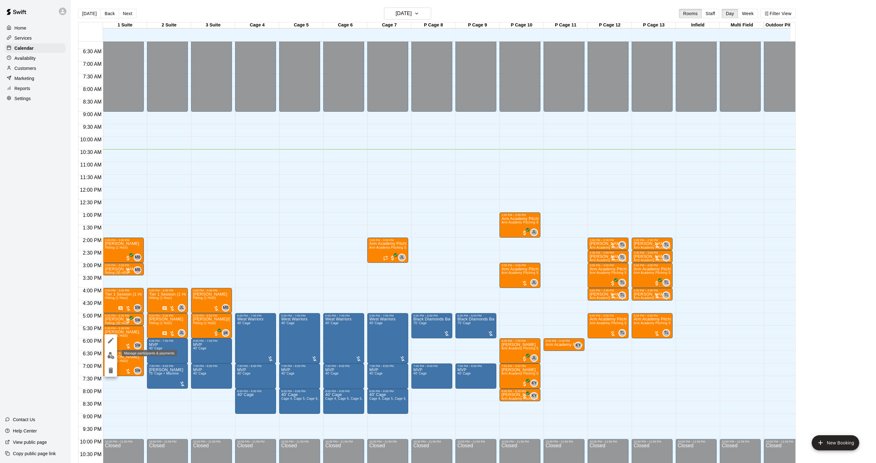
click at [114, 356] on img "edit" at bounding box center [110, 355] width 7 height 7
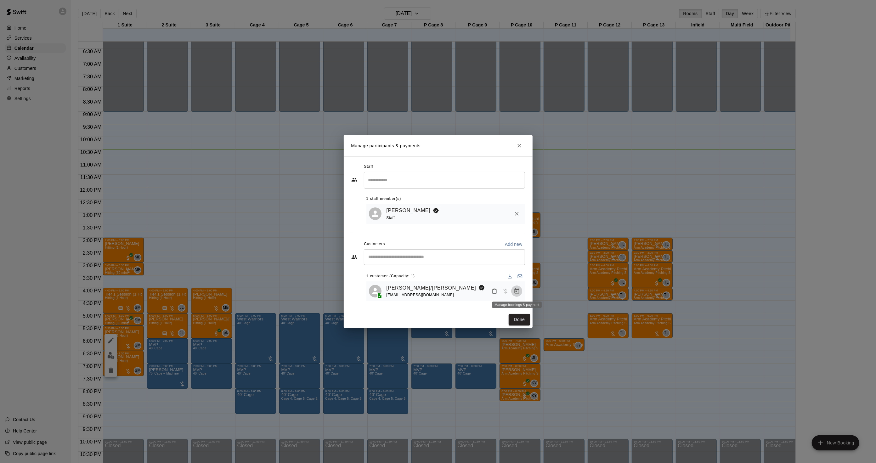
click at [517, 294] on icon "Manage bookings & payment" at bounding box center [517, 291] width 6 height 6
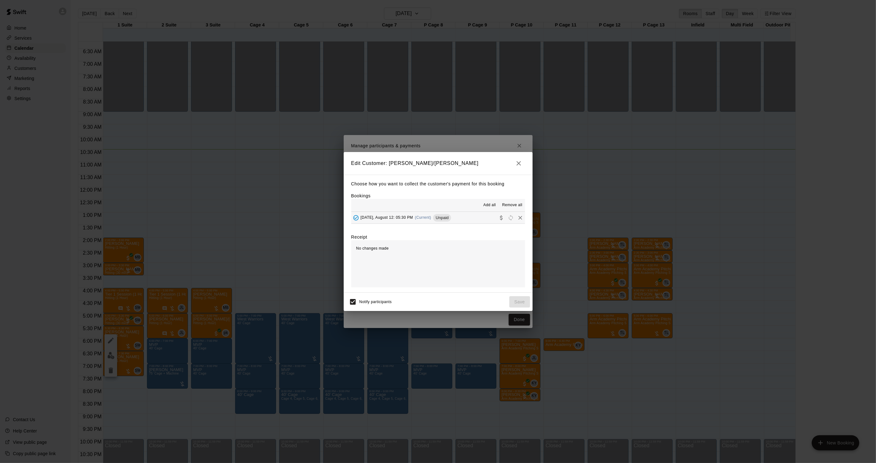
click at [441, 222] on div "[DATE], August 12: 05:30 PM (Current) Unpaid" at bounding box center [401, 217] width 100 height 9
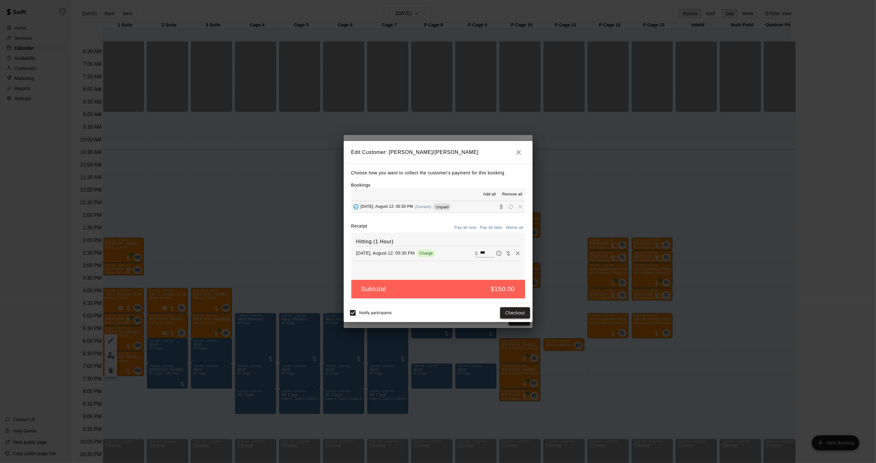
click at [516, 314] on button "Checkout" at bounding box center [515, 313] width 30 height 12
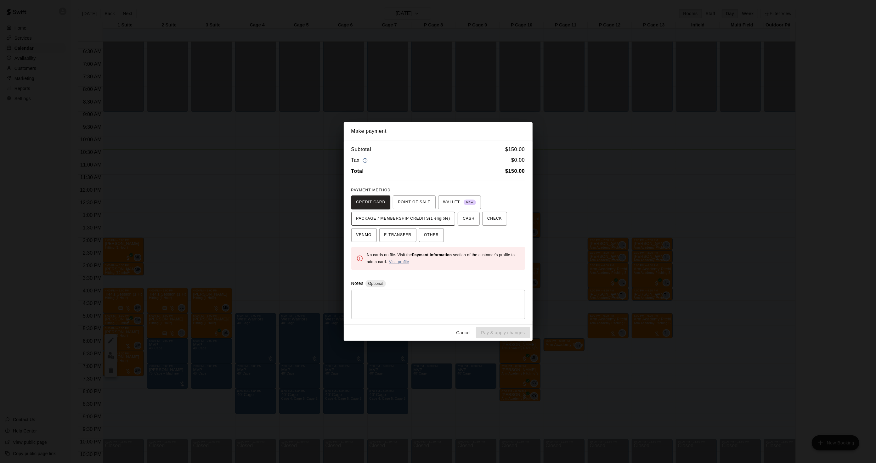
click at [399, 220] on span "PACKAGE / MEMBERSHIP CREDITS (1 eligible)" at bounding box center [403, 219] width 94 height 10
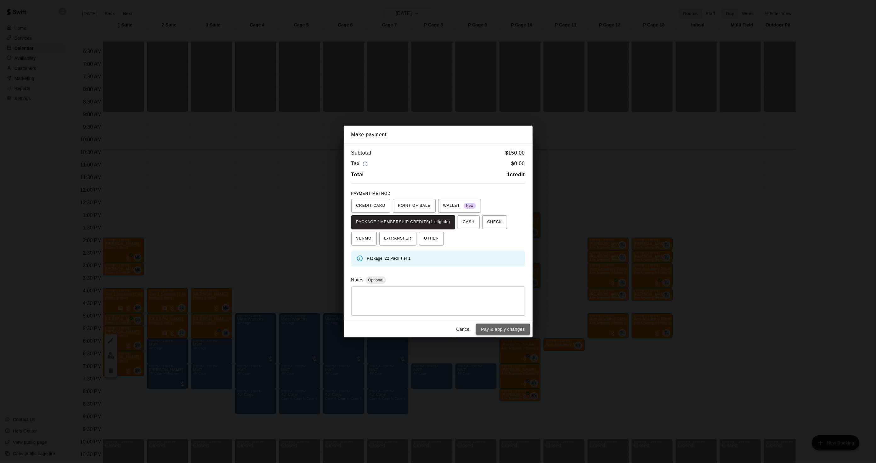
click at [495, 335] on button "Pay & apply changes" at bounding box center [503, 330] width 54 height 12
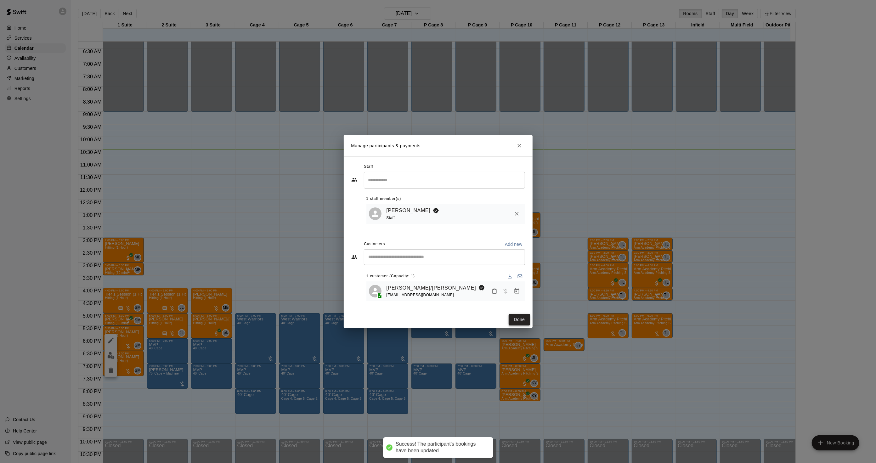
click at [517, 326] on button "Done" at bounding box center [519, 320] width 21 height 12
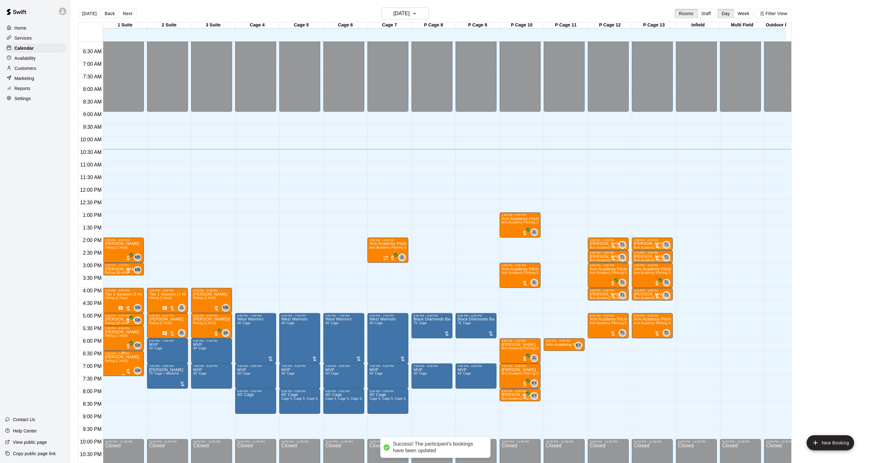
click at [111, 357] on p "[PERSON_NAME]" at bounding box center [122, 357] width 34 height 0
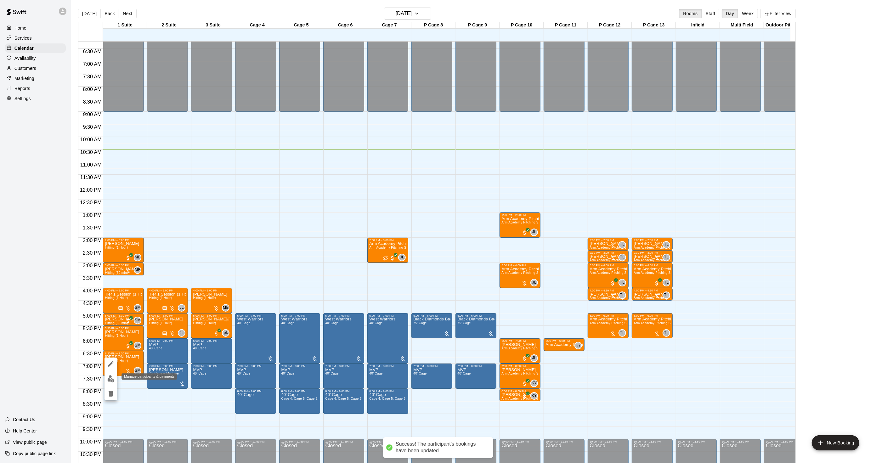
click at [111, 380] on img "edit" at bounding box center [110, 378] width 7 height 7
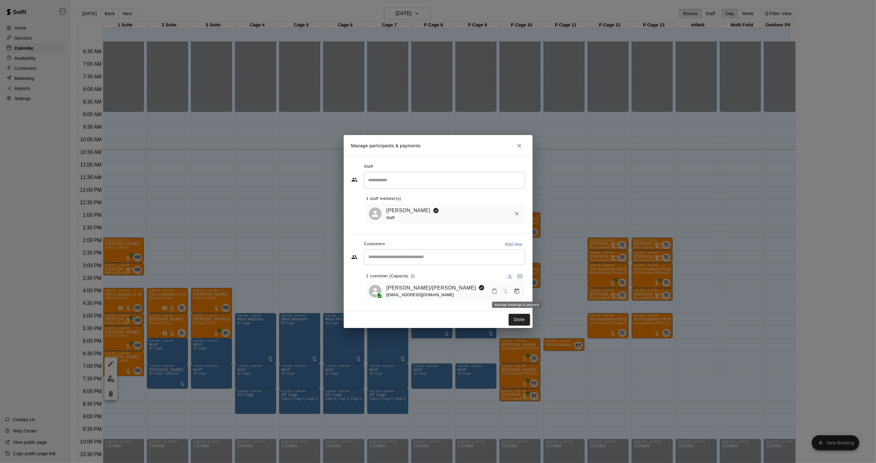
click at [516, 291] on icon "Manage bookings & payment" at bounding box center [517, 291] width 6 height 6
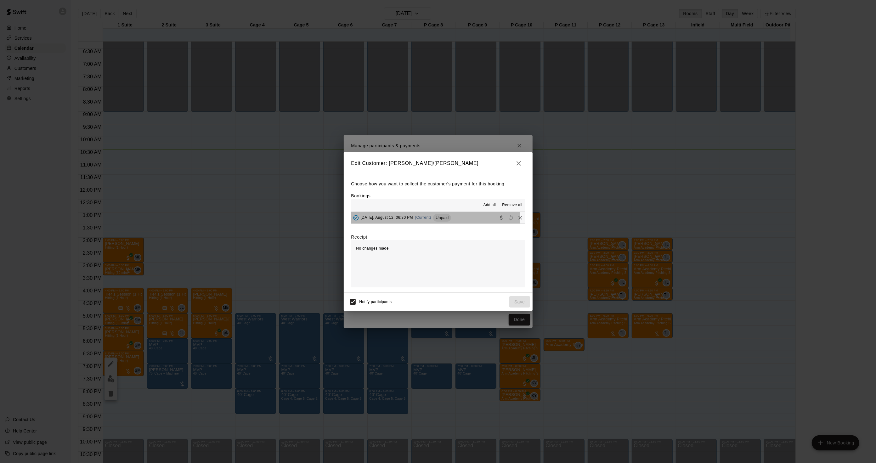
click at [427, 215] on div "[DATE], August 12: 06:30 PM (Current) Unpaid" at bounding box center [401, 217] width 100 height 9
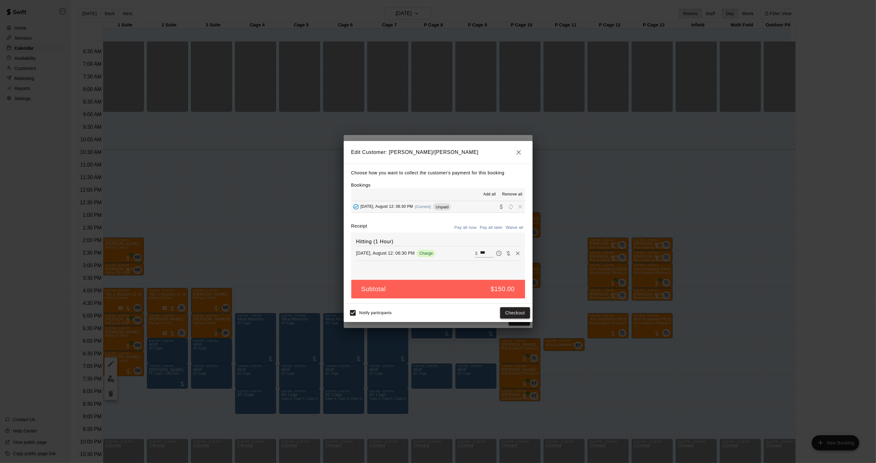
click at [512, 314] on button "Checkout" at bounding box center [515, 313] width 30 height 12
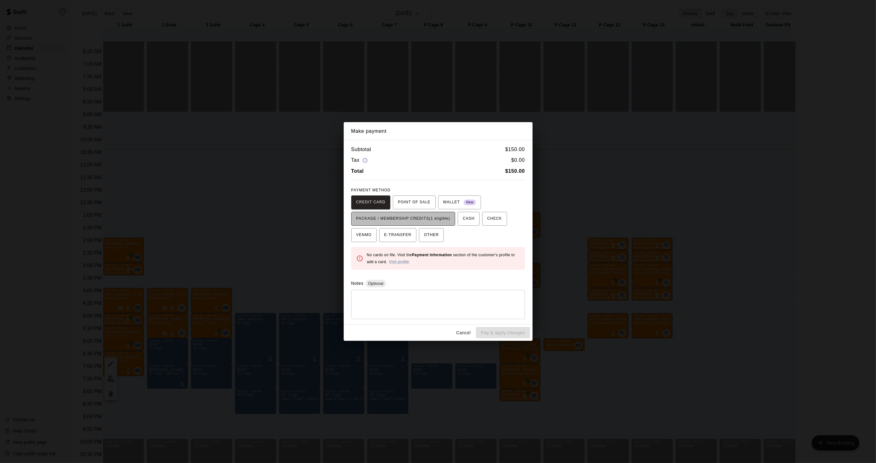
click at [441, 222] on span "PACKAGE / MEMBERSHIP CREDITS (1 eligible)" at bounding box center [403, 219] width 94 height 10
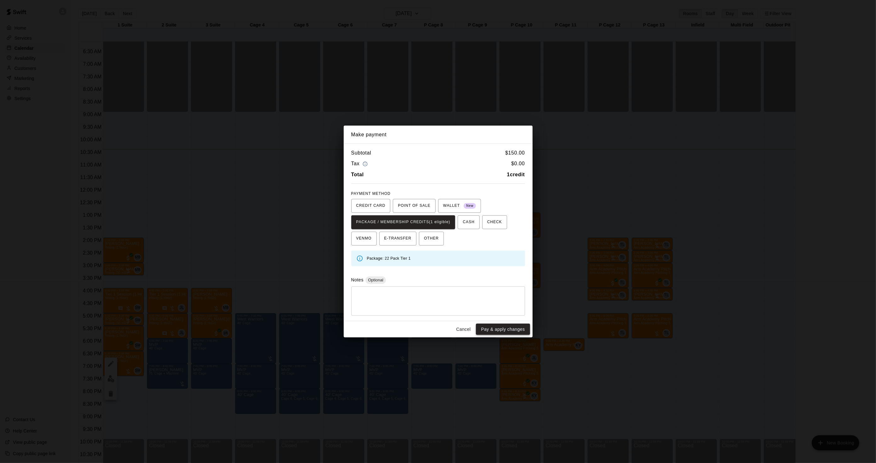
click at [506, 331] on button "Pay & apply changes" at bounding box center [503, 330] width 54 height 12
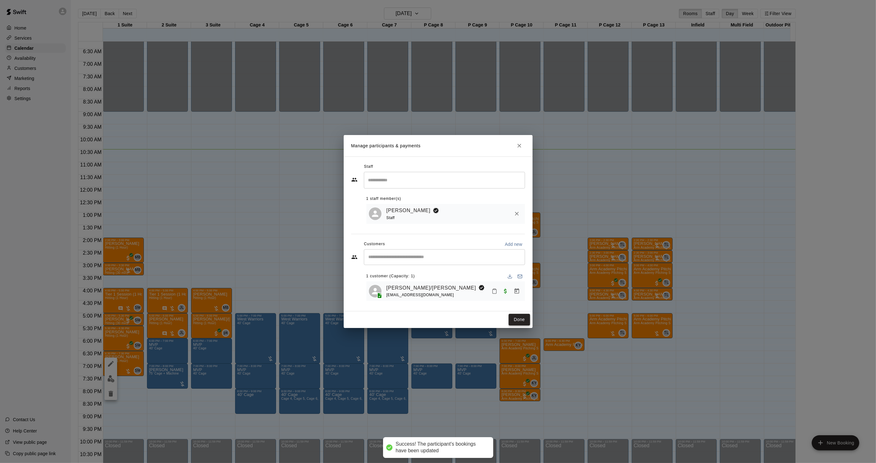
click at [517, 321] on button "Done" at bounding box center [519, 320] width 21 height 12
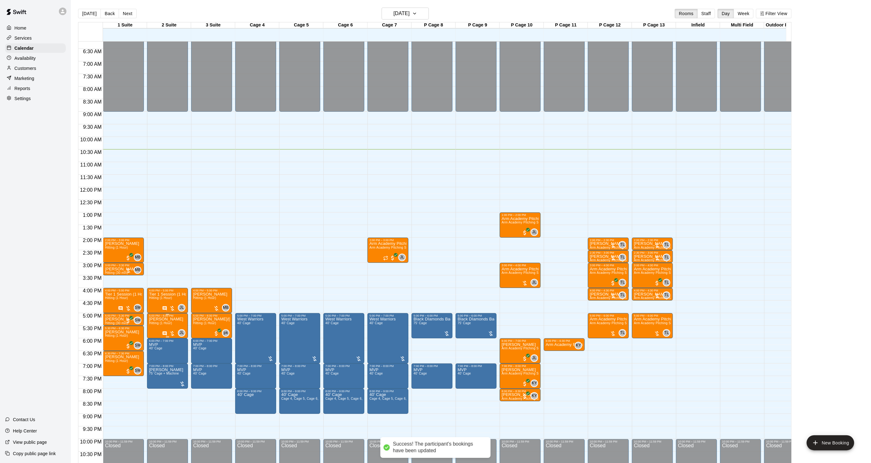
click at [159, 322] on span "Hitting (1 Hour)" at bounding box center [160, 322] width 23 height 3
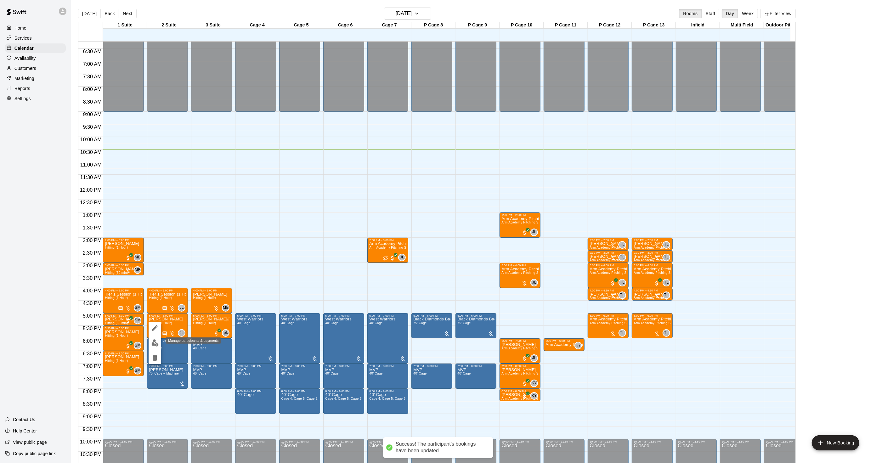
click at [156, 337] on button "edit" at bounding box center [155, 343] width 13 height 12
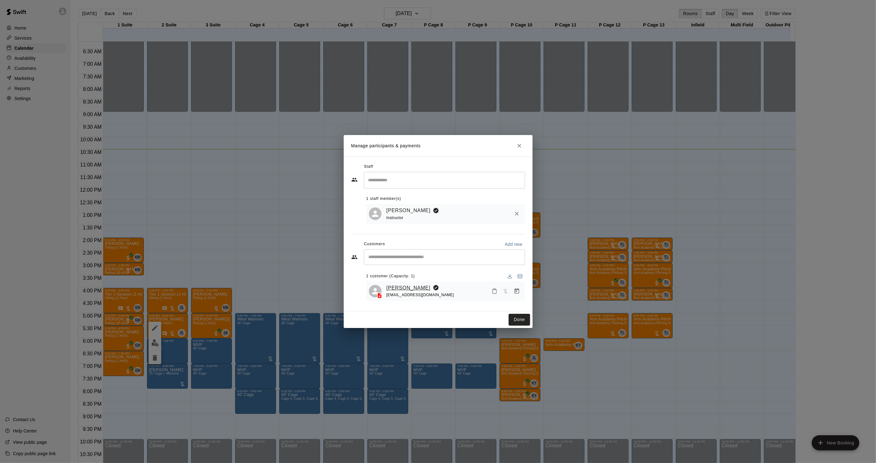
click at [394, 287] on link "[PERSON_NAME]" at bounding box center [409, 288] width 44 height 8
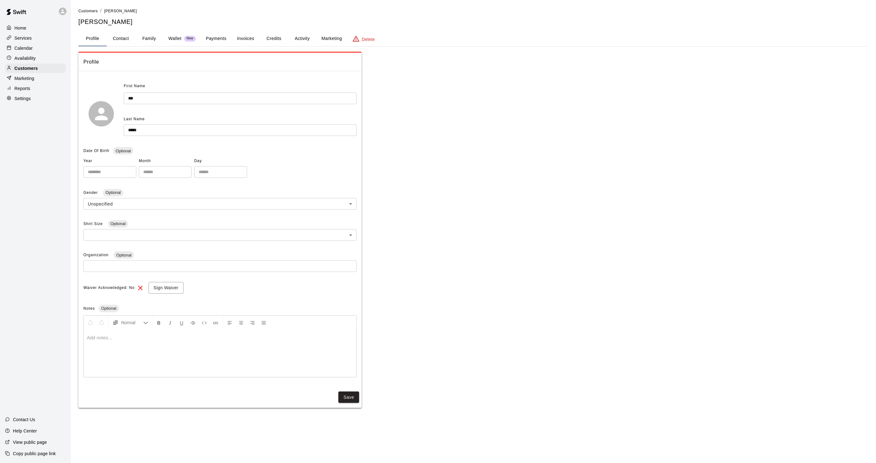
click at [309, 33] on button "Activity" at bounding box center [302, 38] width 28 height 15
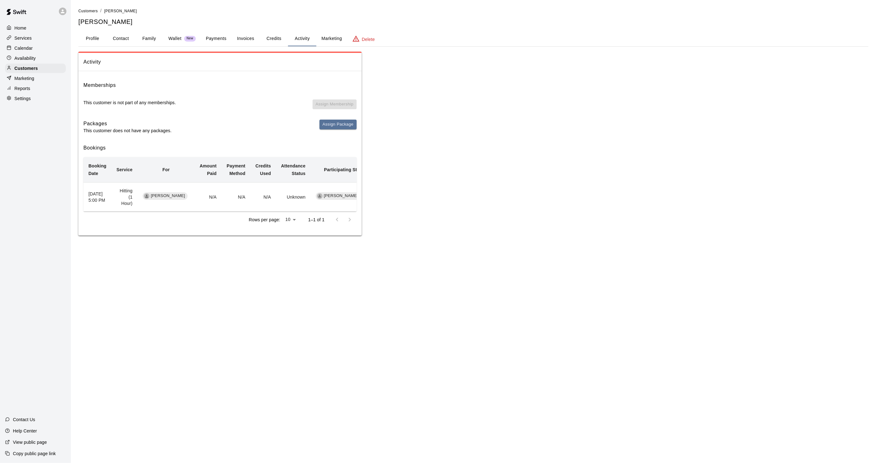
click at [31, 51] on p "Calendar" at bounding box center [23, 48] width 18 height 6
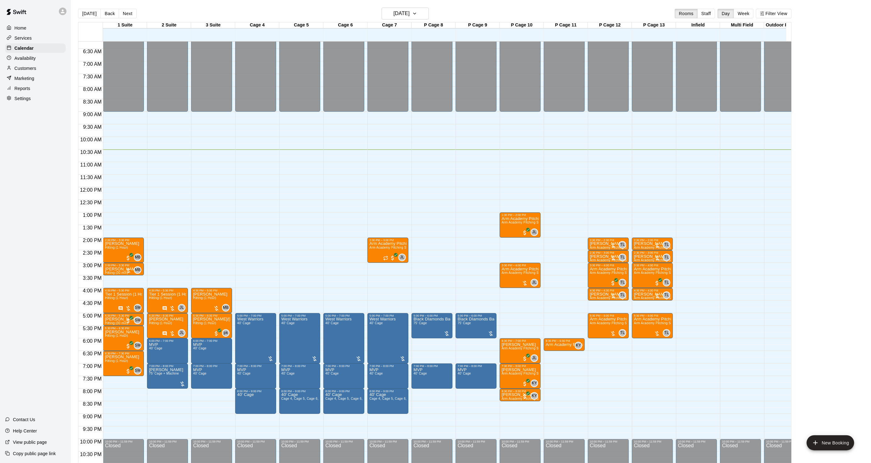
scroll to position [181, 0]
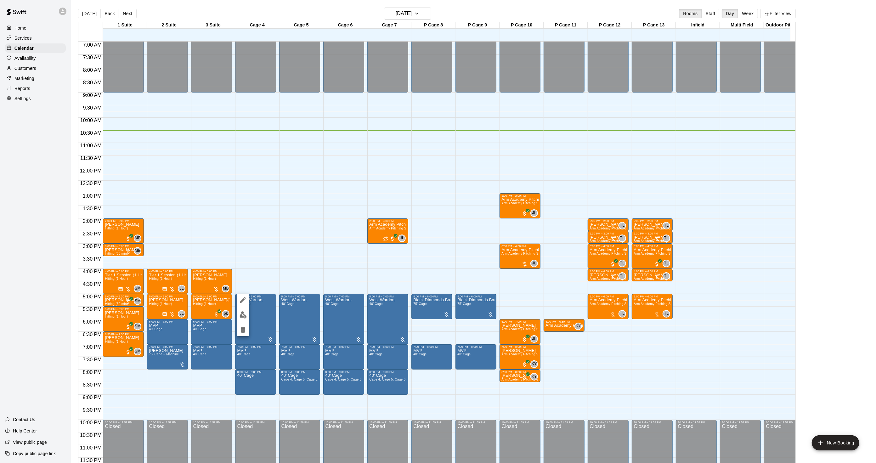
click at [243, 317] on img "edit" at bounding box center [243, 314] width 7 height 7
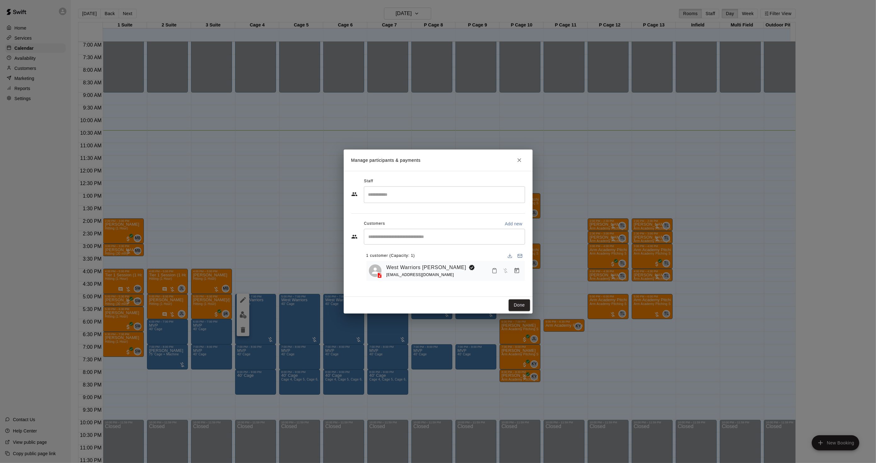
click at [517, 271] on icon "Manage bookings & payment" at bounding box center [517, 271] width 6 height 6
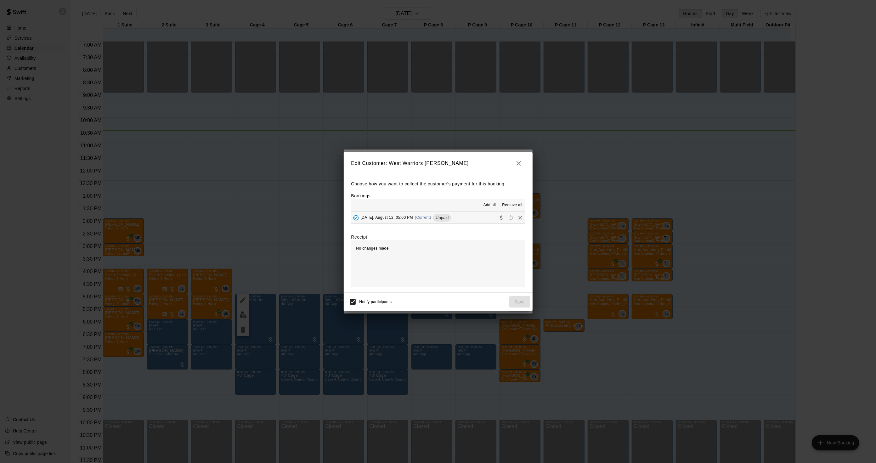
click at [424, 213] on button "[DATE], August 12: 05:00 PM (Current) Unpaid" at bounding box center [438, 218] width 174 height 12
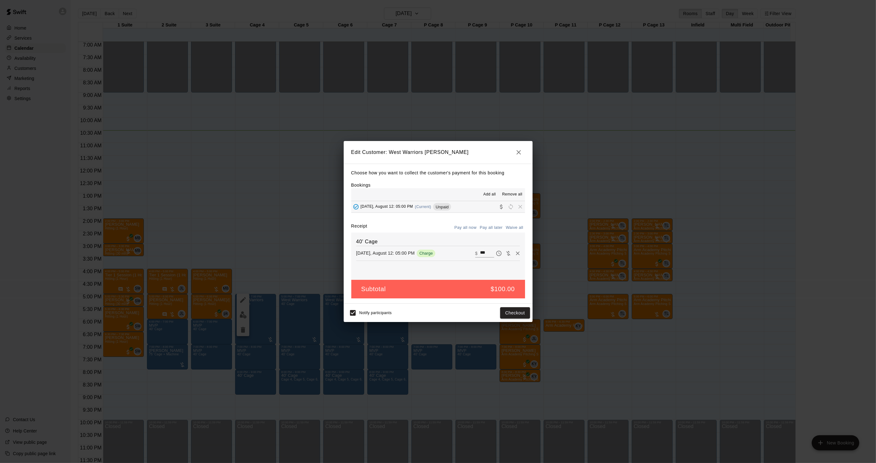
click at [502, 247] on div "40' Cage [DATE], August 12: 05:00 PM Charge ​ $ ***" at bounding box center [438, 256] width 174 height 47
click at [504, 258] on div "40' Cage [DATE], August 12: 05:00 PM Charge ​ $ ***" at bounding box center [438, 256] width 174 height 47
click at [504, 257] on button "Waive payment" at bounding box center [508, 253] width 9 height 9
type input "*"
drag, startPoint x: 520, startPoint y: 312, endPoint x: 521, endPoint y: 306, distance: 5.4
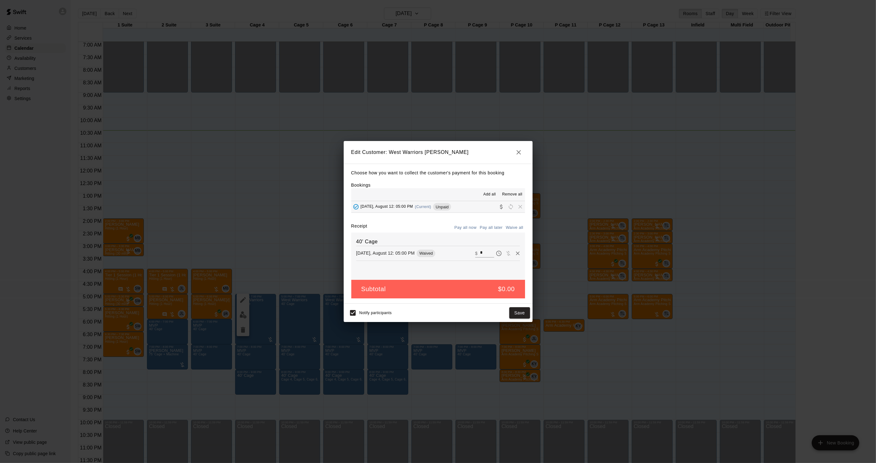
click at [520, 306] on div "Notify participants Save" at bounding box center [438, 313] width 189 height 18
click at [520, 312] on button "Save" at bounding box center [519, 313] width 21 height 12
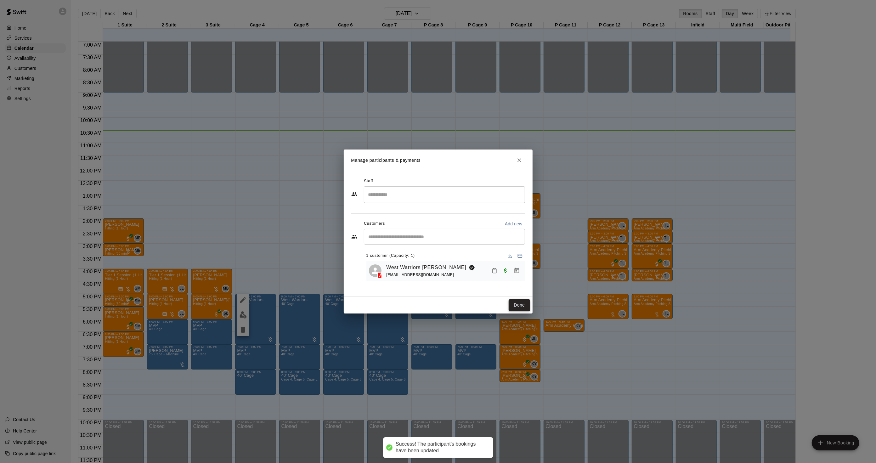
click at [516, 307] on button "Done" at bounding box center [519, 305] width 21 height 12
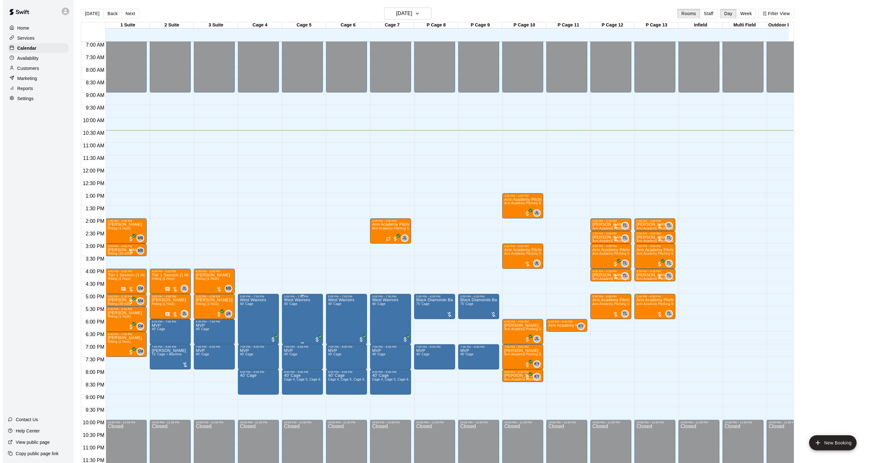
scroll to position [10, 0]
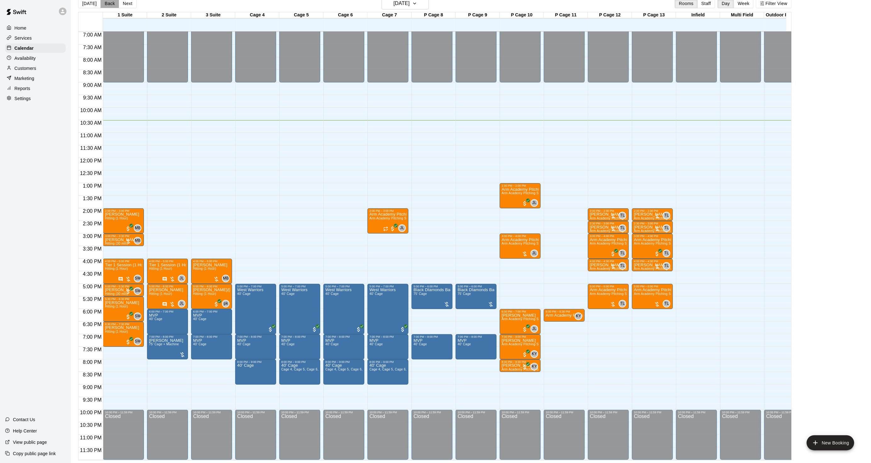
click at [108, 5] on button "Back" at bounding box center [109, 3] width 19 height 9
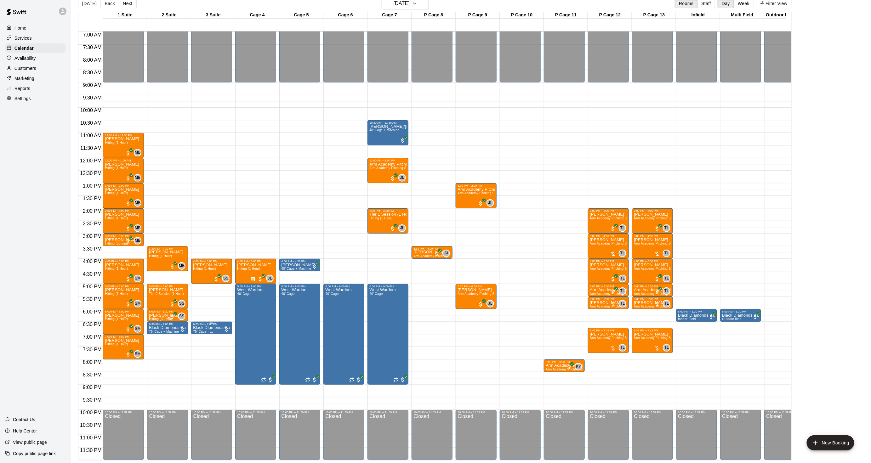
click at [202, 328] on p "Black DIamonds Badala" at bounding box center [211, 328] width 37 height 0
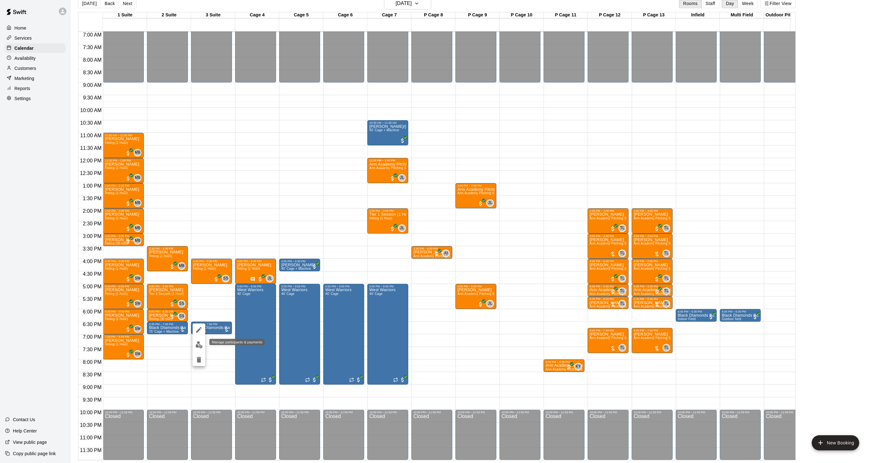
click at [198, 343] on img "edit" at bounding box center [199, 344] width 7 height 7
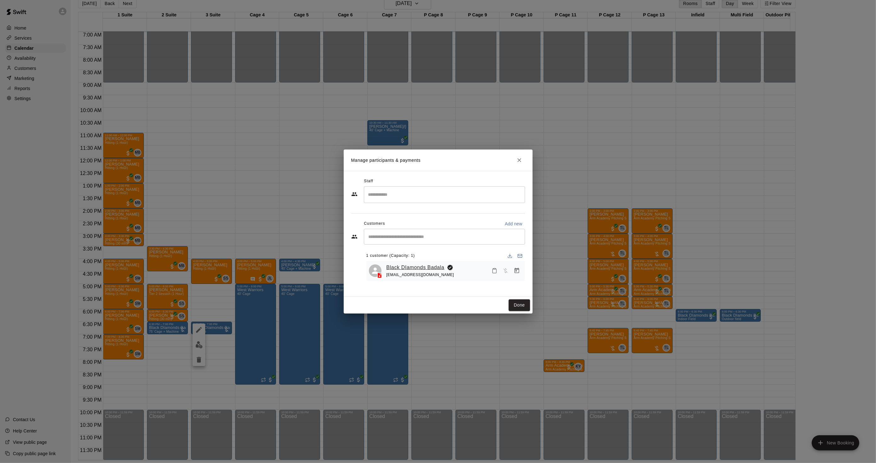
click at [393, 269] on link "Black DIamonds Badala" at bounding box center [416, 268] width 58 height 8
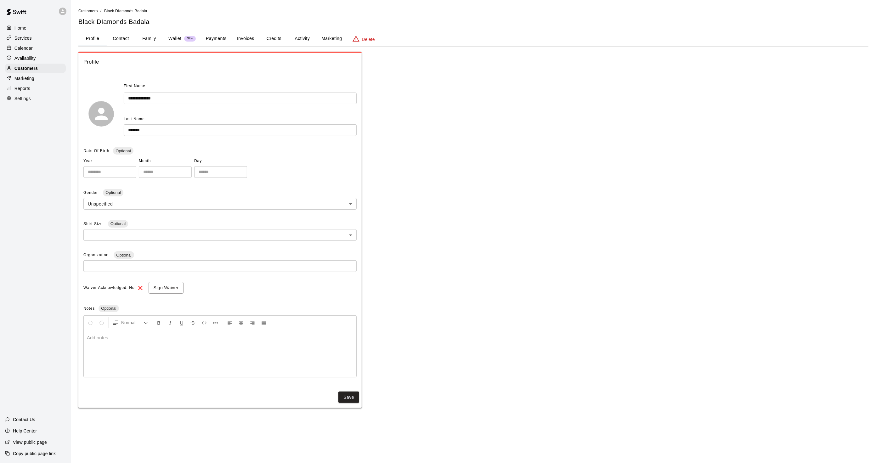
click at [218, 37] on button "Payments" at bounding box center [216, 38] width 31 height 15
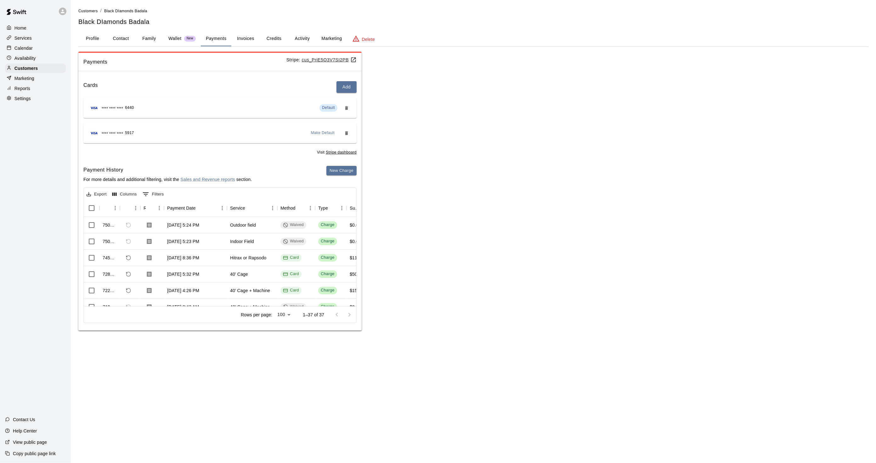
drag, startPoint x: 158, startPoint y: 299, endPoint x: 501, endPoint y: 251, distance: 345.9
click at [501, 251] on div "Payments Stripe: cus_PriE5O3V7SI2PB Cards Add **** **** **** 6440 Default **** …" at bounding box center [473, 191] width 790 height 279
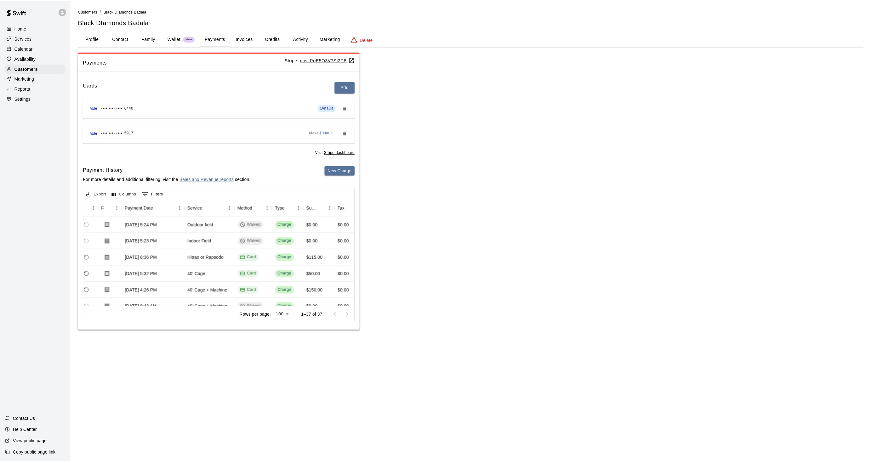
scroll to position [0, 42]
click at [39, 51] on div "Calendar" at bounding box center [35, 47] width 61 height 9
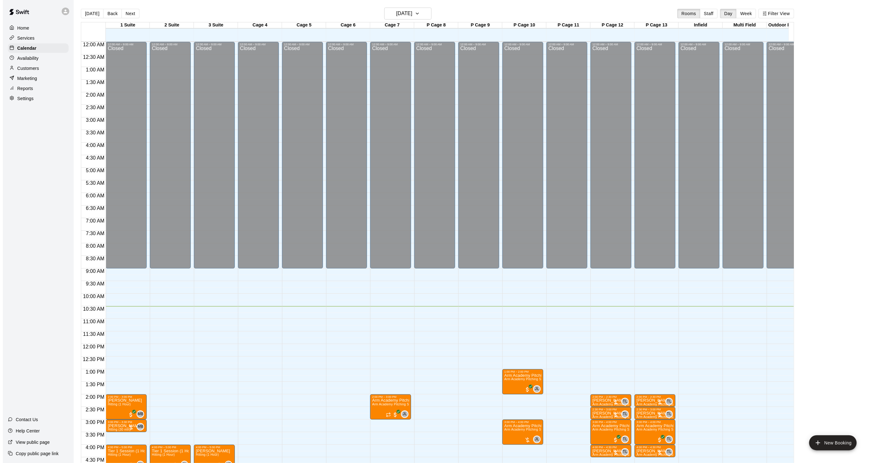
scroll to position [157, 0]
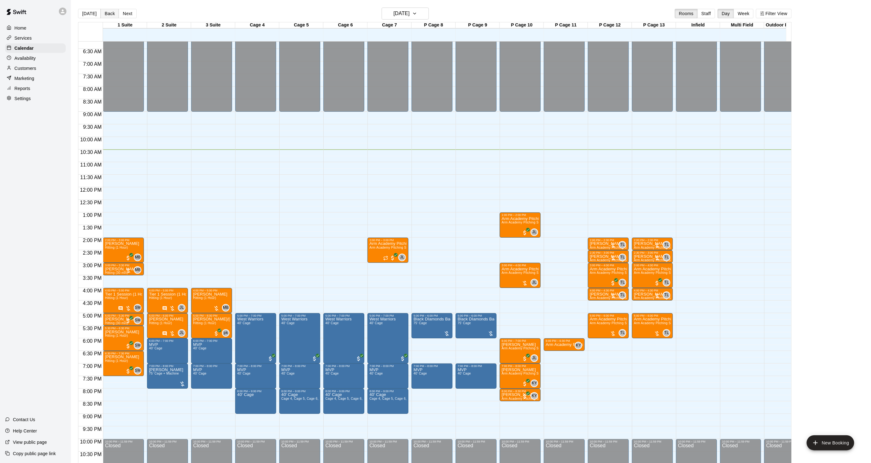
drag, startPoint x: 108, startPoint y: 13, endPoint x: 113, endPoint y: 13, distance: 4.7
click at [105, 13] on button "Back" at bounding box center [109, 13] width 19 height 9
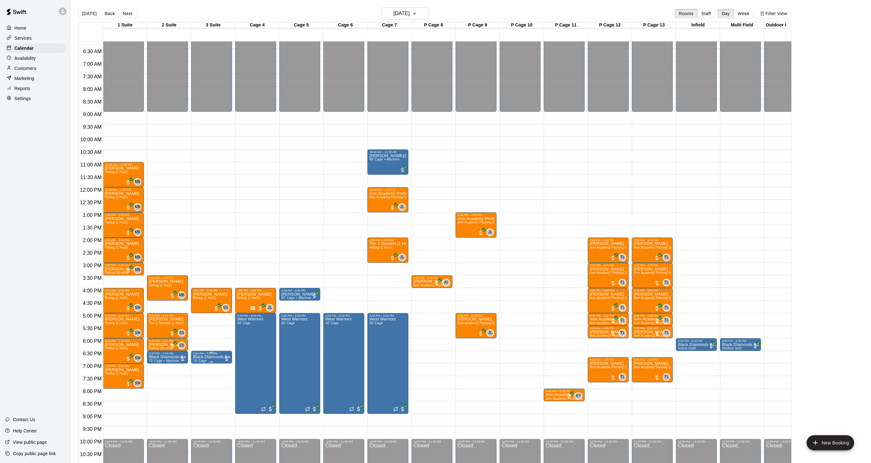
click at [205, 360] on span "75' Cage" at bounding box center [199, 360] width 13 height 3
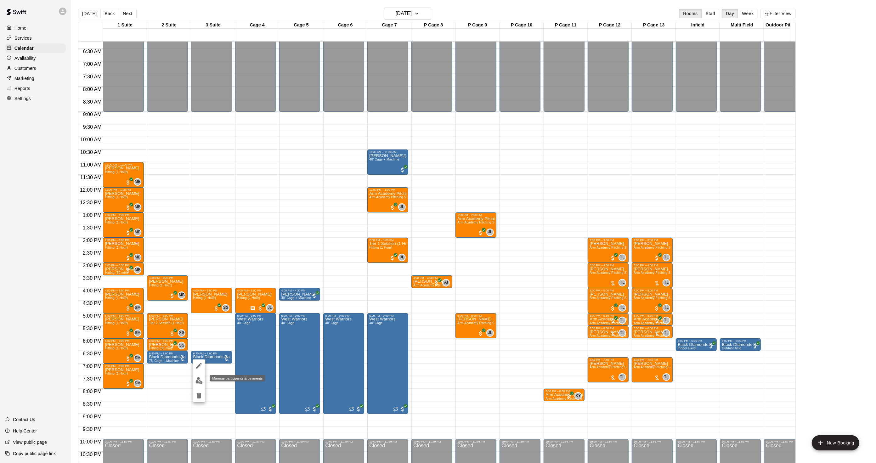
click at [200, 378] on img "edit" at bounding box center [199, 380] width 7 height 7
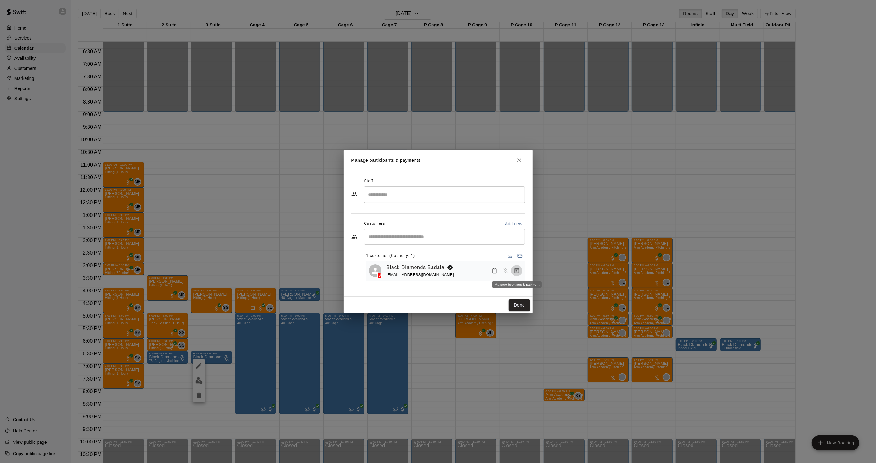
click at [519, 272] on icon "Manage bookings & payment" at bounding box center [517, 271] width 6 height 6
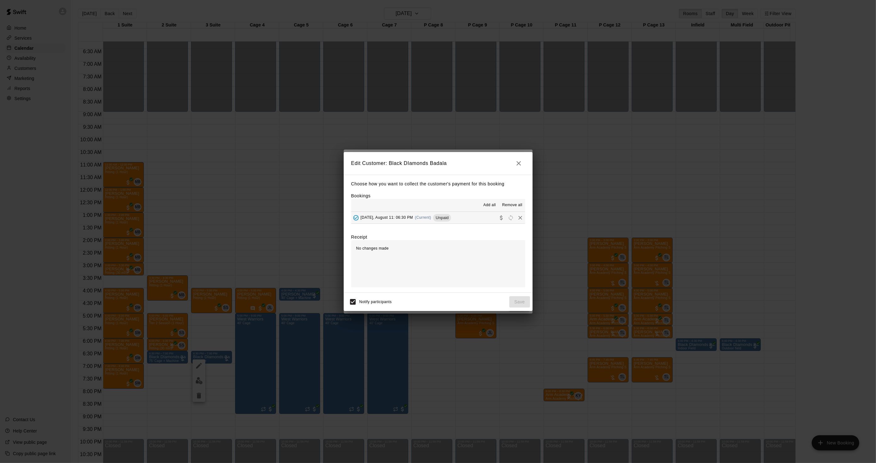
click at [429, 214] on div "[DATE], August 11: 06:30 PM (Current) Unpaid" at bounding box center [401, 217] width 100 height 9
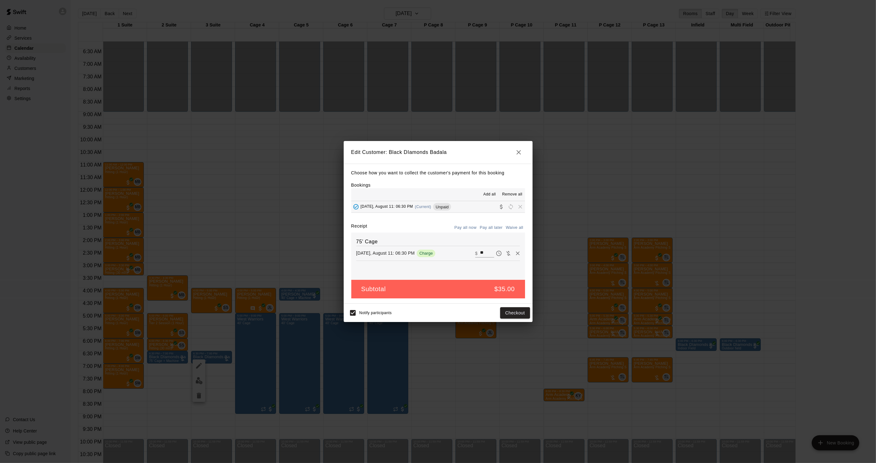
click at [480, 253] on input "**" at bounding box center [487, 253] width 14 height 8
type input "***"
click at [505, 311] on button "Checkout" at bounding box center [515, 313] width 30 height 12
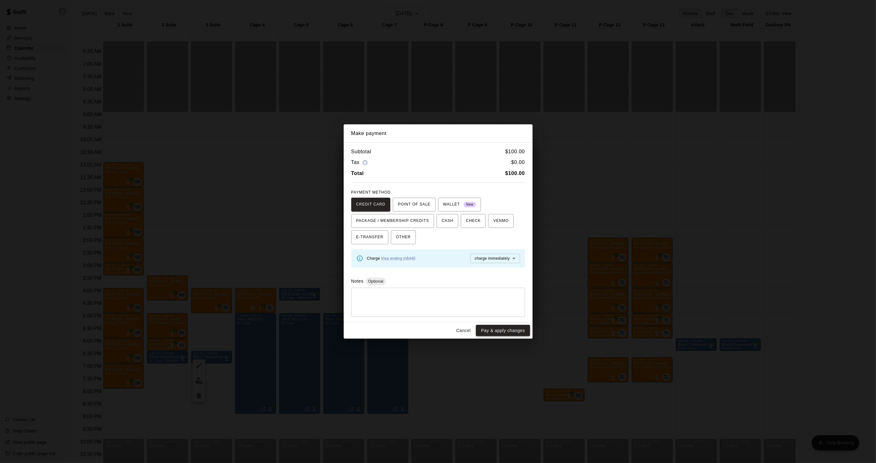
click at [505, 326] on button "Pay & apply changes" at bounding box center [503, 331] width 54 height 12
